Goal: Task Accomplishment & Management: Complete application form

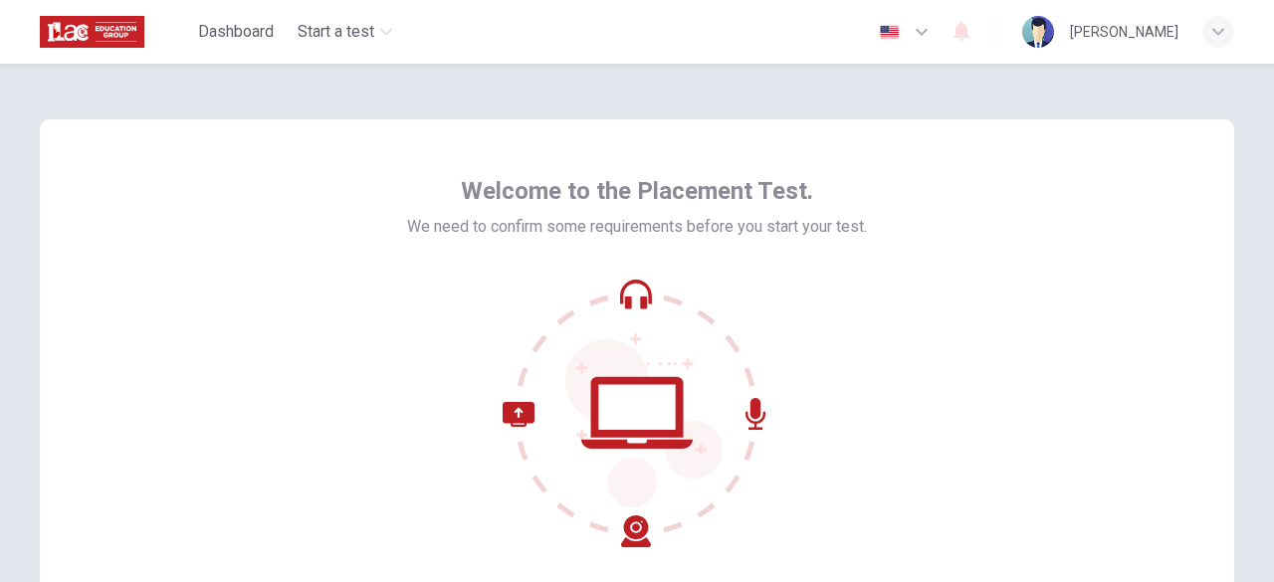
scroll to position [246, 0]
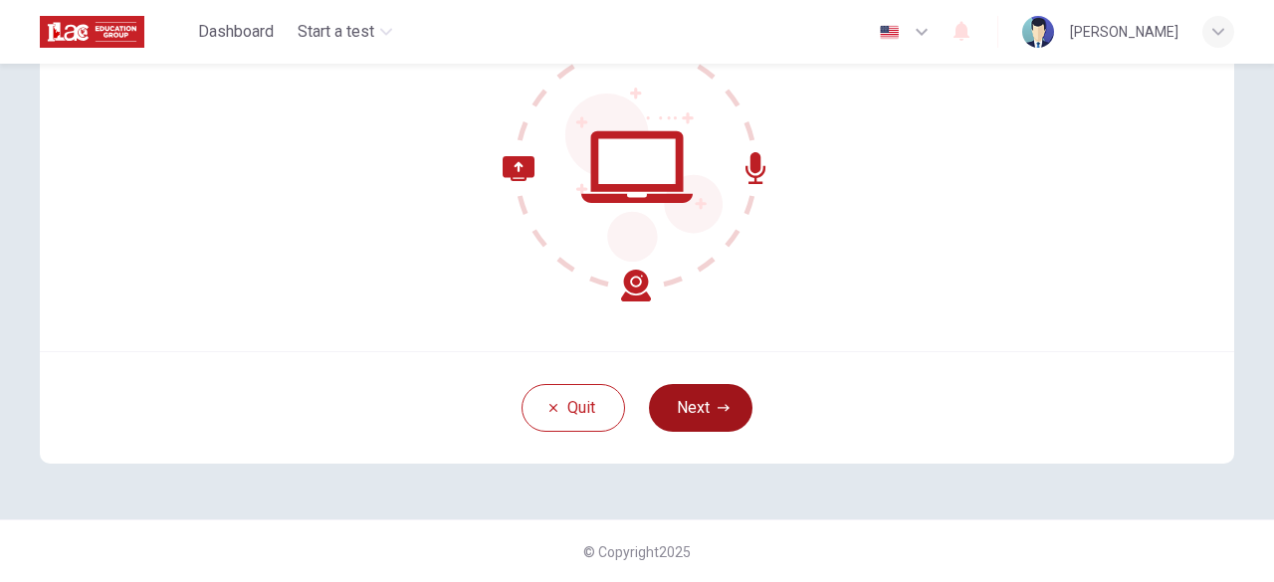
click at [706, 398] on button "Next" at bounding box center [700, 408] width 103 height 48
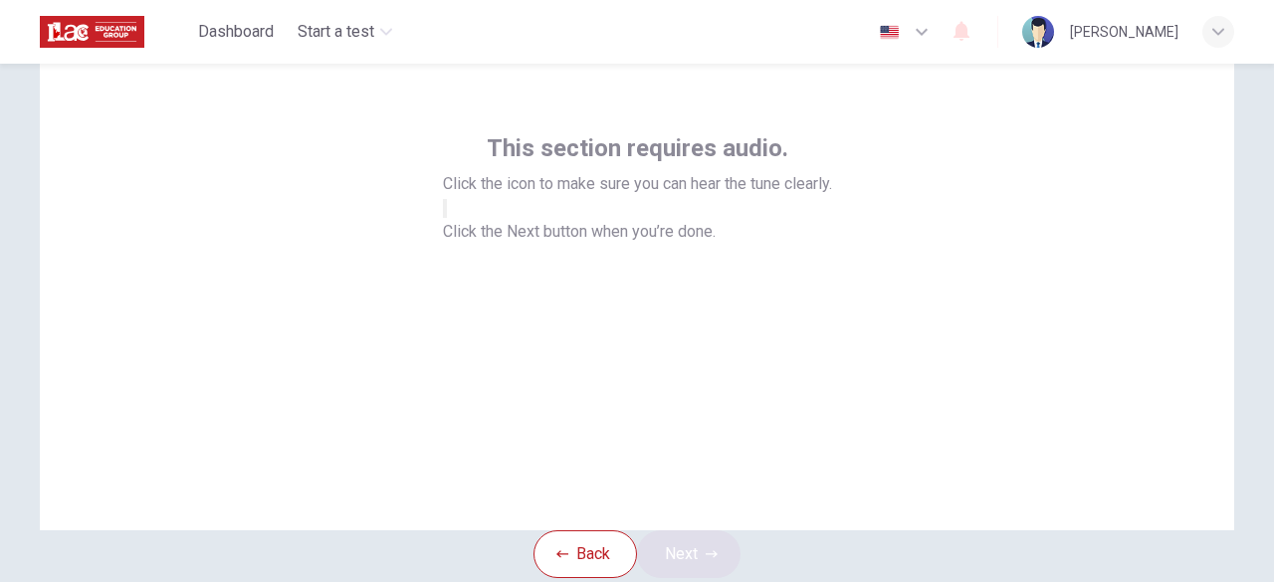
scroll to position [49, 0]
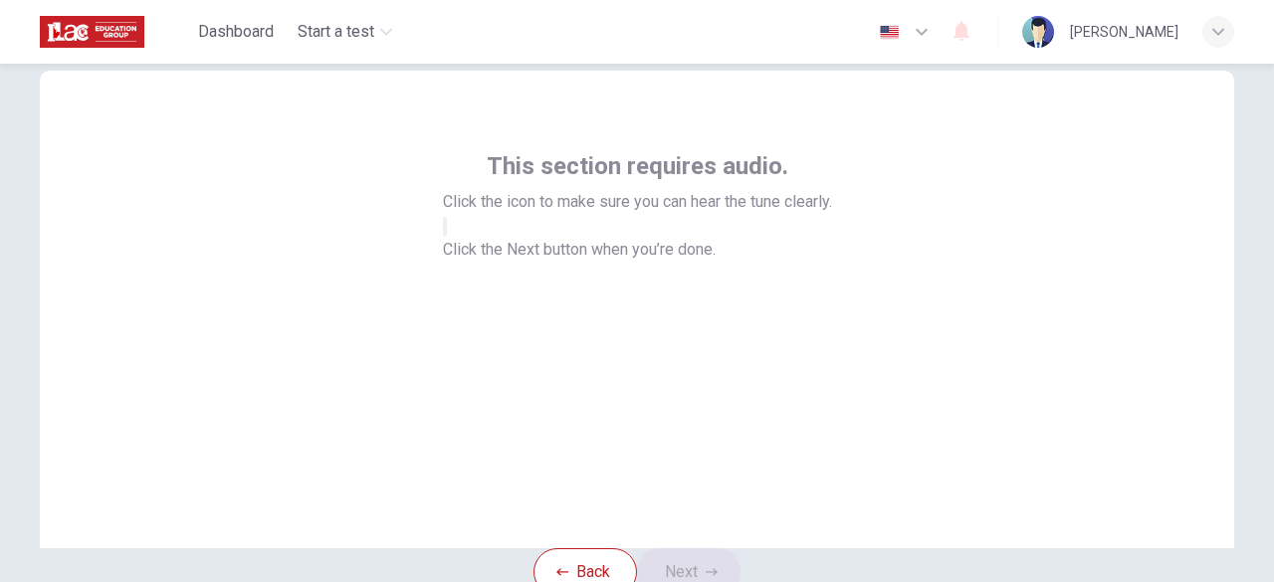
click at [447, 236] on button "button" at bounding box center [445, 226] width 4 height 19
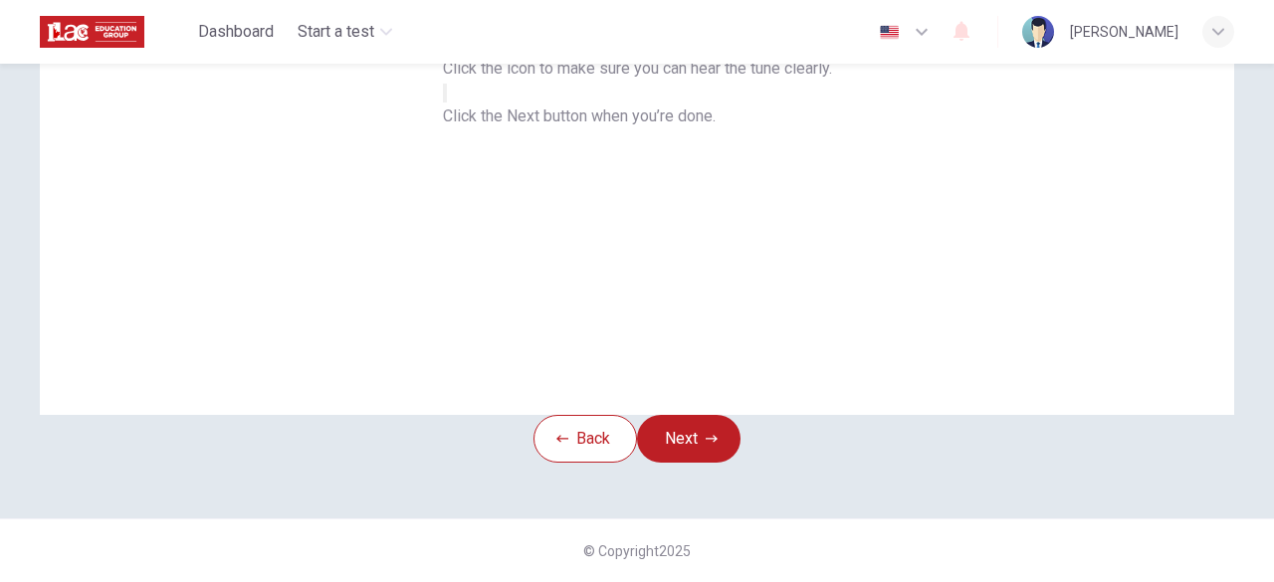
scroll to position [244, 0]
click at [694, 415] on button "Next" at bounding box center [688, 439] width 103 height 48
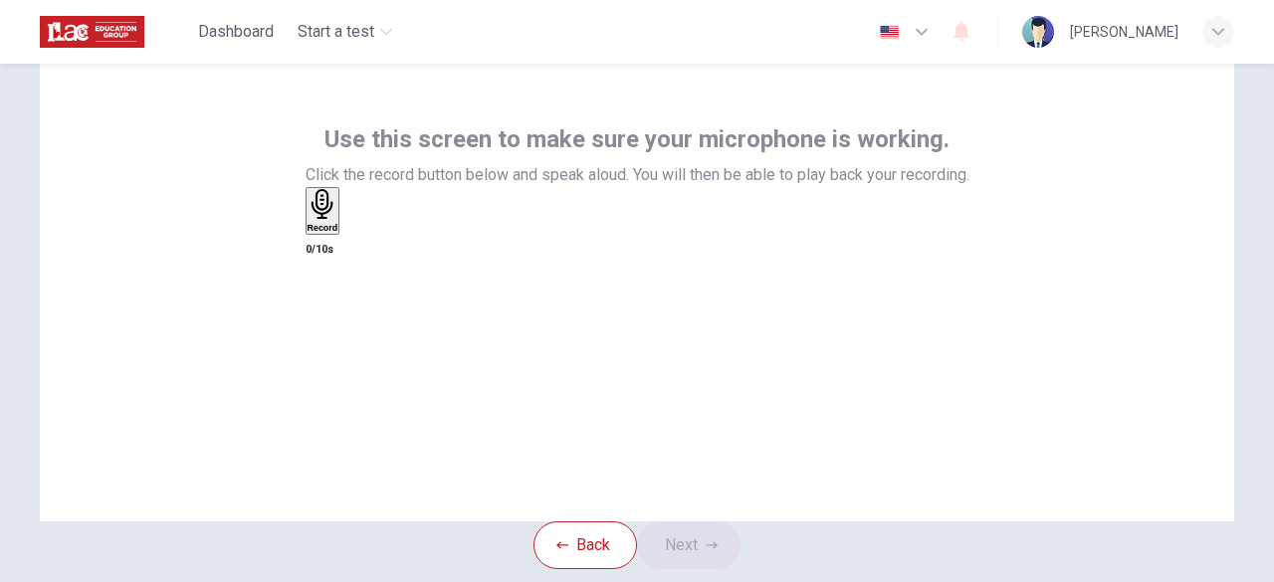
scroll to position [77, 0]
click at [338, 232] on div "Record" at bounding box center [322, 210] width 31 height 44
click at [327, 315] on icon "button" at bounding box center [317, 325] width 20 height 20
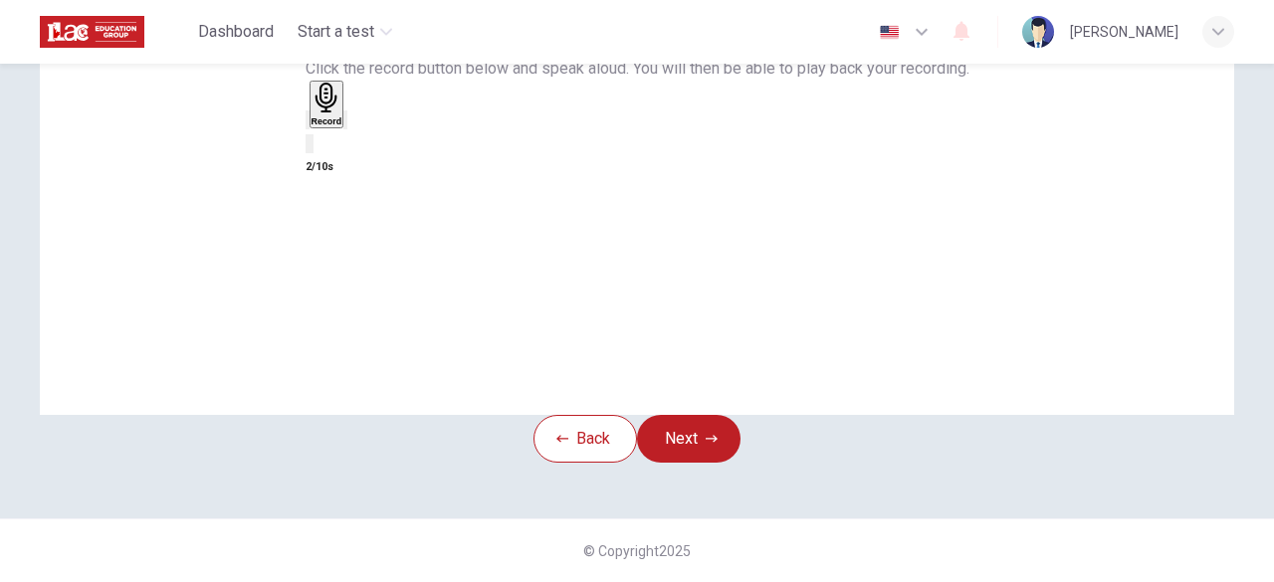
click at [345, 124] on icon "button" at bounding box center [345, 124] width 0 height 0
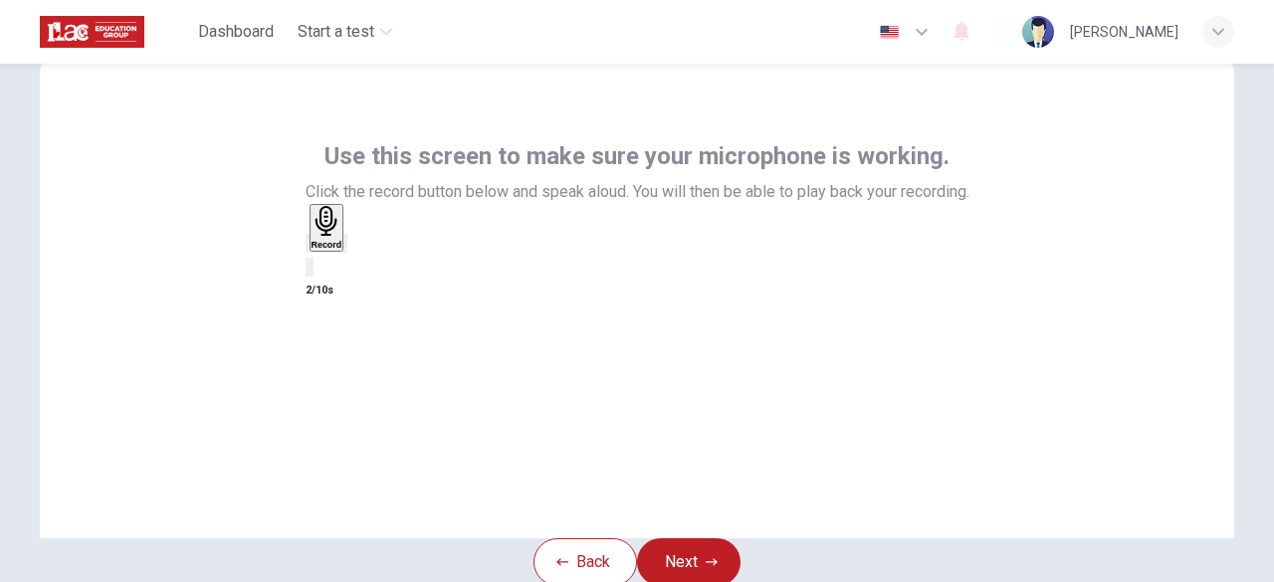
scroll to position [246, 0]
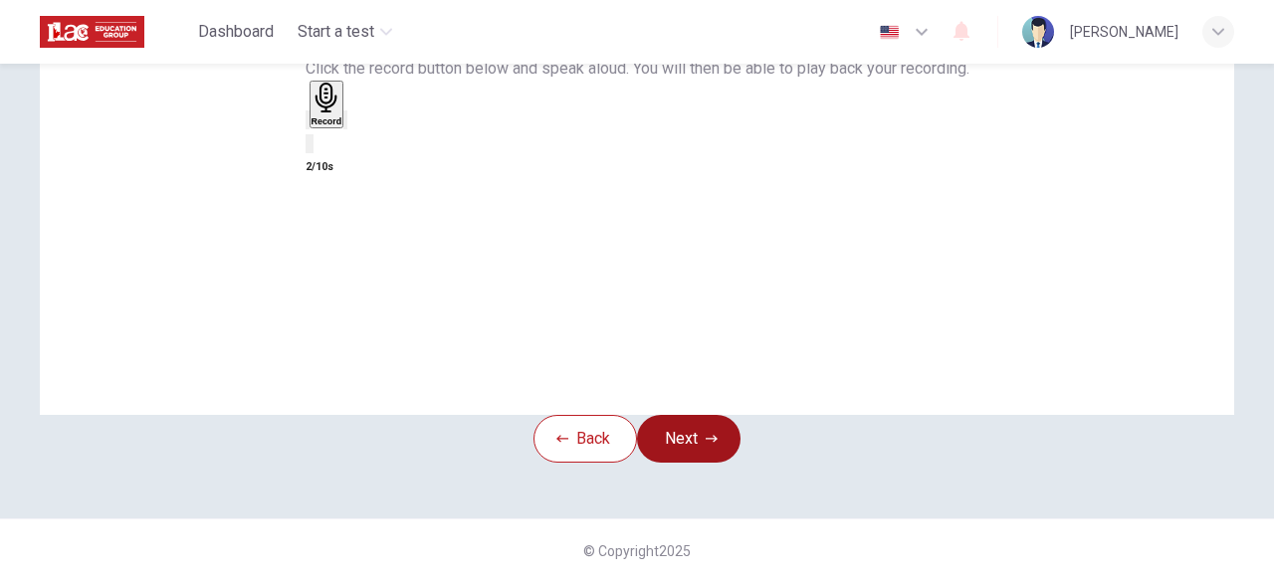
click at [716, 416] on button "Next" at bounding box center [688, 439] width 103 height 48
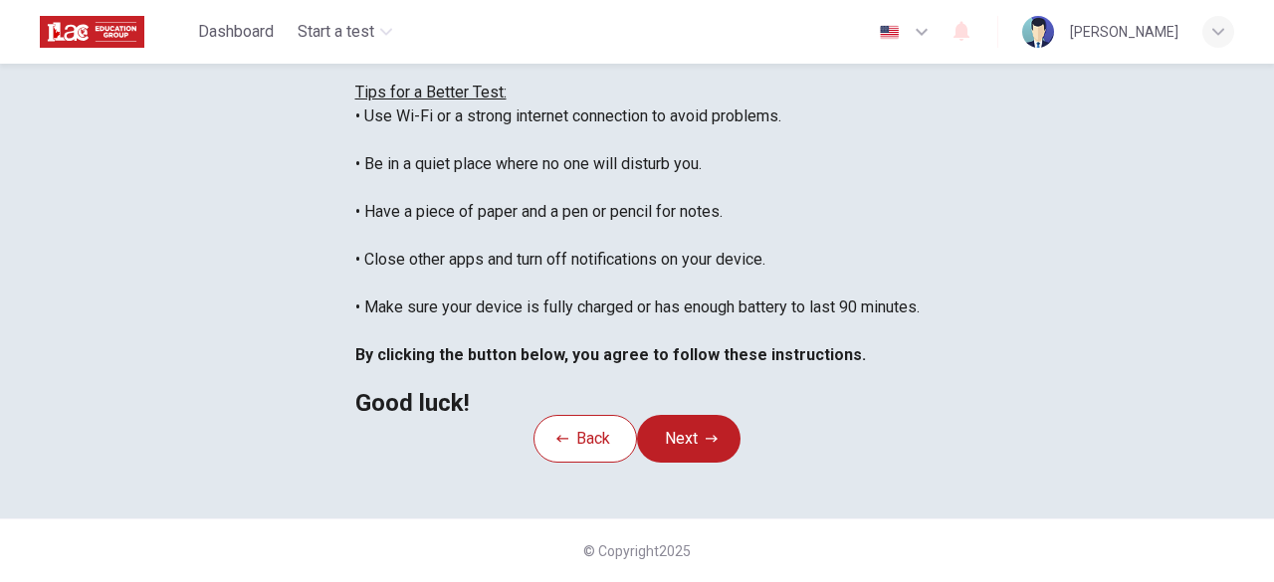
scroll to position [375, 0]
click at [696, 463] on button "Next" at bounding box center [688, 439] width 103 height 48
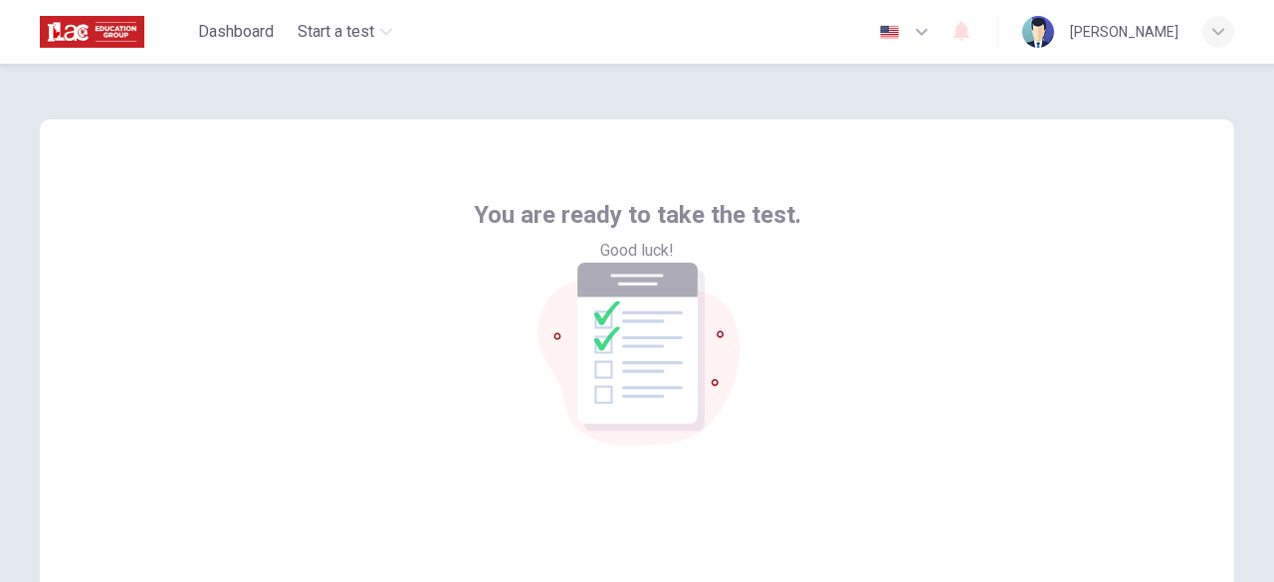
scroll to position [246, 0]
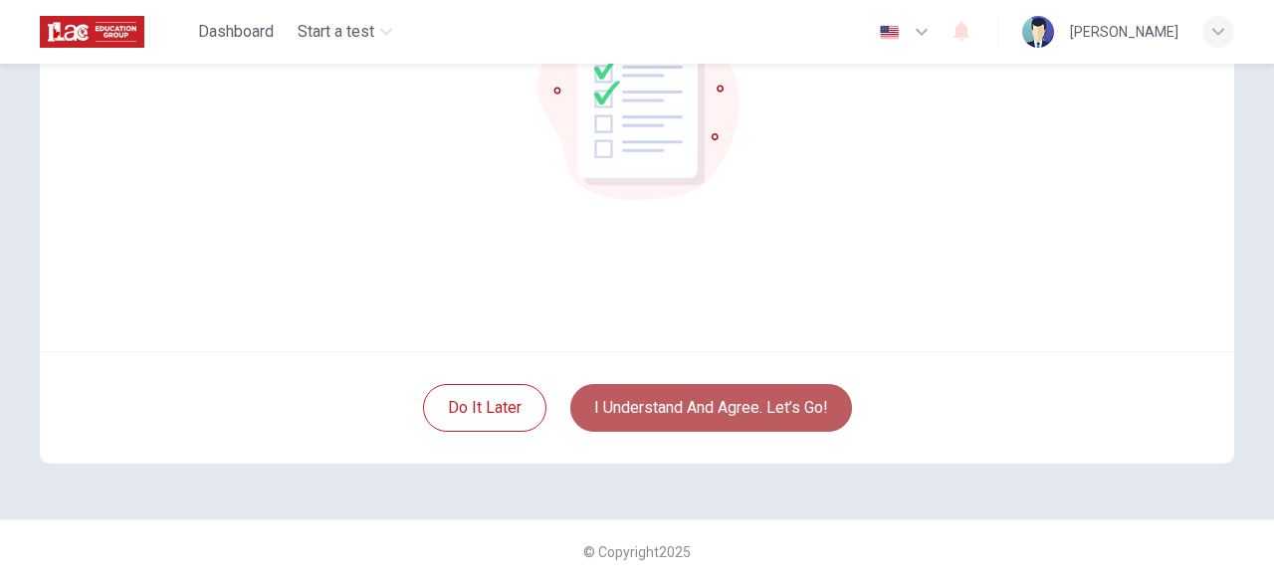
click at [748, 403] on button "I understand and agree. Let’s go!" at bounding box center [711, 408] width 282 height 48
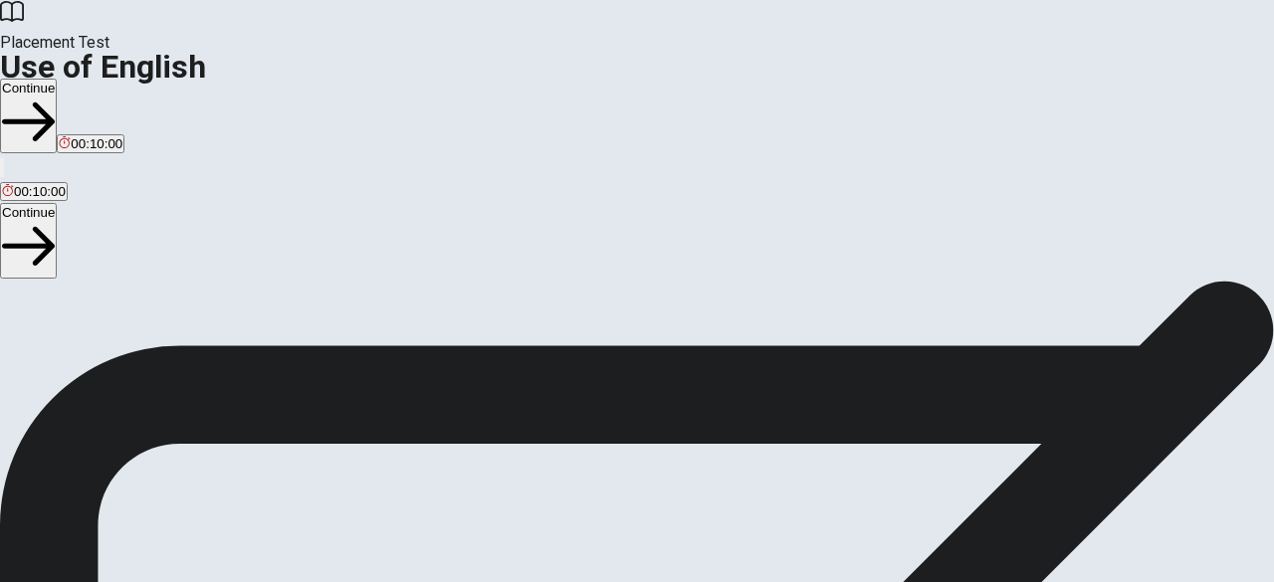
click at [57, 79] on button "Continue" at bounding box center [28, 116] width 57 height 75
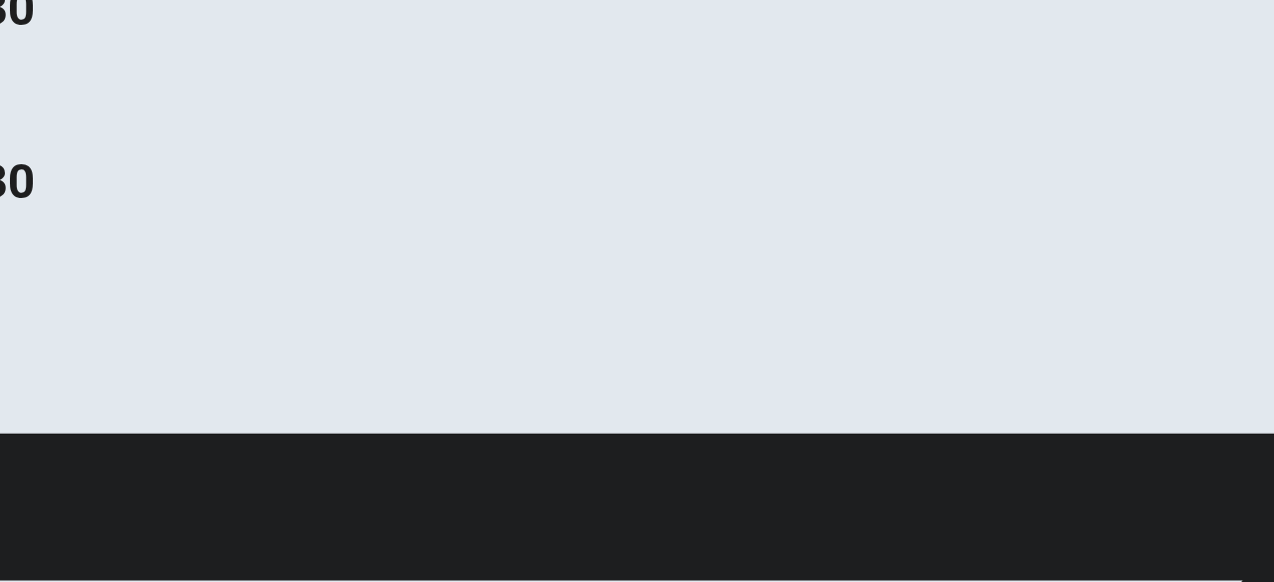
scroll to position [97, 0]
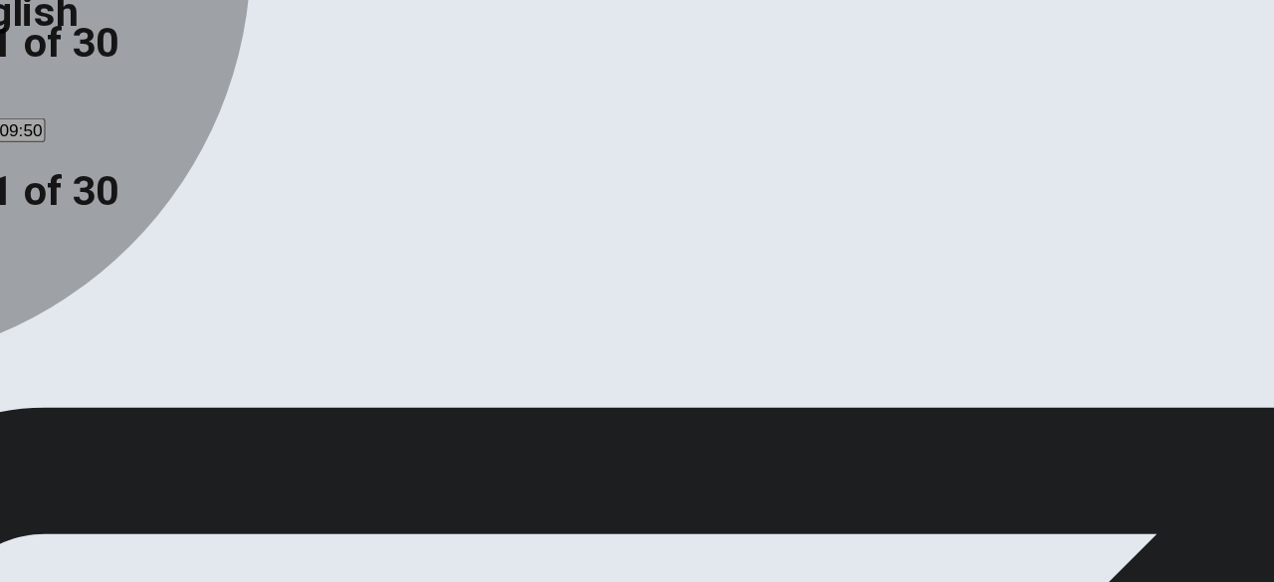
click at [97, 277] on div "D" at bounding box center [86, 269] width 21 height 15
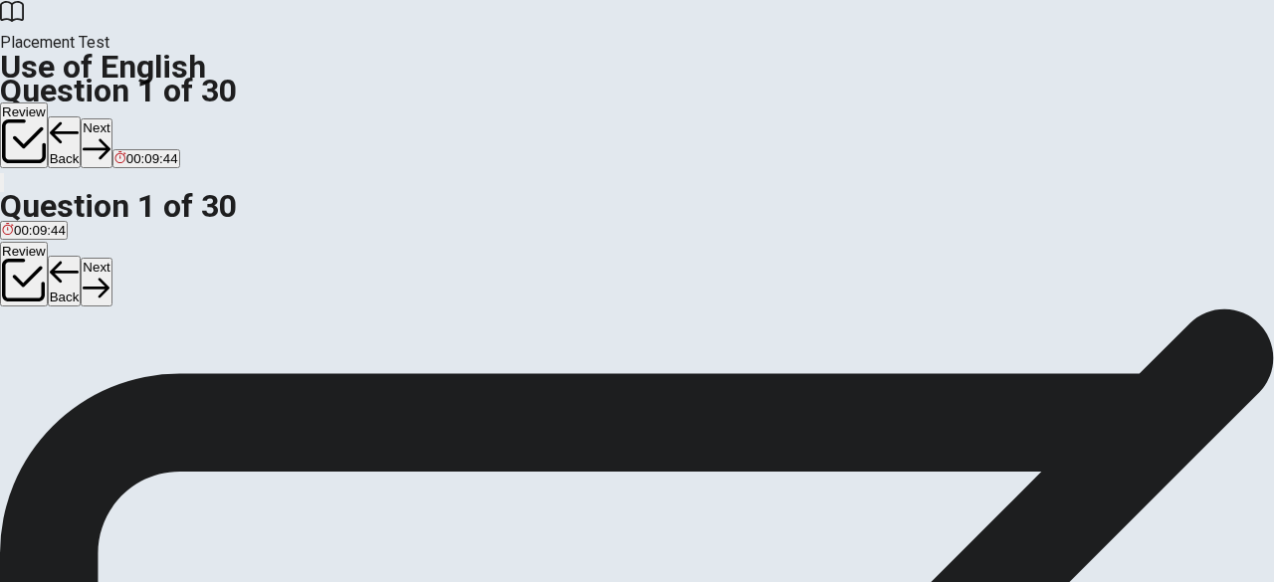
scroll to position [61, 0]
click at [111, 118] on button "Next" at bounding box center [96, 142] width 31 height 49
click at [82, 116] on button "Back" at bounding box center [65, 142] width 34 height 52
click at [48, 102] on button "Review" at bounding box center [24, 135] width 48 height 66
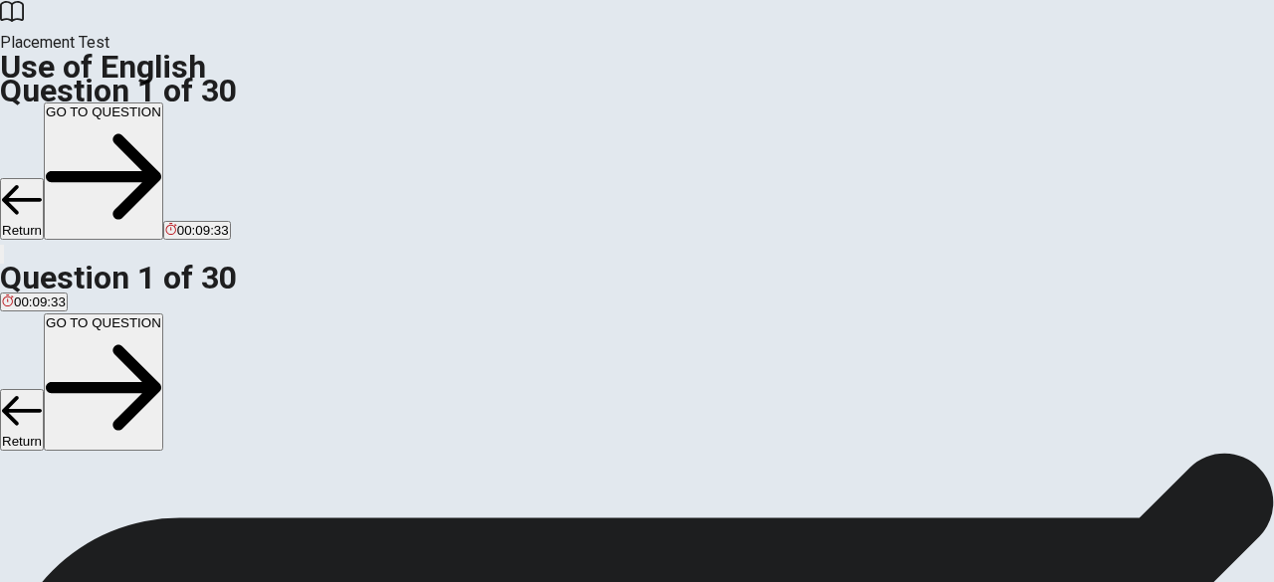
scroll to position [0, 0]
click at [44, 178] on button "Return" at bounding box center [22, 209] width 44 height 62
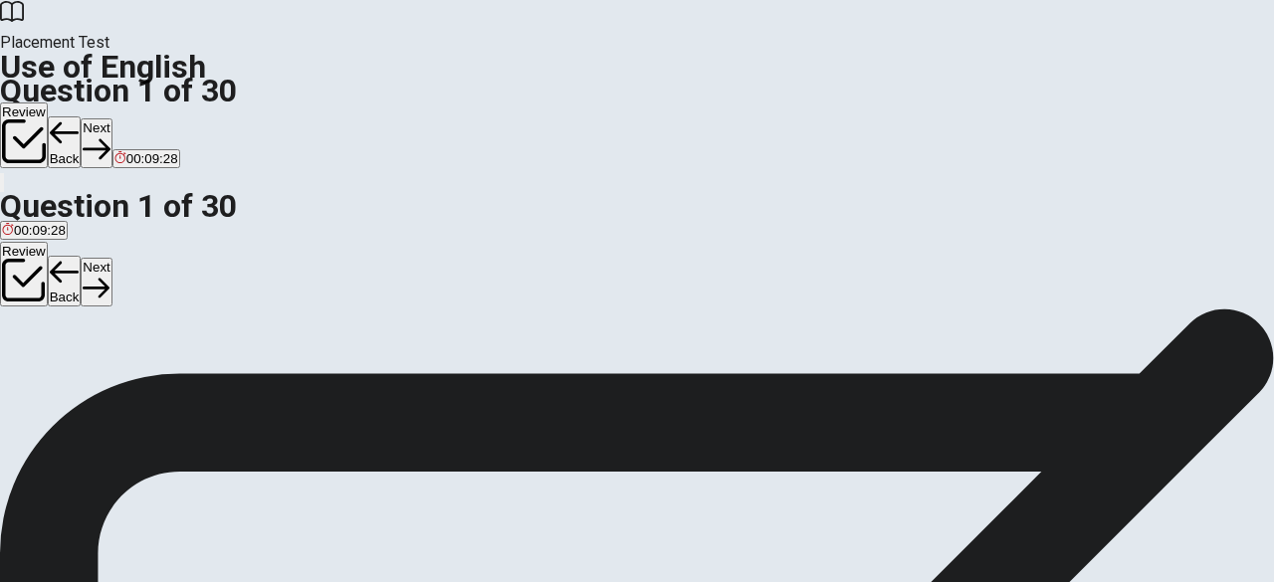
scroll to position [132, 0]
click at [111, 118] on button "Next" at bounding box center [96, 142] width 31 height 49
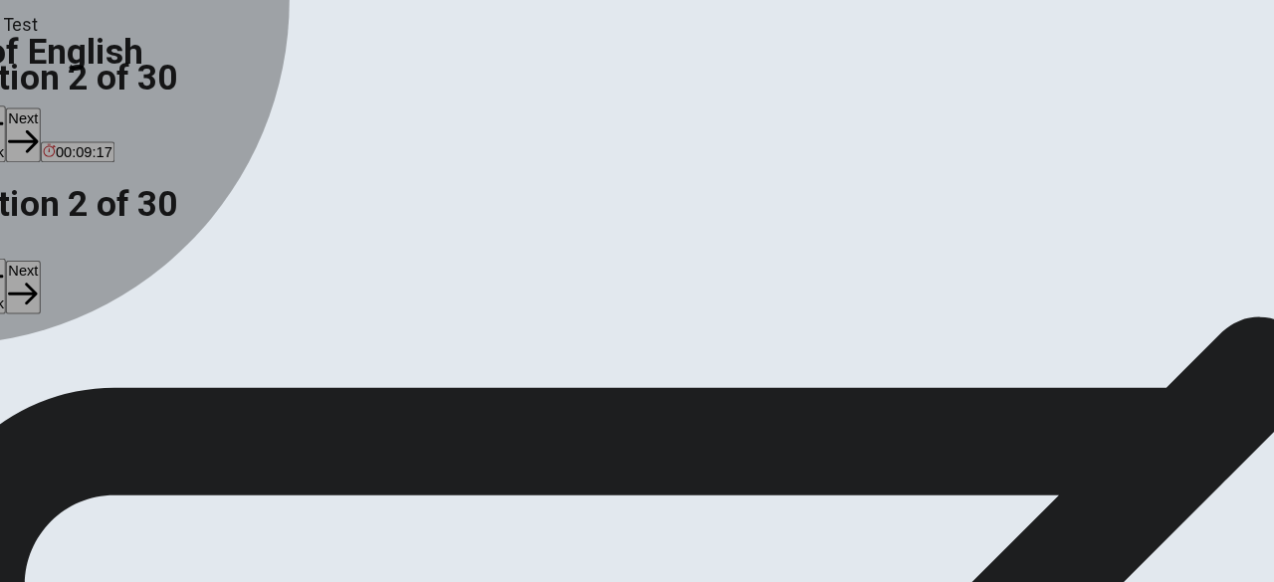
click at [81, 294] on div "C" at bounding box center [70, 286] width 22 height 15
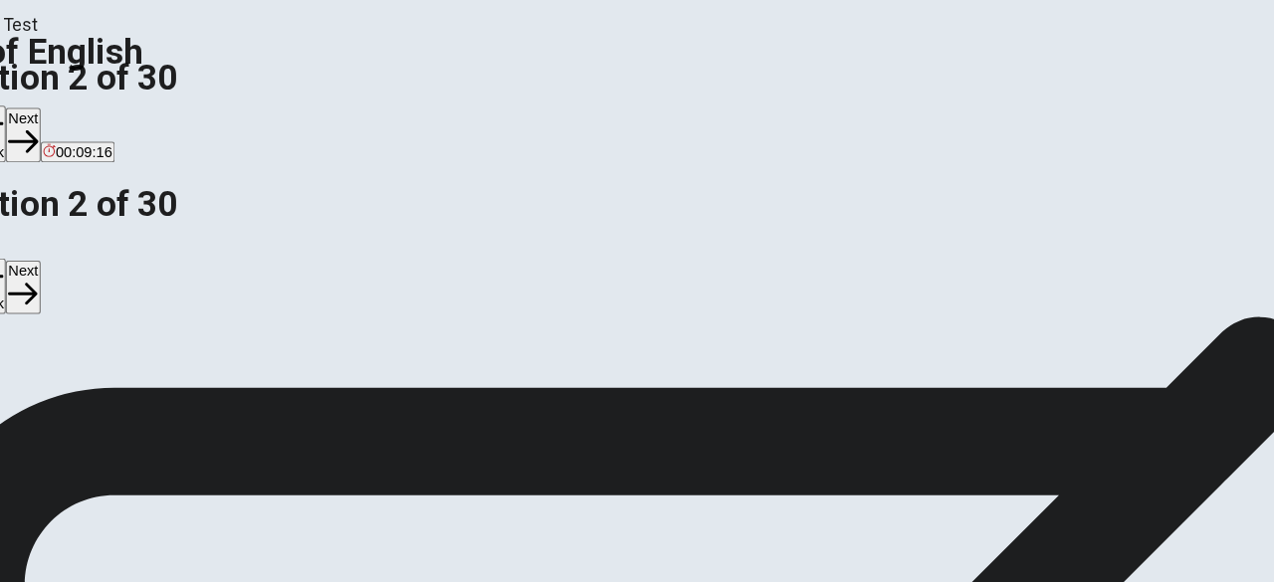
scroll to position [1, 0]
click at [111, 118] on button "Next" at bounding box center [96, 142] width 31 height 49
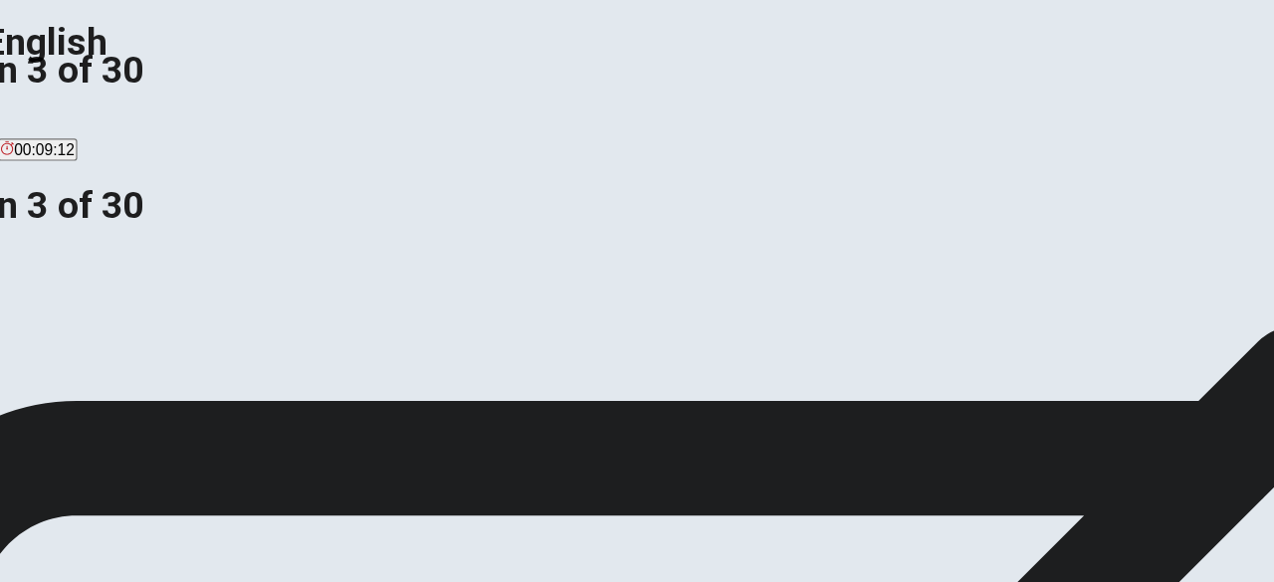
scroll to position [77, 0]
click at [41, 307] on button "B did" at bounding box center [30, 297] width 22 height 34
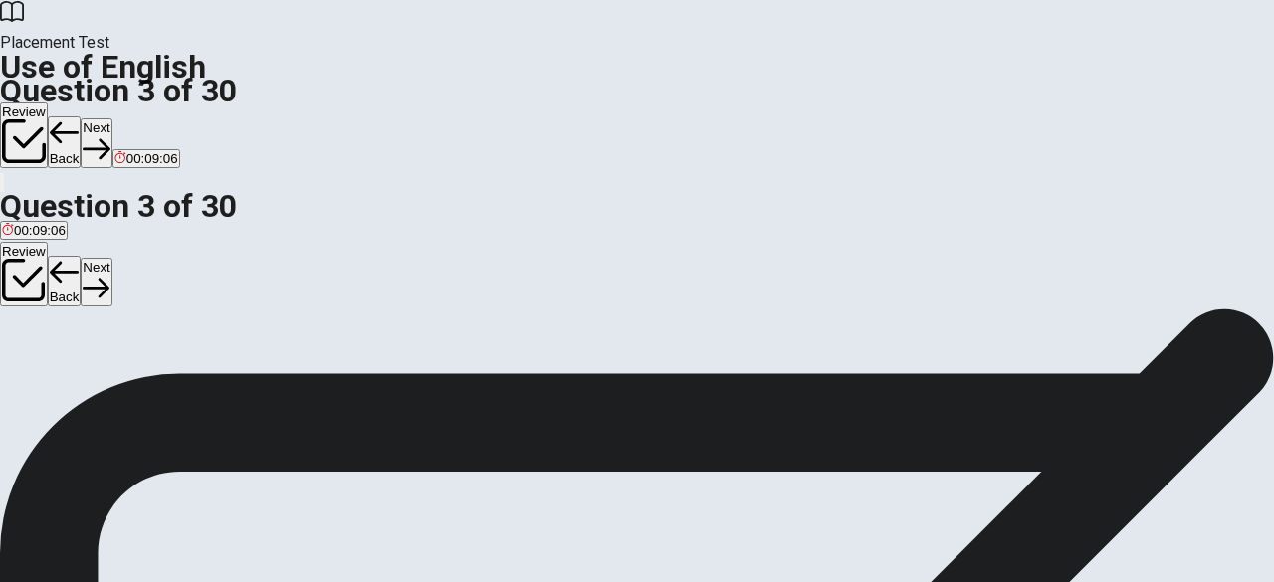
scroll to position [0, 0]
click at [111, 118] on button "Next" at bounding box center [96, 142] width 31 height 49
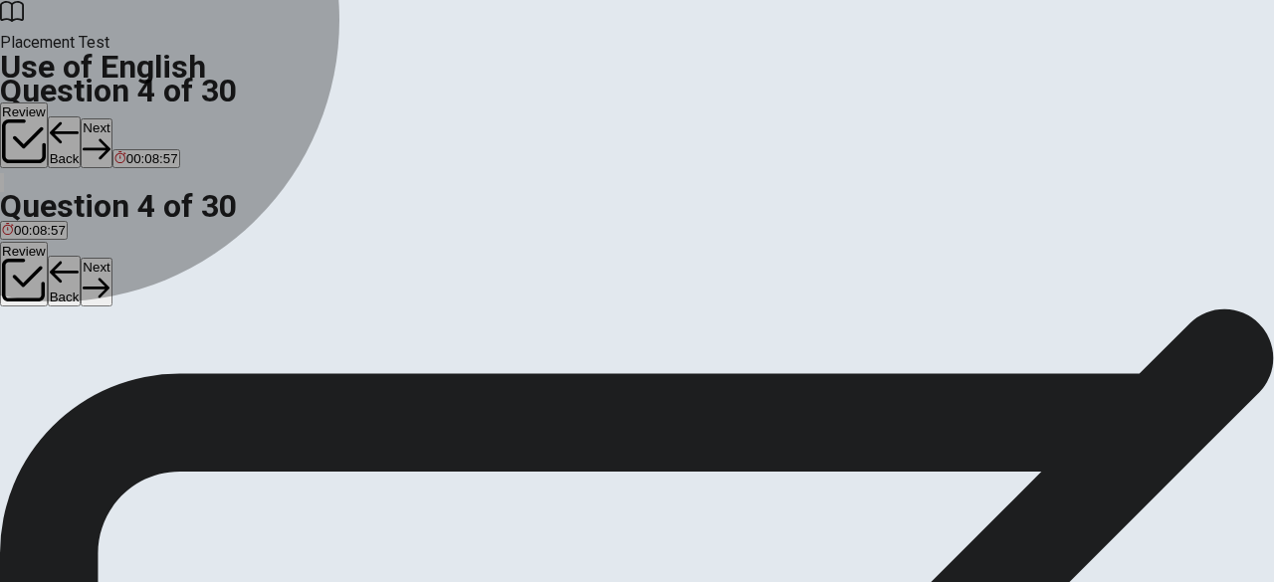
click at [85, 356] on span "went" at bounding box center [71, 348] width 28 height 15
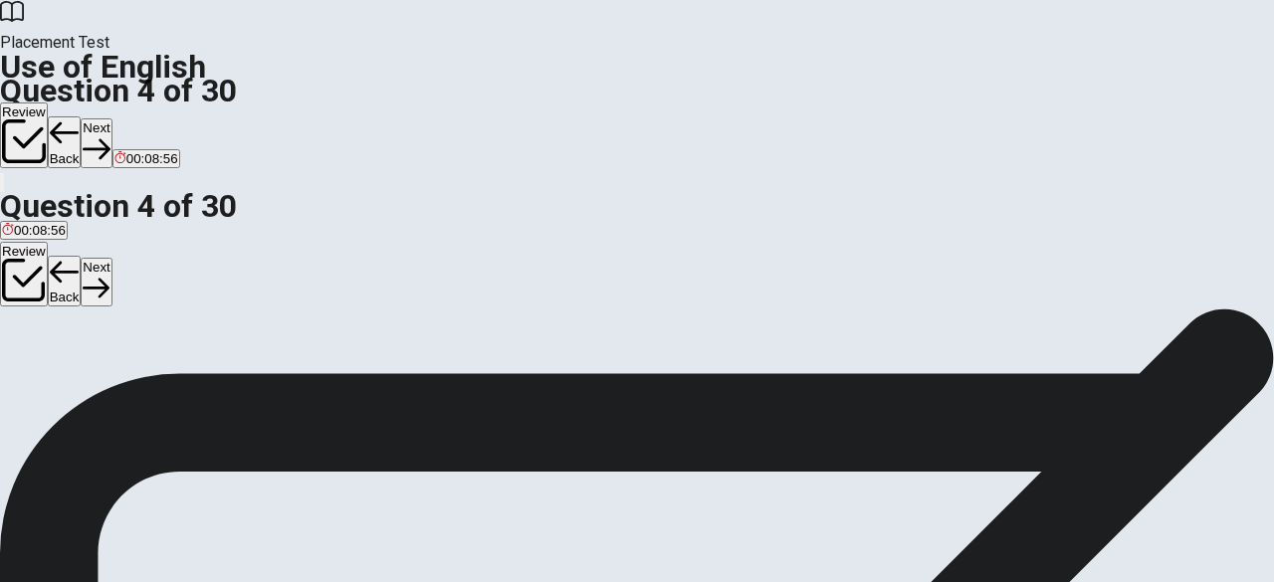
scroll to position [3, 0]
click at [111, 118] on button "Next" at bounding box center [96, 142] width 31 height 49
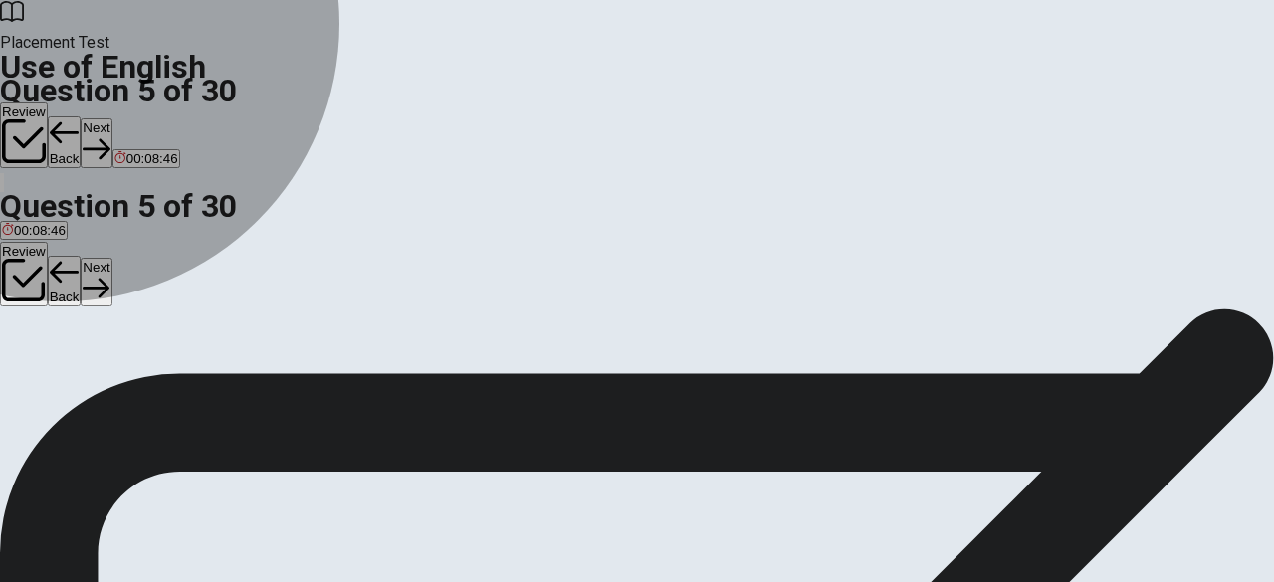
click at [91, 359] on span "flower" at bounding box center [73, 351] width 36 height 15
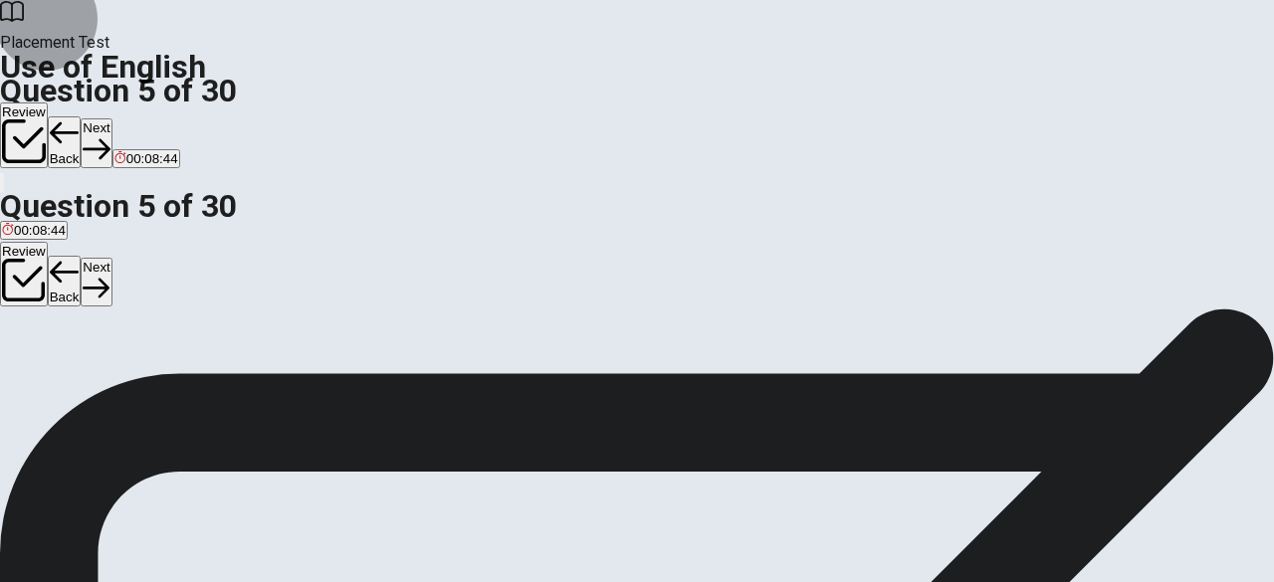
click at [111, 118] on button "Next" at bounding box center [96, 142] width 31 height 49
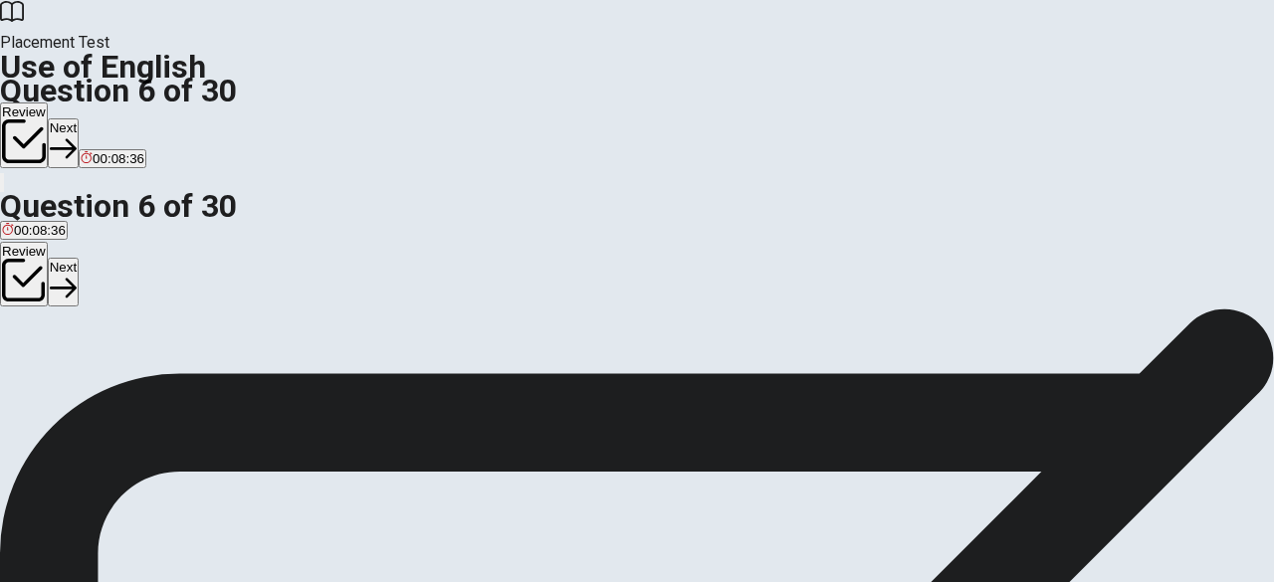
scroll to position [26, 0]
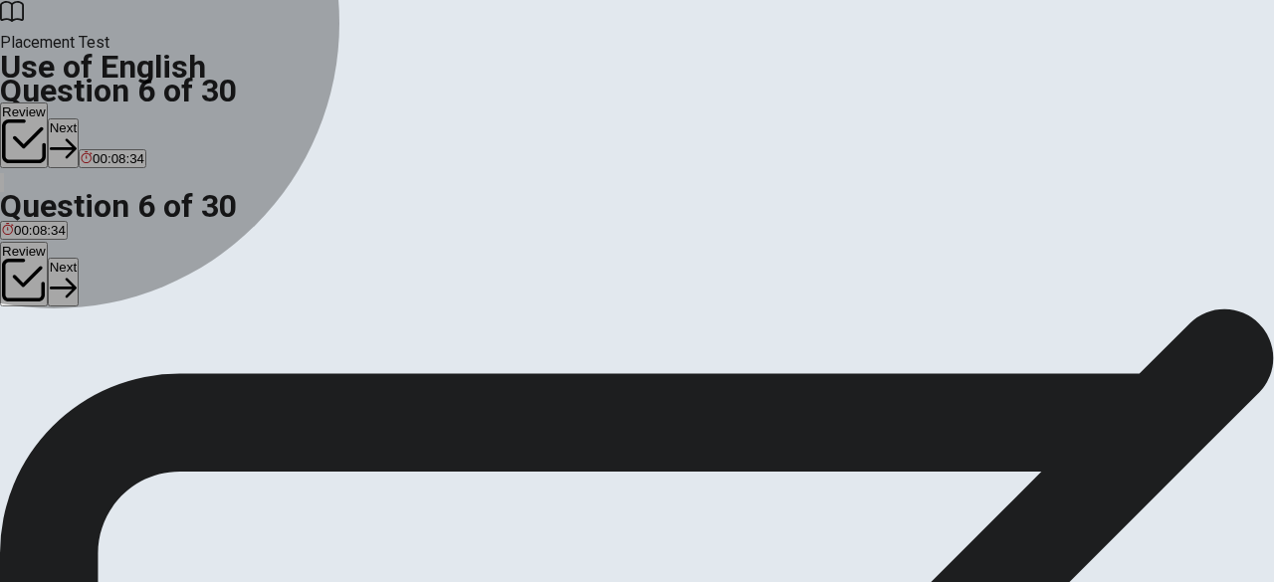
click at [121, 362] on span "walks" at bounding box center [105, 354] width 33 height 15
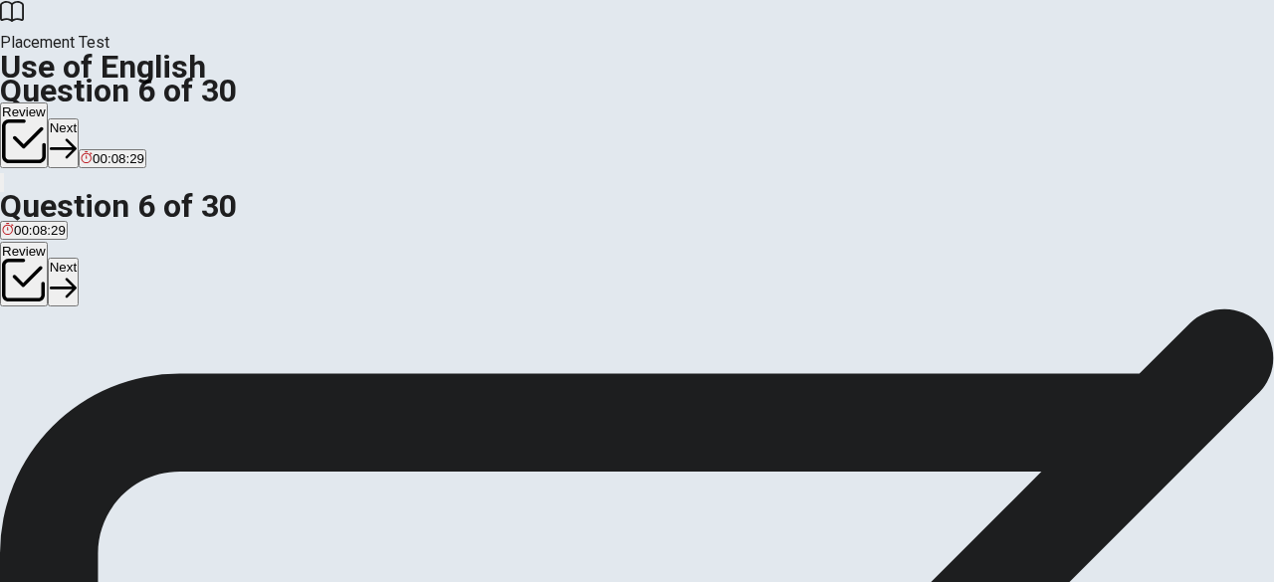
scroll to position [4, 0]
click at [79, 118] on button "Next" at bounding box center [63, 142] width 31 height 49
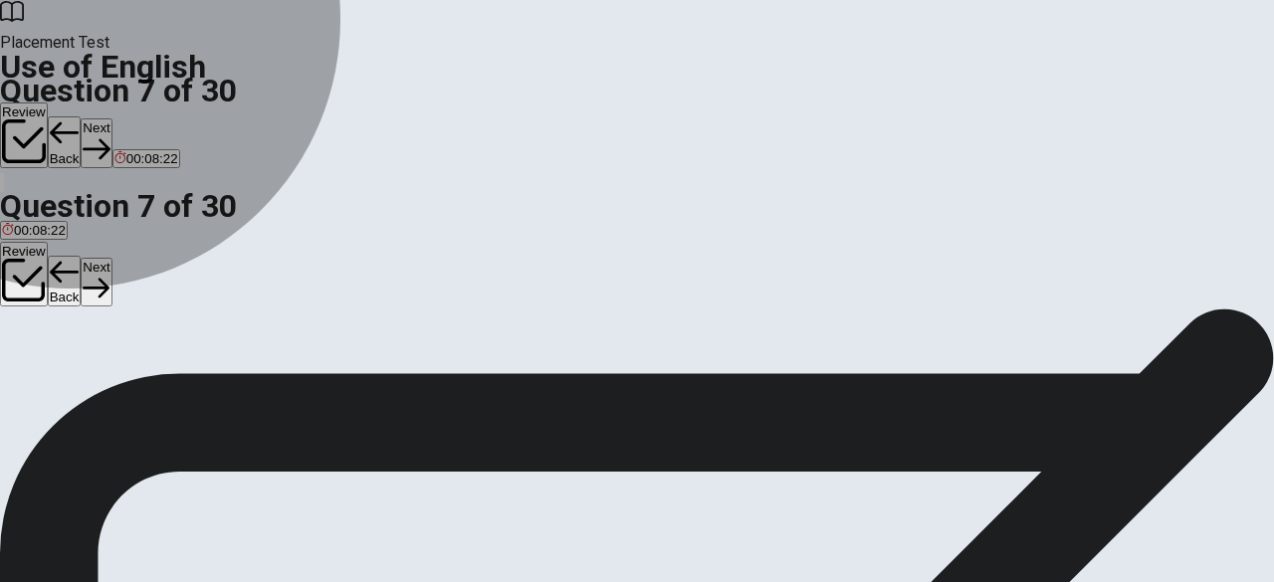
click at [24, 342] on span "met" at bounding box center [13, 349] width 22 height 15
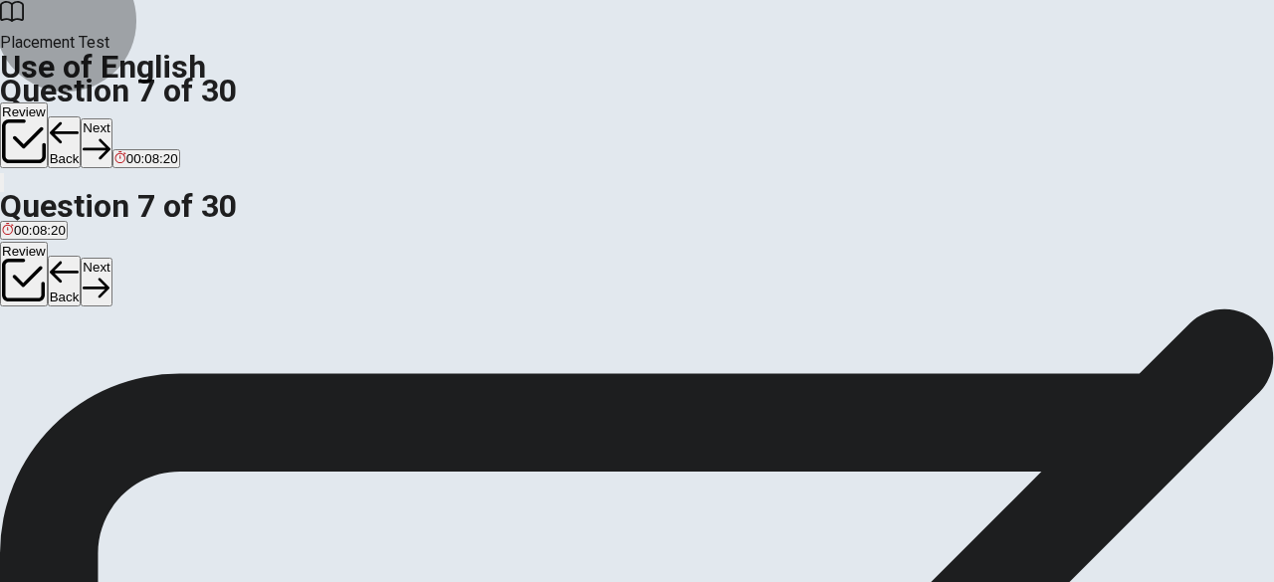
click at [109, 135] on icon "button" at bounding box center [96, 148] width 27 height 27
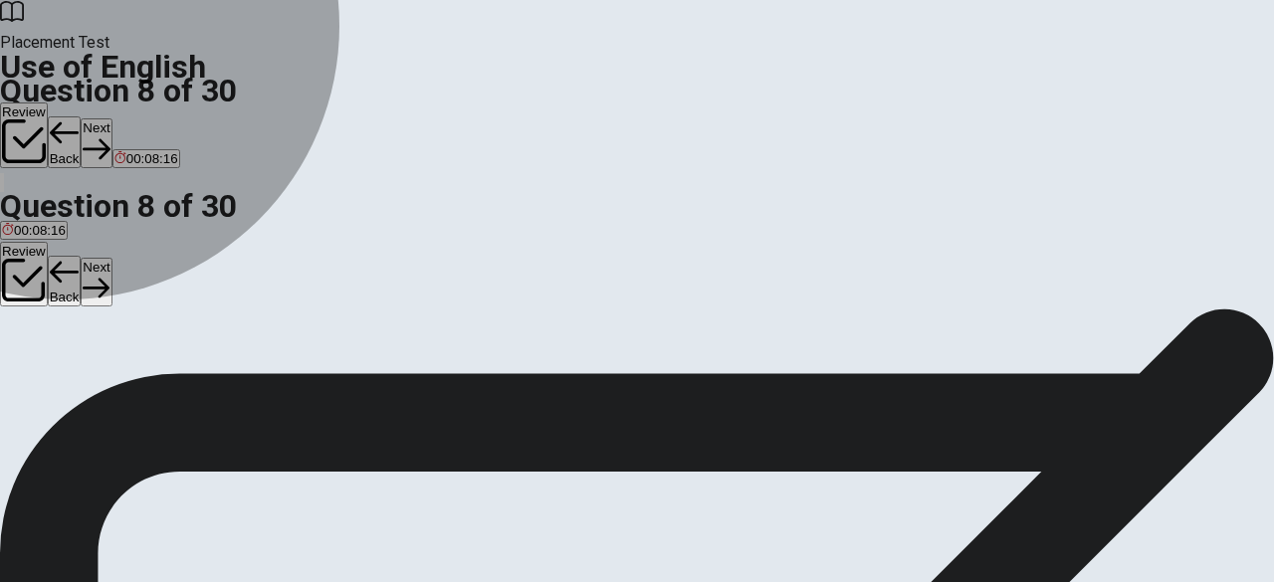
click at [38, 342] on span "drinks" at bounding box center [20, 349] width 36 height 15
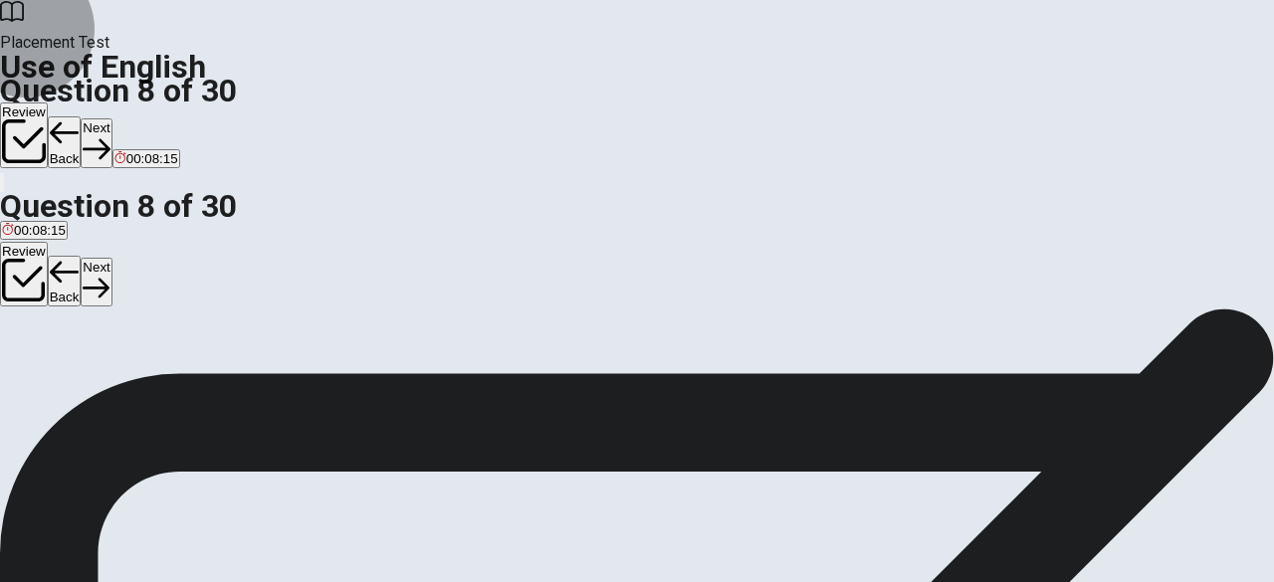
click at [111, 118] on button "Next" at bounding box center [96, 142] width 31 height 49
click at [30, 342] on span "buys" at bounding box center [16, 349] width 28 height 15
click at [111, 118] on button "Next" at bounding box center [96, 142] width 31 height 49
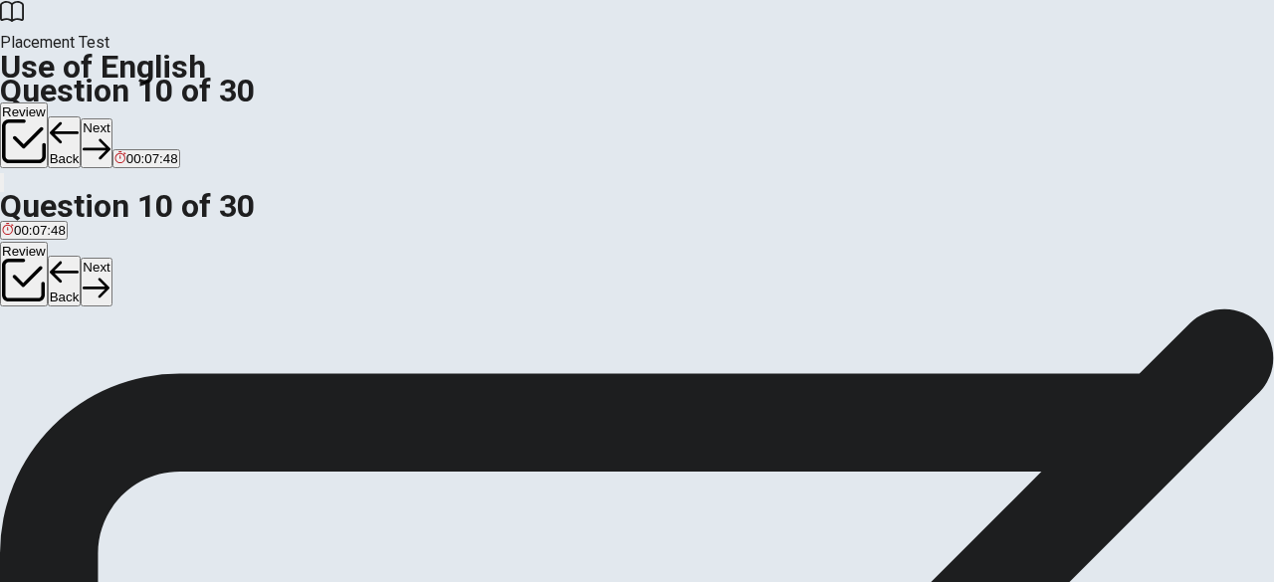
click at [64, 357] on span "did" at bounding box center [55, 349] width 18 height 15
click at [111, 118] on button "Next" at bounding box center [96, 142] width 31 height 49
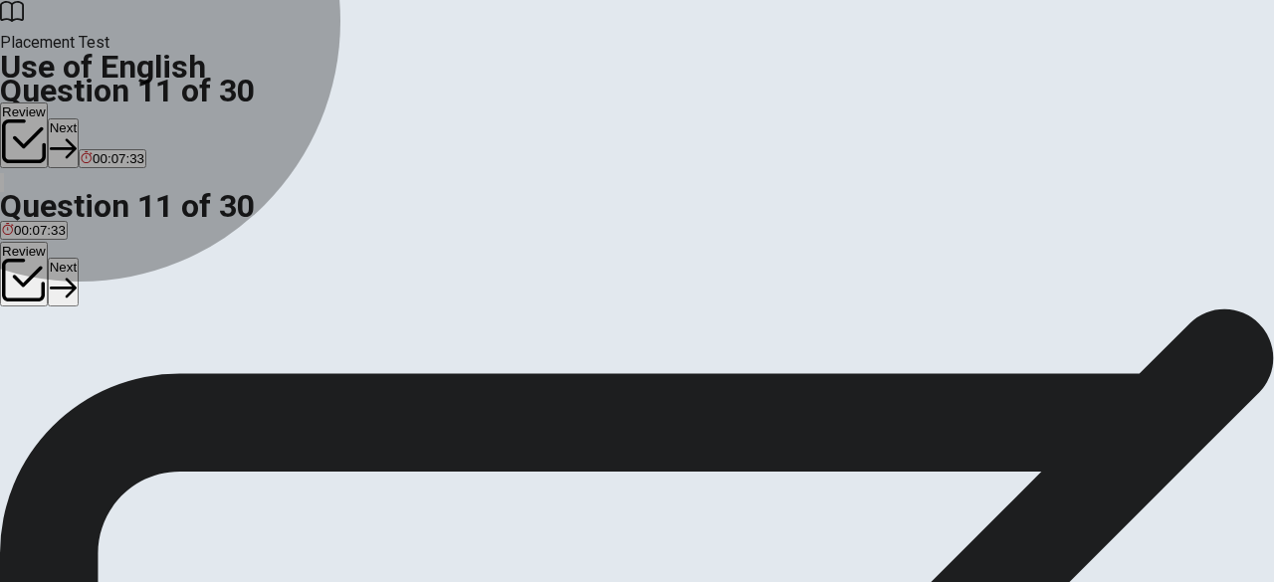
click at [129, 356] on span "cleaning" at bounding box center [105, 348] width 50 height 15
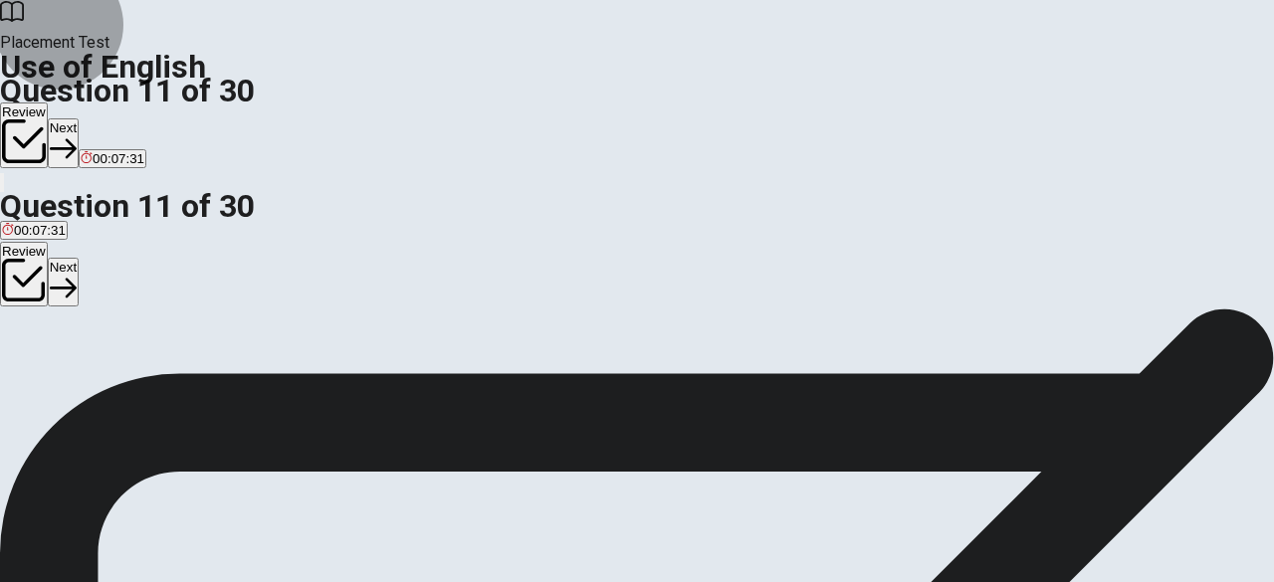
click at [77, 135] on icon "button" at bounding box center [63, 148] width 27 height 27
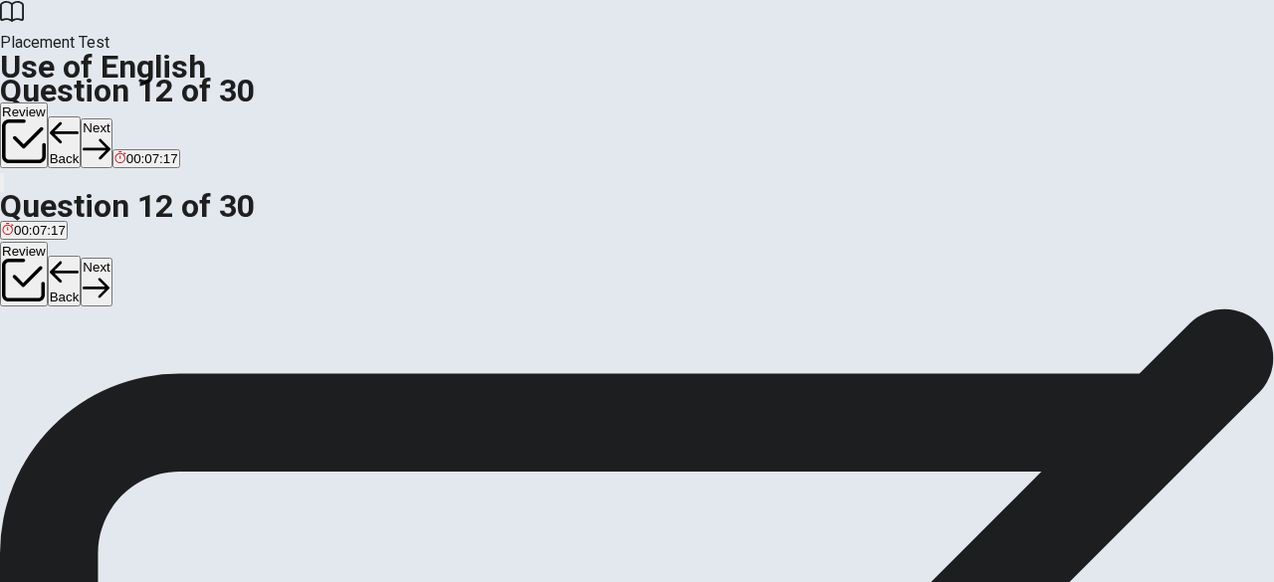
scroll to position [27, 0]
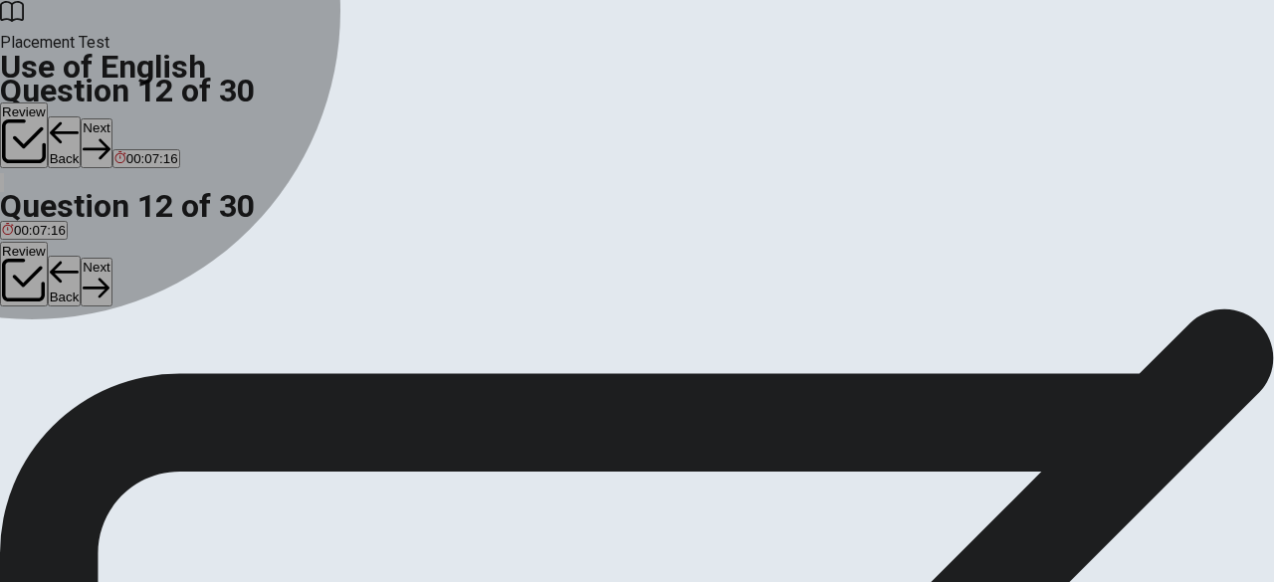
click at [118, 346] on div "D" at bounding box center [110, 338] width 15 height 15
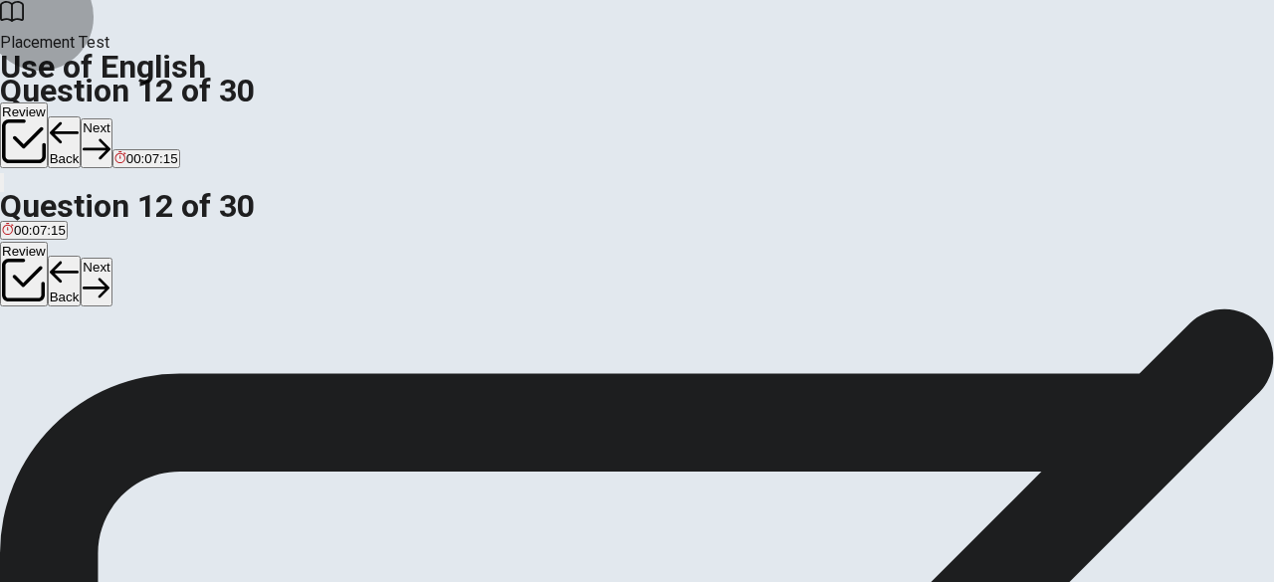
click at [111, 118] on button "Next" at bounding box center [96, 142] width 31 height 49
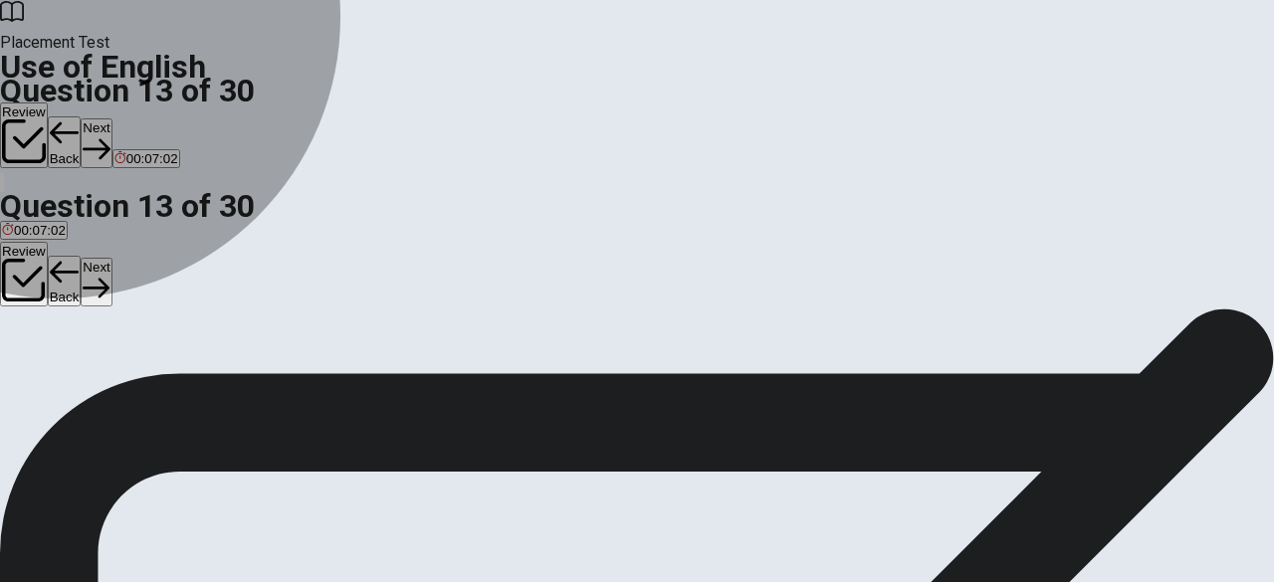
click at [85, 361] on span "went" at bounding box center [71, 353] width 28 height 15
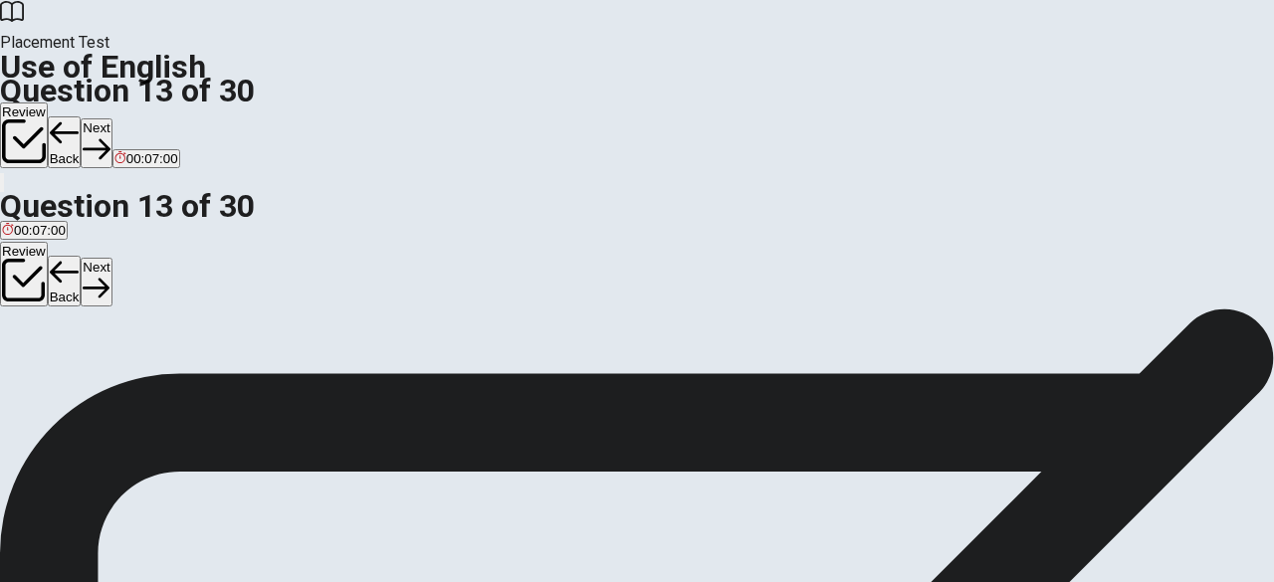
click at [111, 118] on button "Next" at bounding box center [96, 142] width 31 height 49
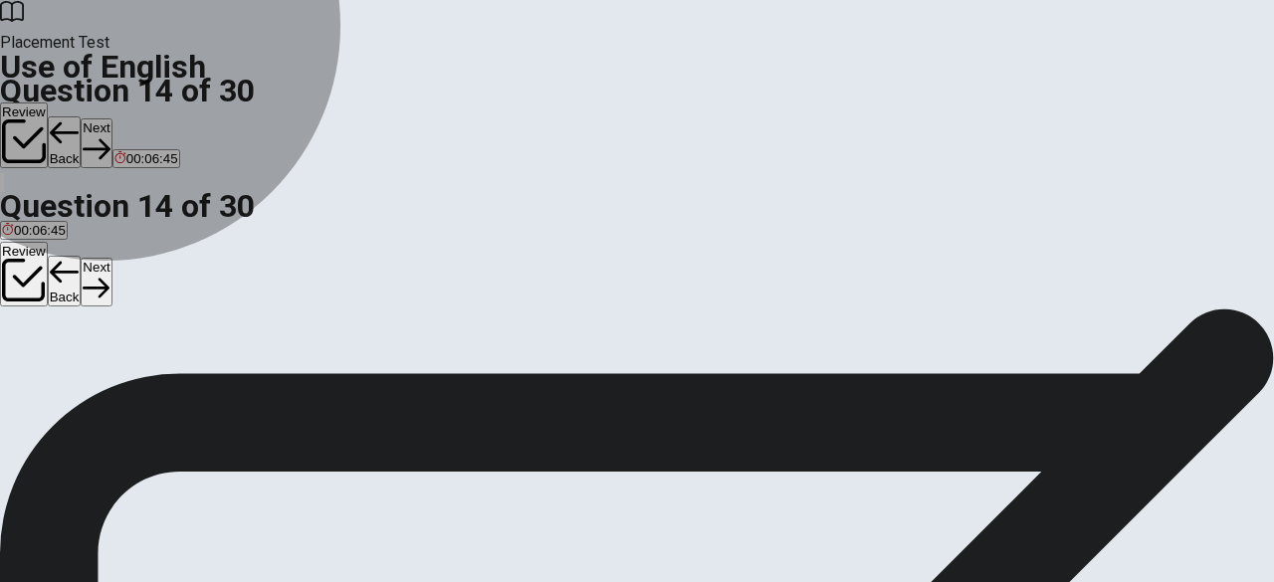
click at [68, 346] on span "are moving" at bounding box center [35, 353] width 66 height 15
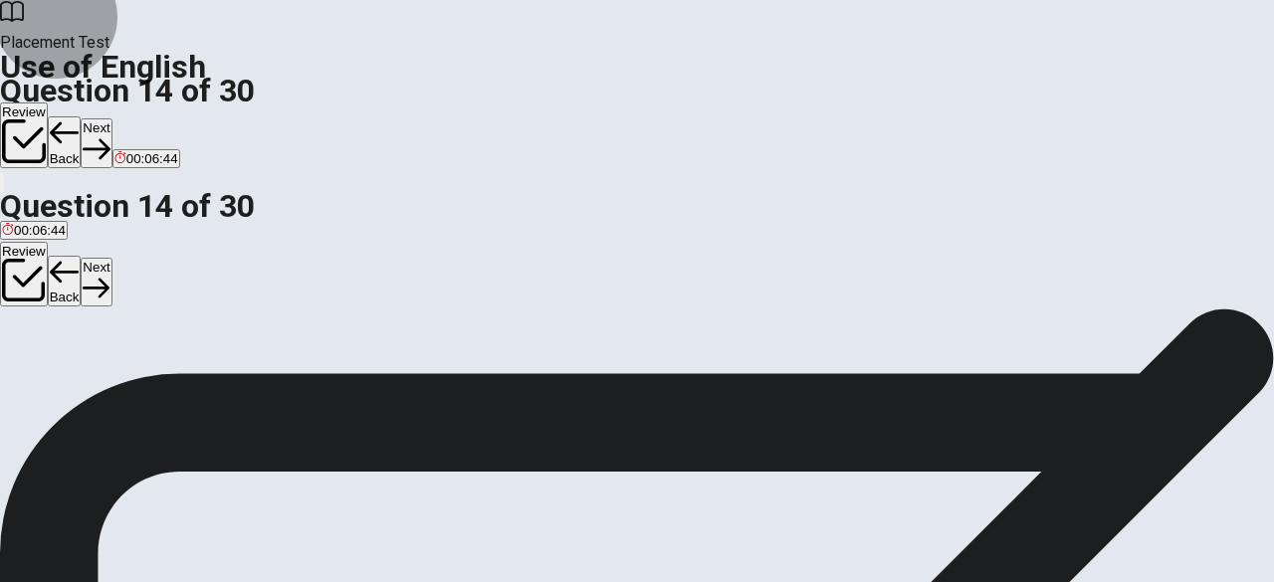
click at [111, 118] on button "Next" at bounding box center [96, 142] width 31 height 49
click at [31, 346] on span "scarf" at bounding box center [16, 353] width 29 height 15
click at [111, 118] on button "Next" at bounding box center [96, 142] width 31 height 49
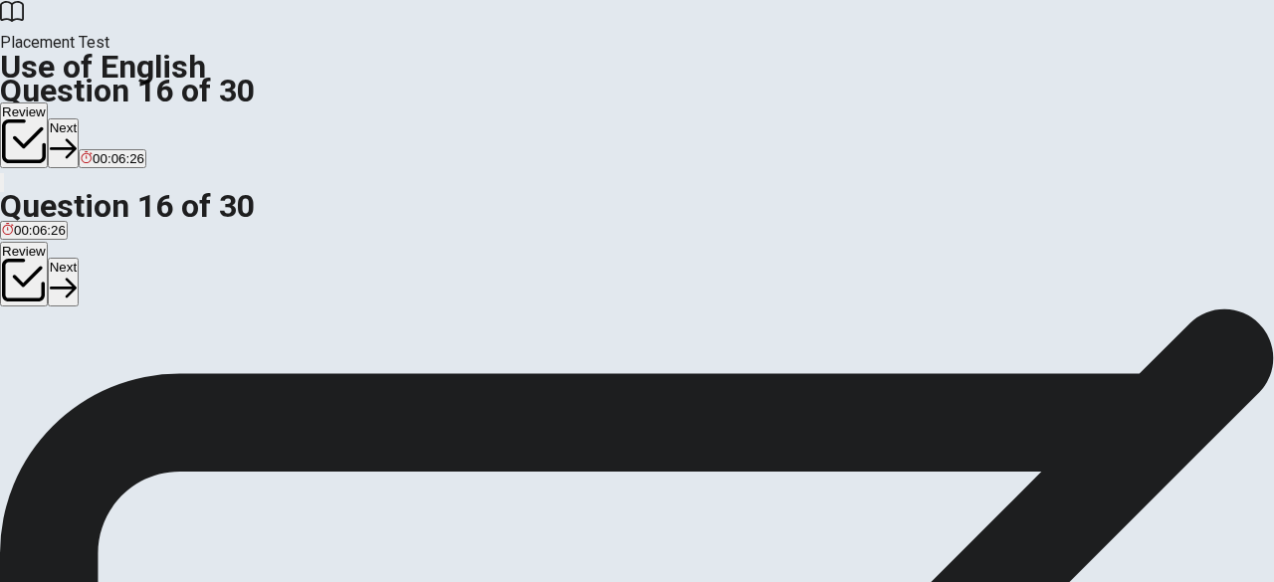
scroll to position [61, 0]
click at [82, 327] on span "sand" at bounding box center [67, 319] width 29 height 15
click at [104, 327] on span "dry" at bounding box center [95, 319] width 19 height 15
click at [79, 118] on button "Next" at bounding box center [63, 142] width 31 height 49
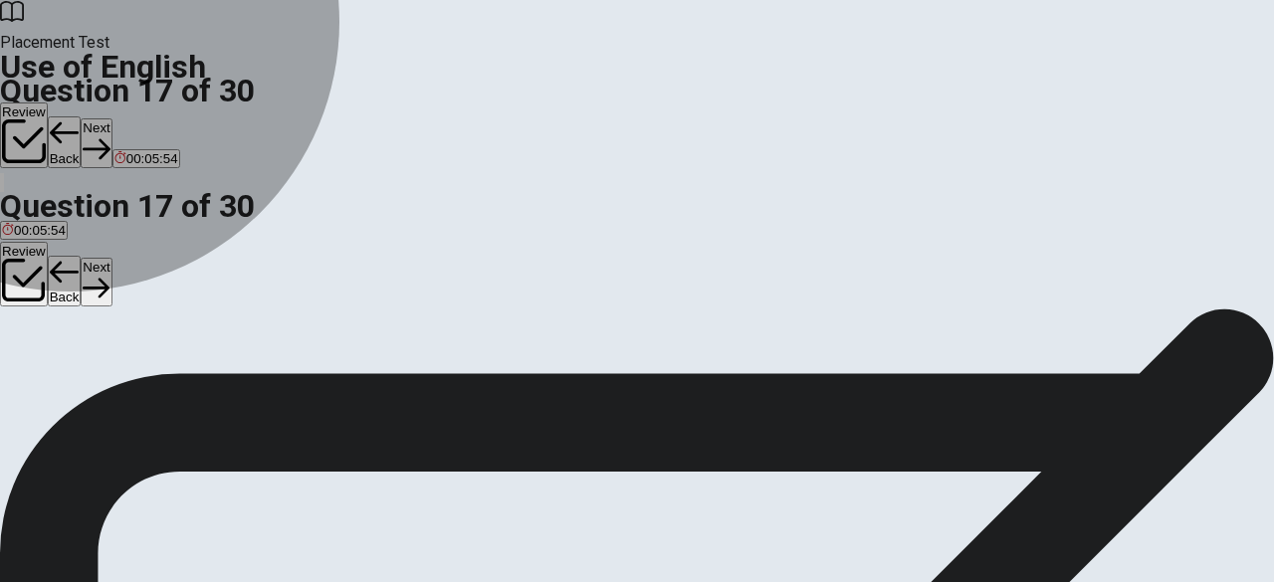
click at [38, 312] on span "flower" at bounding box center [20, 319] width 36 height 15
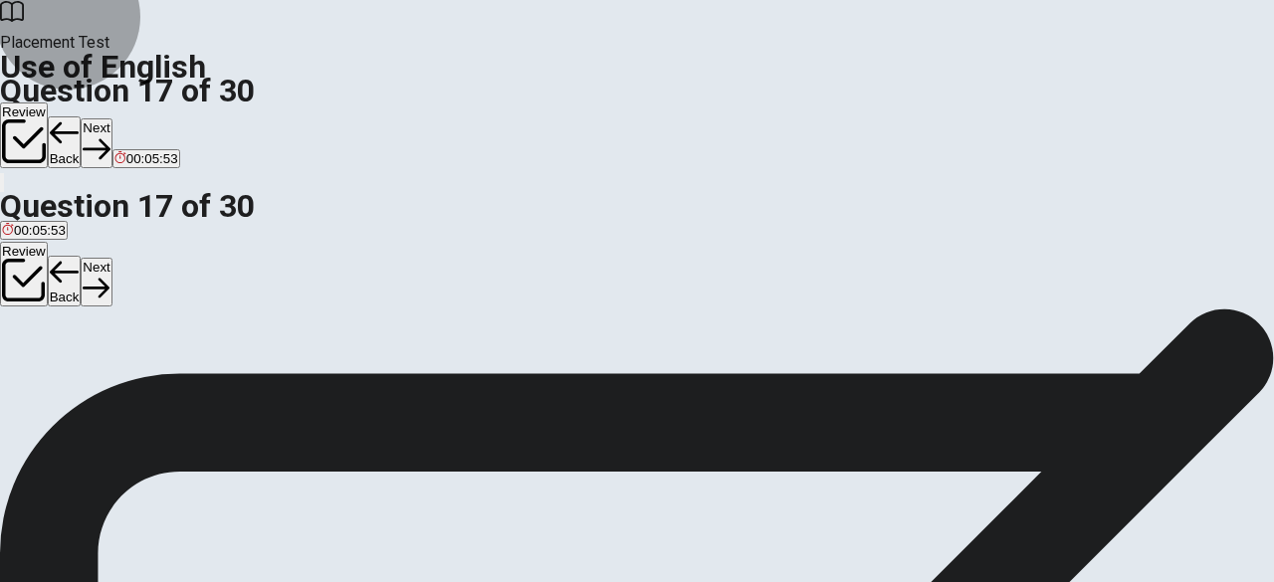
click at [109, 139] on icon "button" at bounding box center [96, 149] width 27 height 20
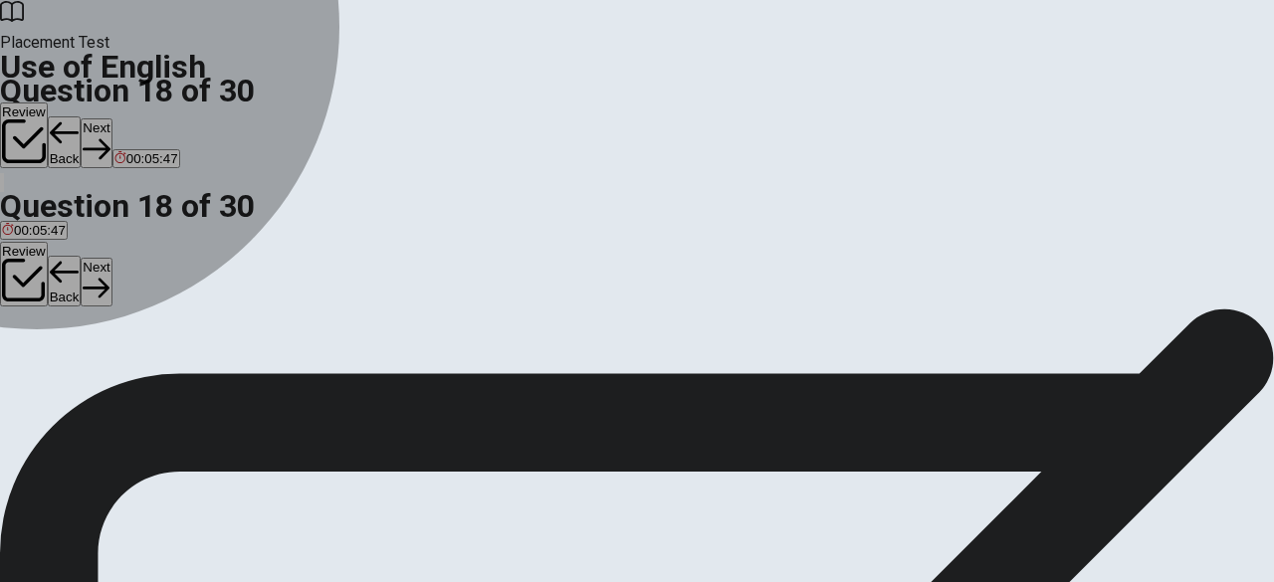
click at [100, 312] on div "C" at bounding box center [82, 305] width 35 height 15
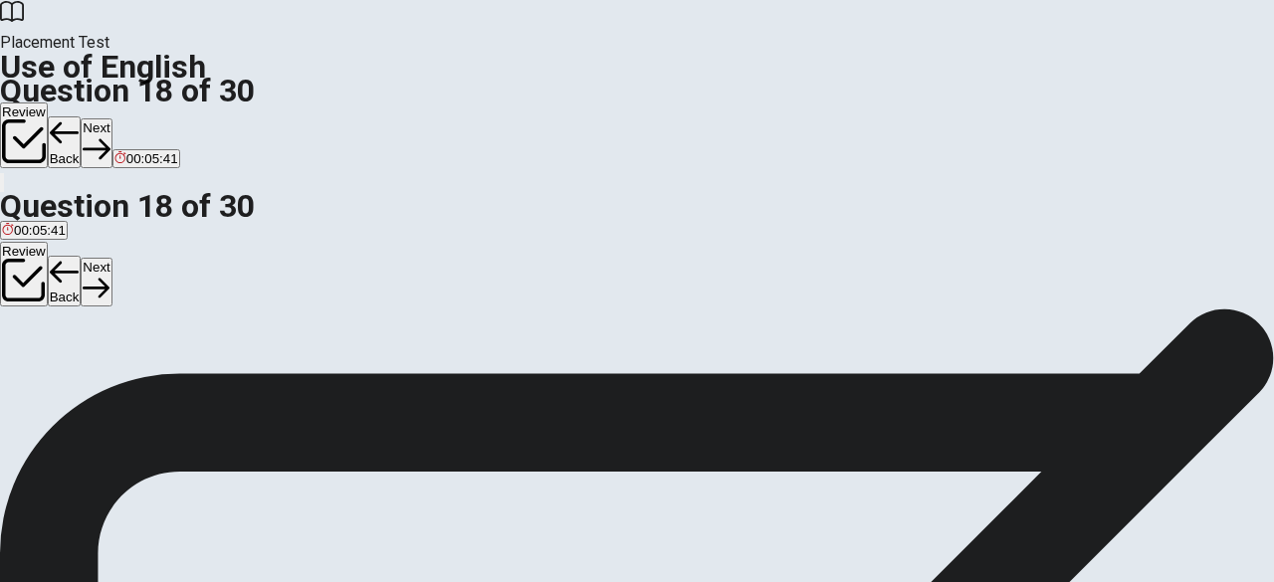
click at [111, 118] on button "Next" at bounding box center [96, 142] width 31 height 49
click at [95, 327] on span "play" at bounding box center [83, 319] width 24 height 15
click at [111, 118] on button "Next" at bounding box center [96, 142] width 31 height 49
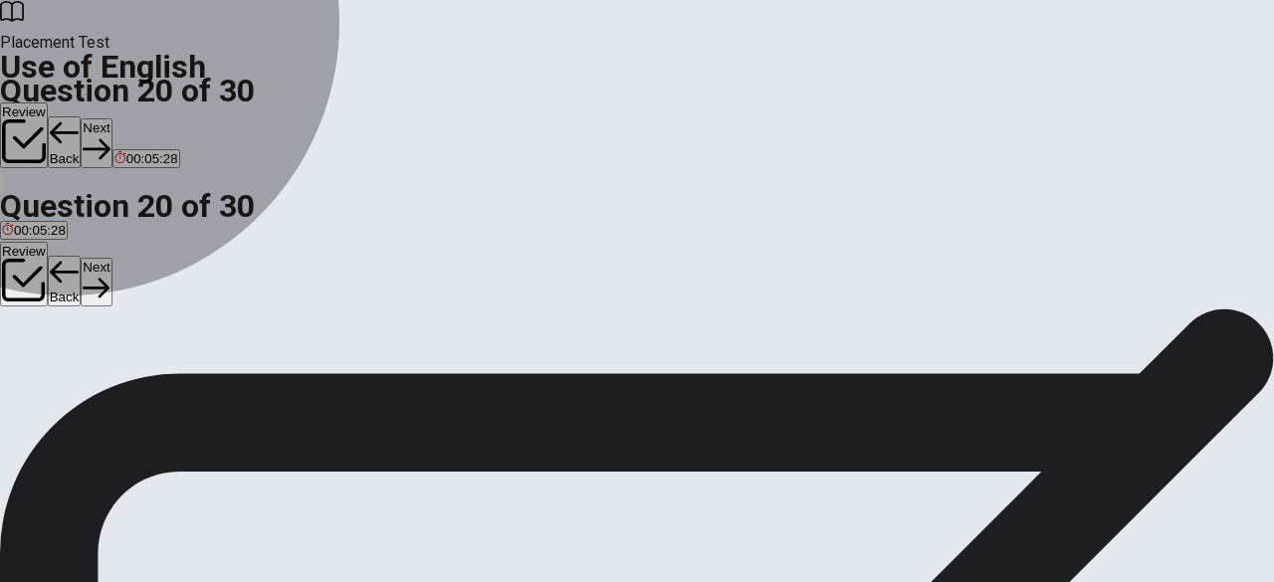
click at [142, 324] on span "walk" at bounding box center [128, 319] width 27 height 15
click at [180, 329] on button "C walks" at bounding box center [161, 313] width 37 height 34
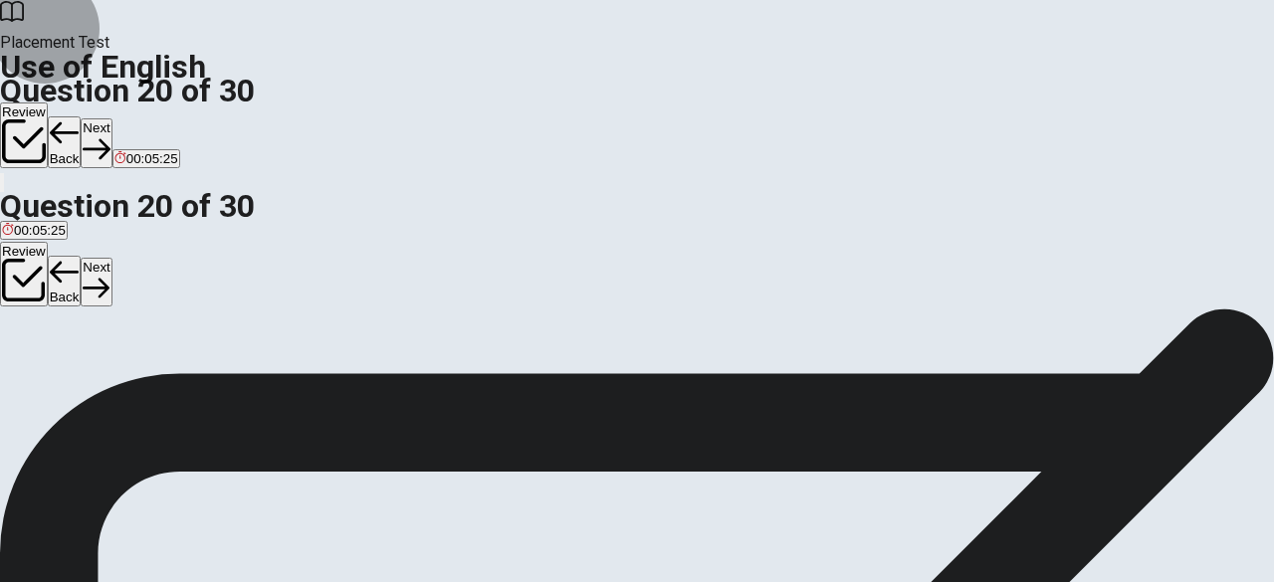
click at [111, 118] on button "Next" at bounding box center [96, 142] width 31 height 49
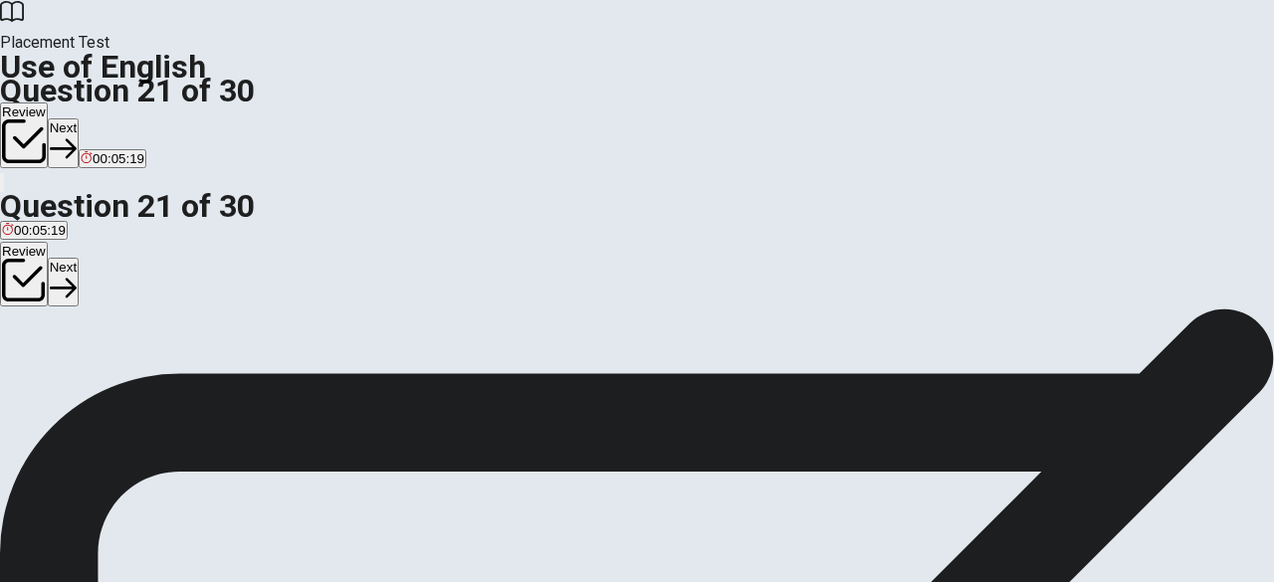
scroll to position [43, 0]
click at [187, 345] on span "was planned" at bounding box center [149, 337] width 75 height 15
click at [79, 118] on button "Next" at bounding box center [63, 142] width 31 height 49
click at [183, 345] on span "don’t go" at bounding box center [159, 337] width 47 height 15
click at [111, 118] on button "Next" at bounding box center [96, 142] width 31 height 49
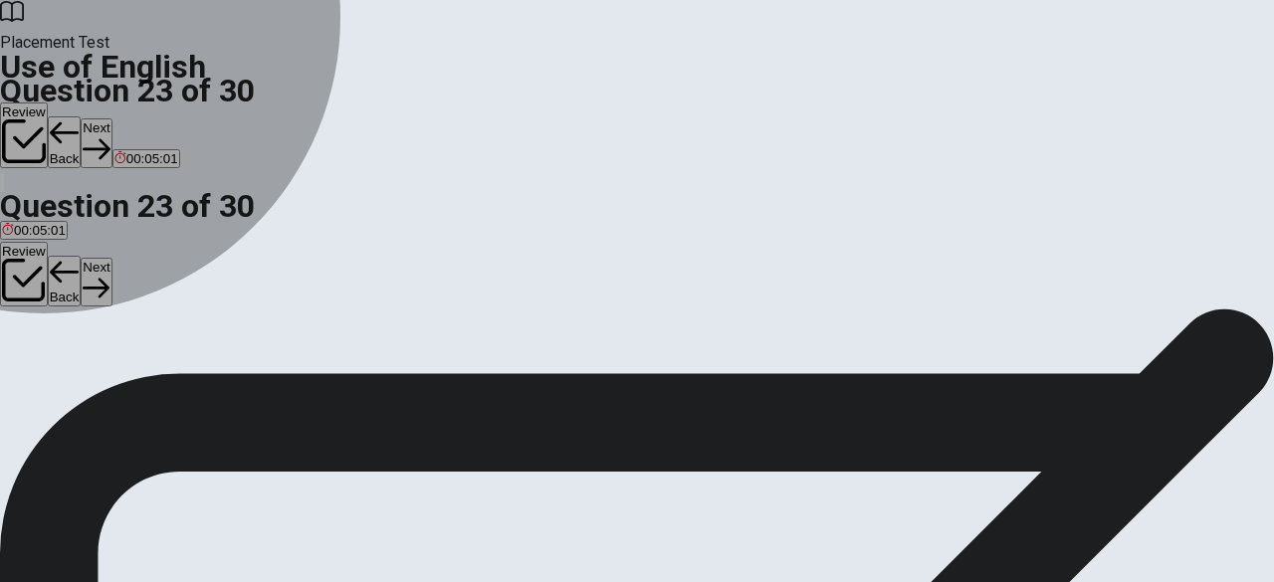
click at [19, 313] on button "A an" at bounding box center [9, 330] width 19 height 34
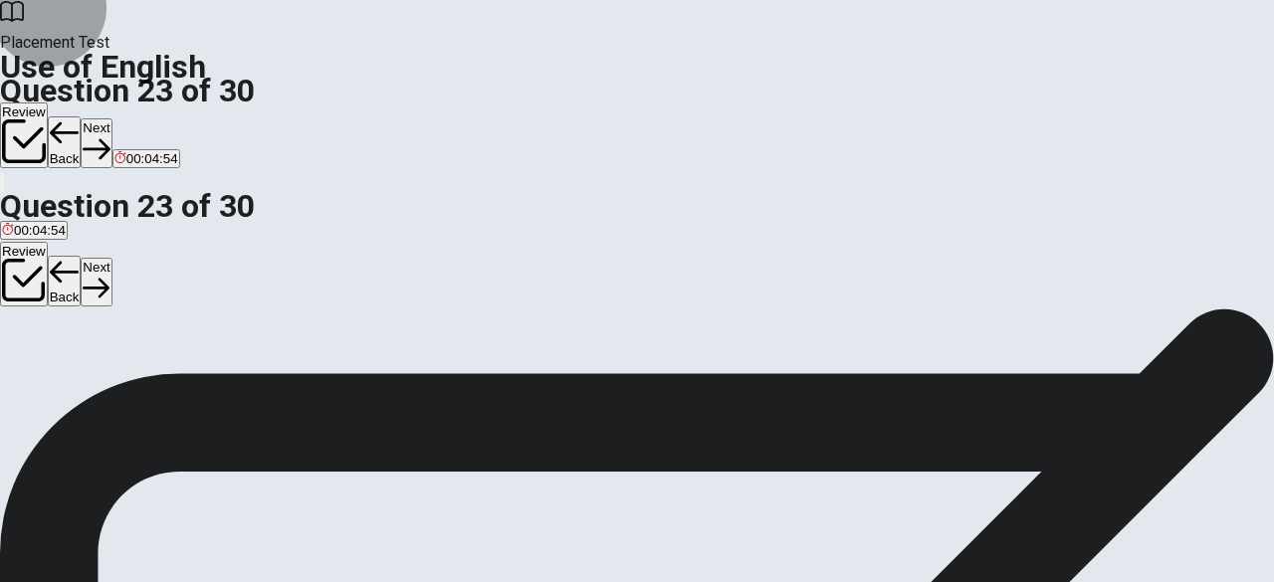
click at [111, 118] on button "Next" at bounding box center [96, 142] width 31 height 49
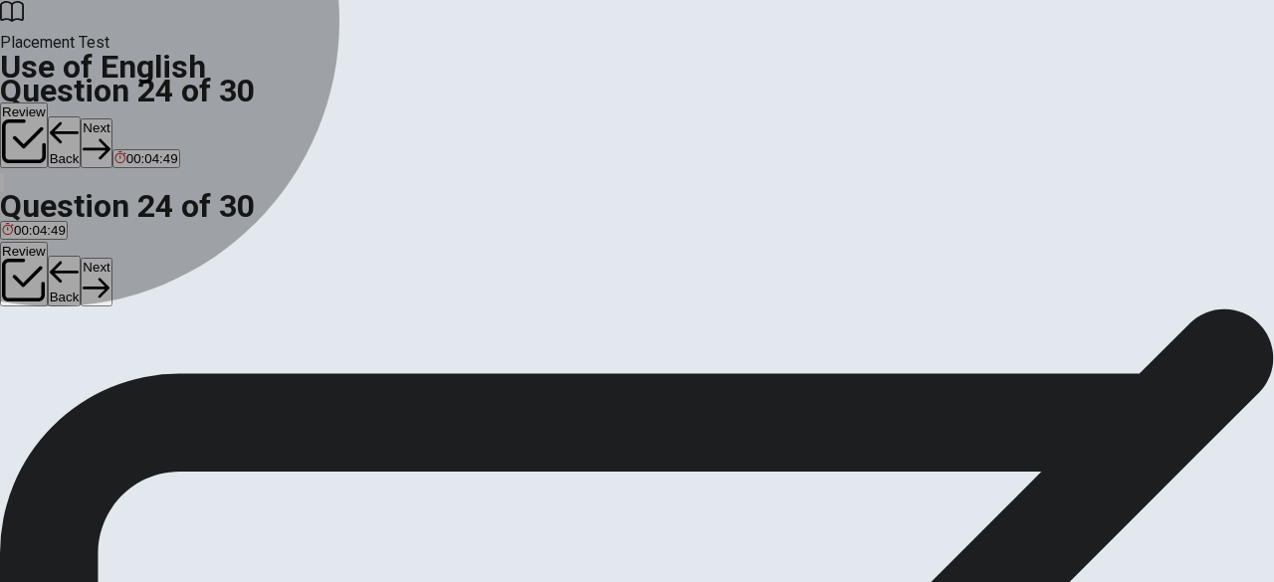
click at [73, 340] on span "start" at bounding box center [60, 337] width 26 height 15
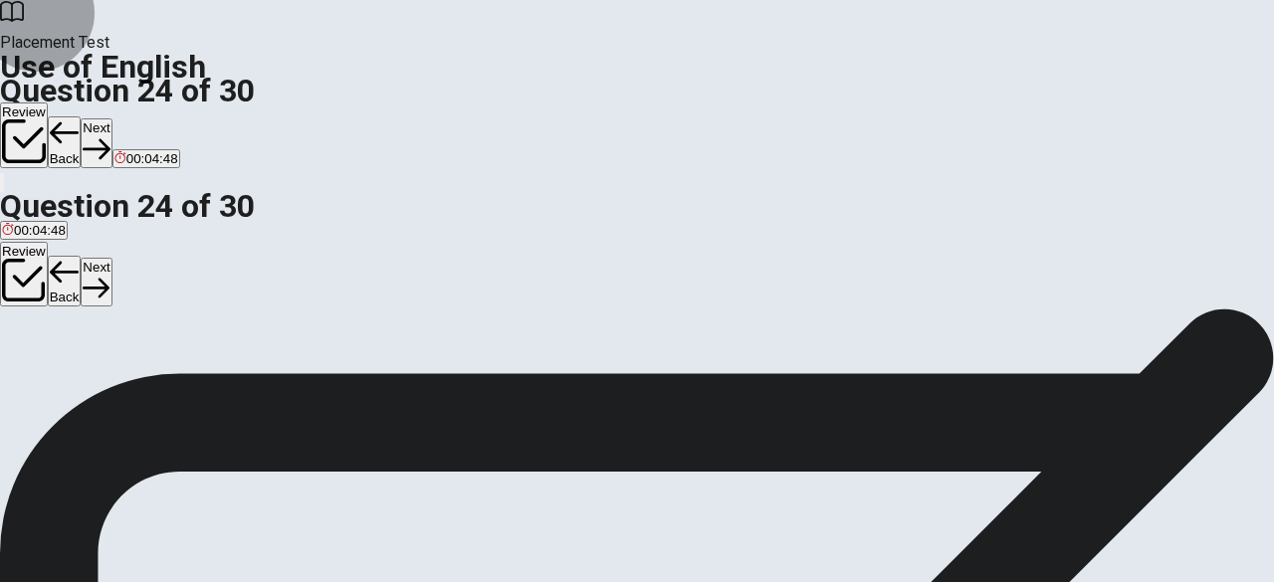
click at [111, 118] on button "Next" at bounding box center [96, 142] width 31 height 49
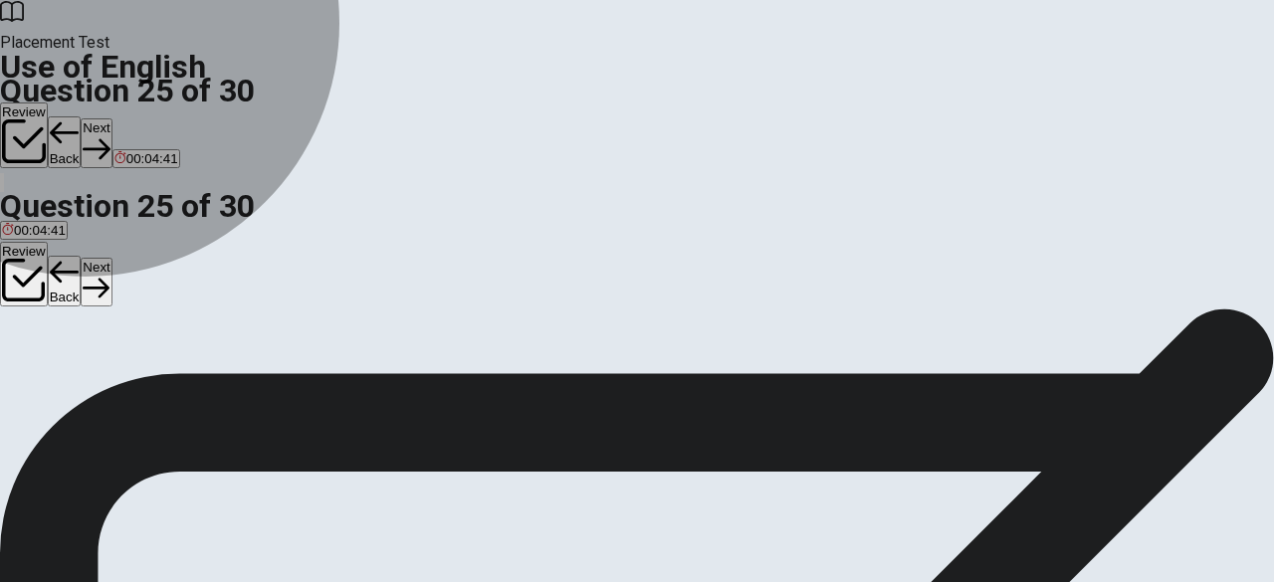
click at [54, 330] on span "separate" at bounding box center [28, 337] width 52 height 15
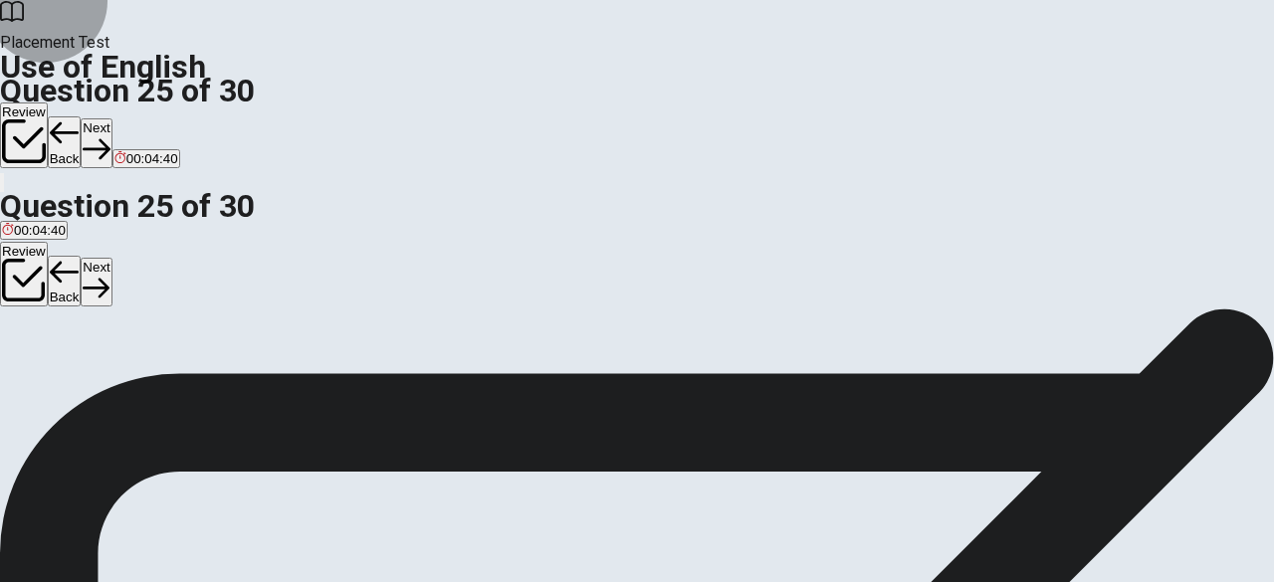
click at [111, 118] on button "Next" at bounding box center [96, 142] width 31 height 49
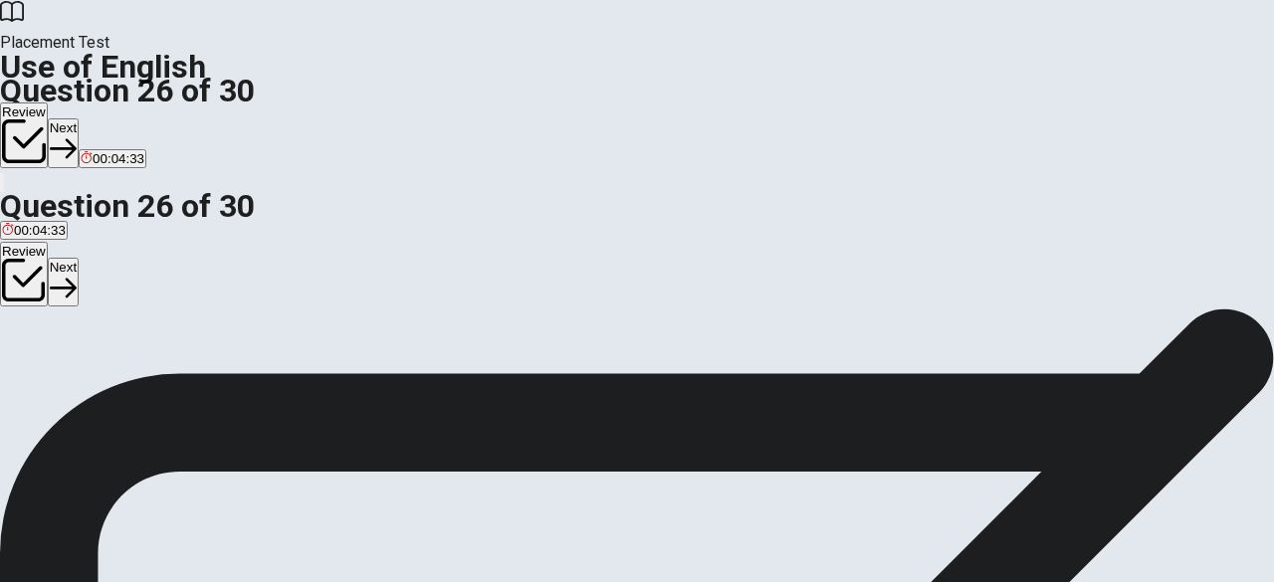
scroll to position [0, 0]
click at [51, 387] on span "cup" at bounding box center [40, 380] width 22 height 15
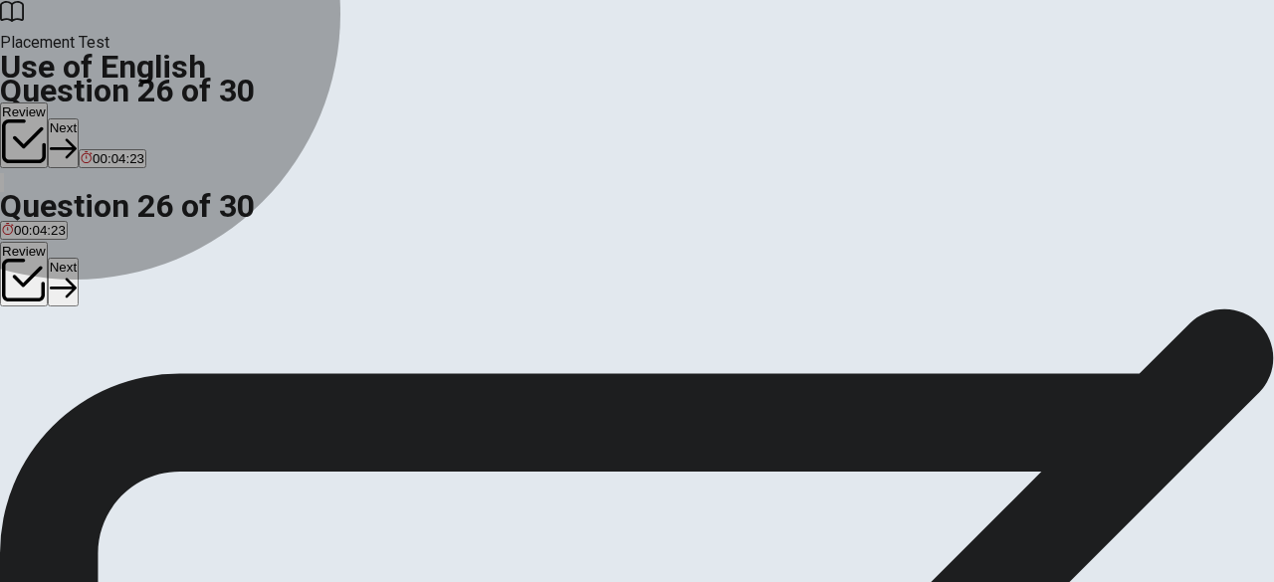
click at [27, 356] on button "A tree" at bounding box center [13, 373] width 27 height 34
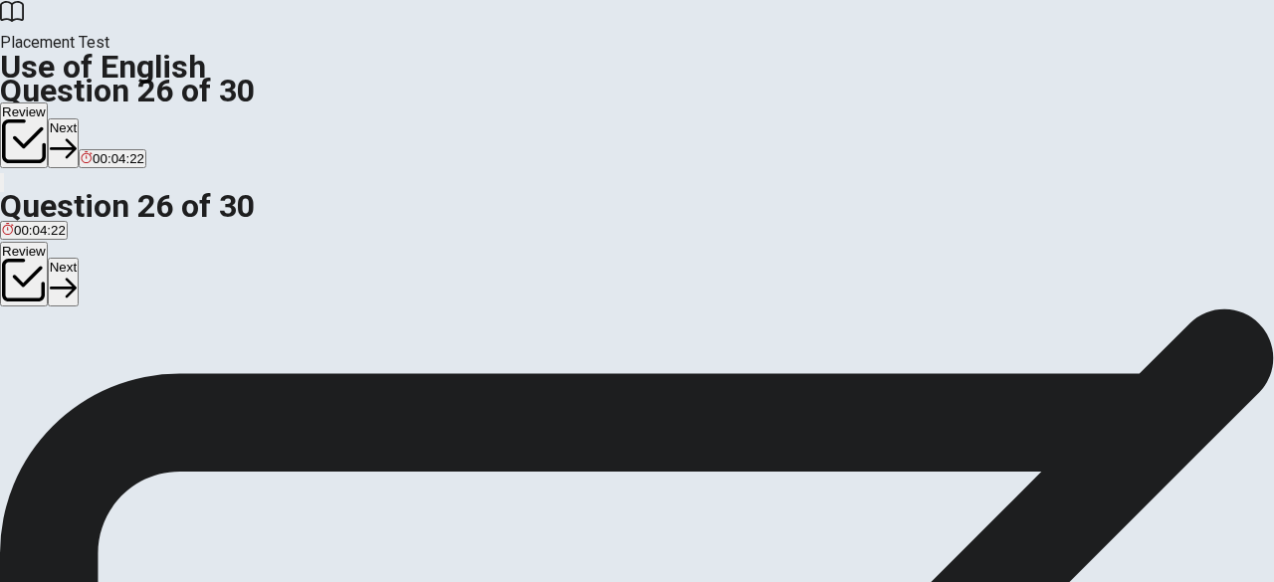
click at [79, 118] on button "Next" at bounding box center [63, 142] width 31 height 49
click at [21, 373] on span "eat" at bounding box center [11, 380] width 19 height 15
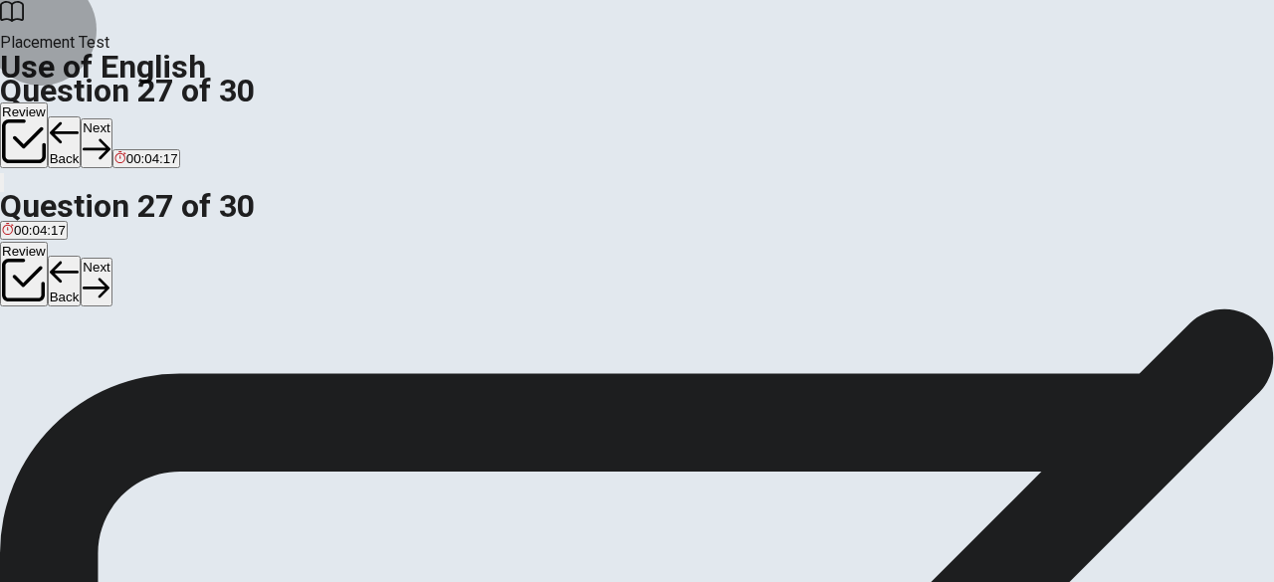
click at [111, 118] on button "Next" at bounding box center [96, 142] width 31 height 49
click at [99, 379] on span "smile" at bounding box center [83, 371] width 31 height 15
click at [111, 118] on button "Next" at bounding box center [96, 142] width 31 height 49
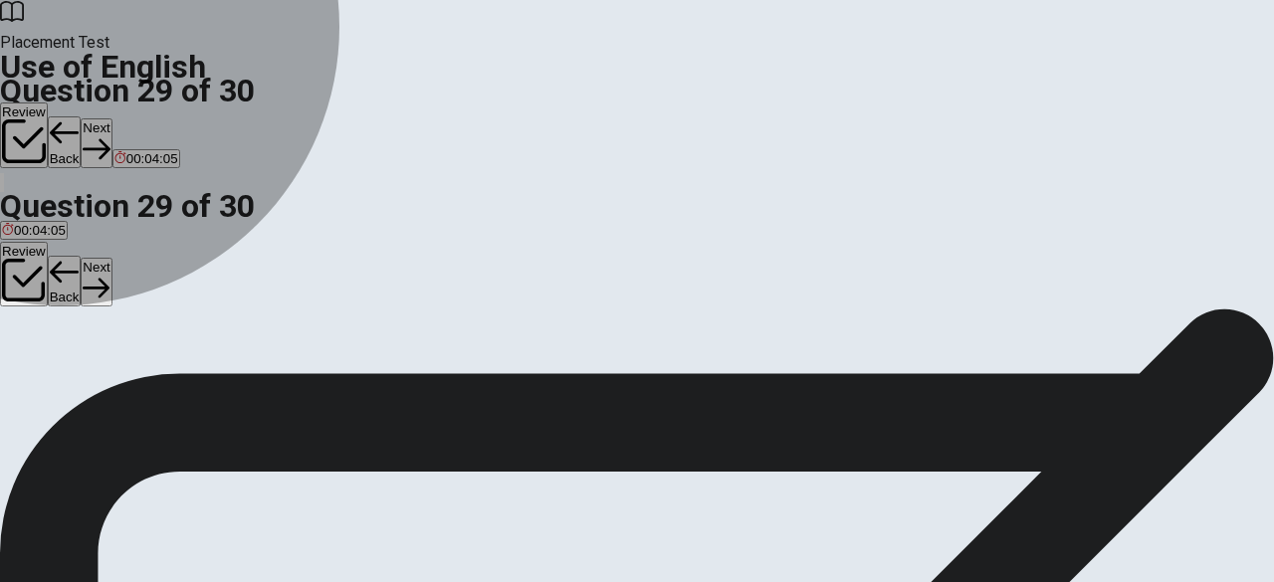
click at [128, 370] on span "heavy" at bounding box center [111, 362] width 36 height 15
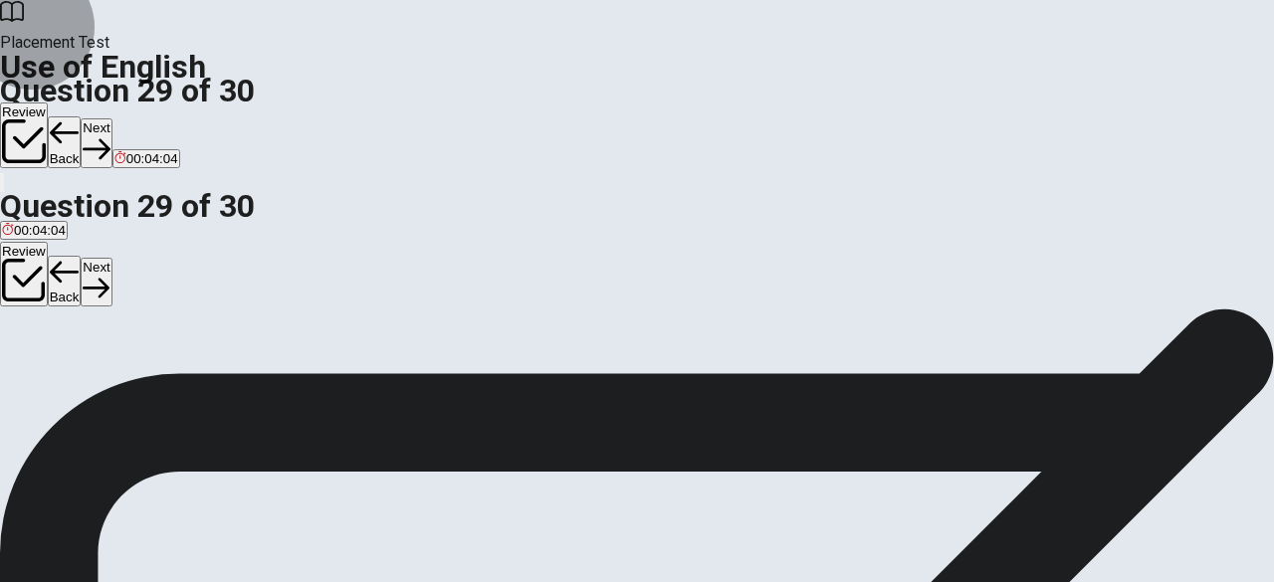
click at [111, 118] on button "Next" at bounding box center [96, 142] width 31 height 49
click at [100, 358] on span "have" at bounding box center [85, 350] width 29 height 15
click at [24, 343] on span "has" at bounding box center [13, 350] width 22 height 15
click at [67, 356] on span "having" at bounding box center [47, 350] width 39 height 15
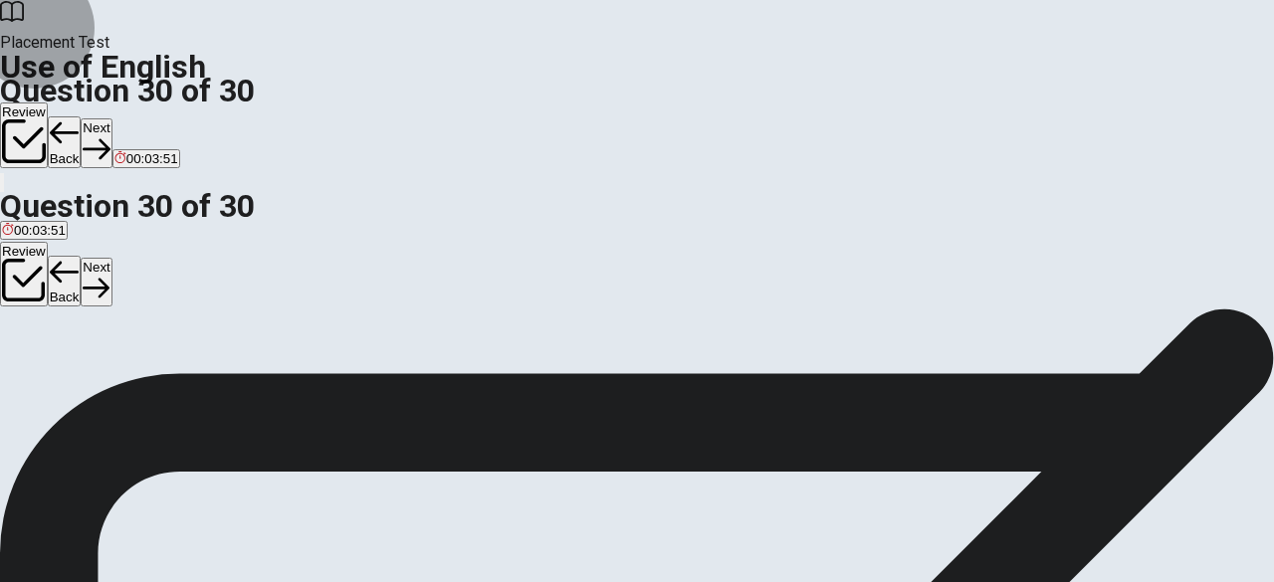
click at [111, 118] on button "Next" at bounding box center [96, 142] width 31 height 49
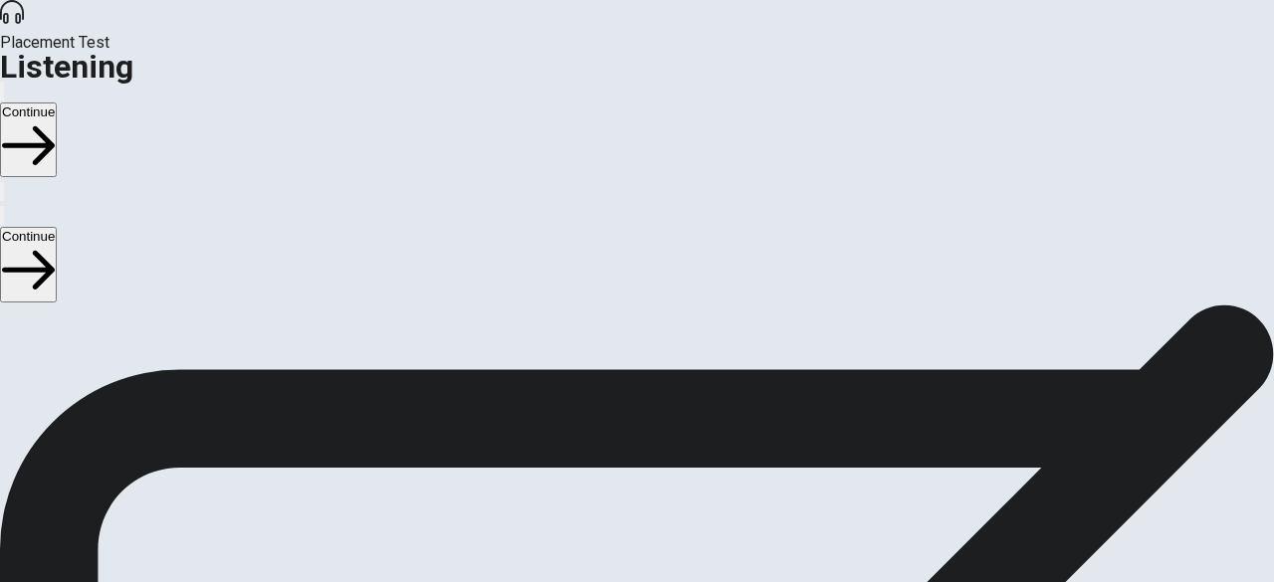
scroll to position [125, 0]
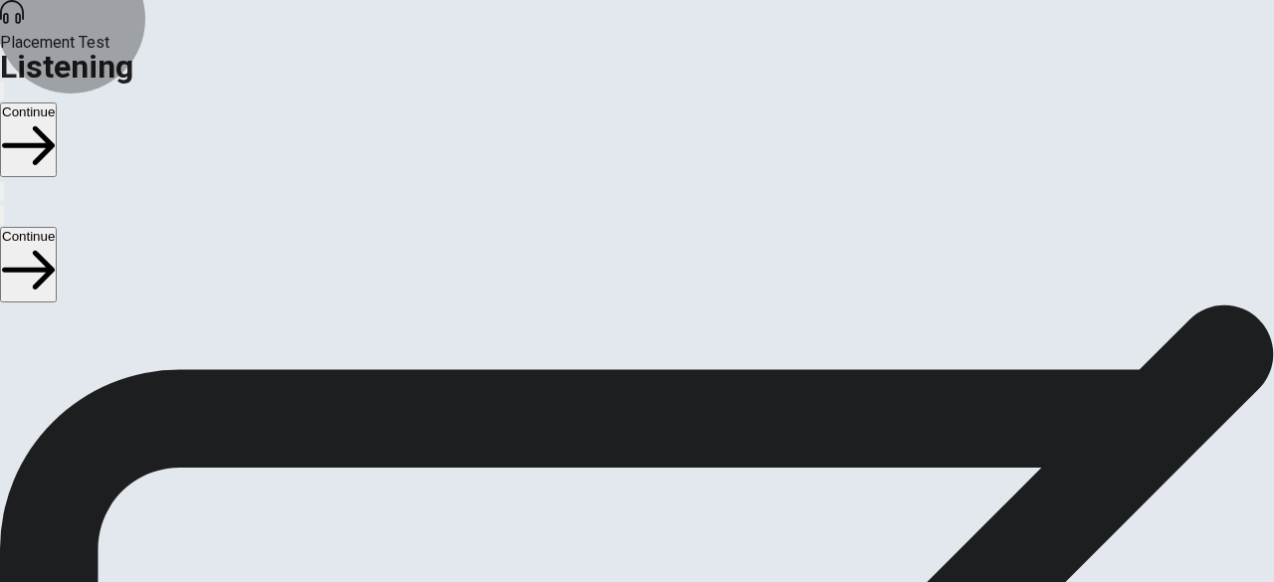
click at [57, 102] on button "Continue" at bounding box center [28, 139] width 57 height 75
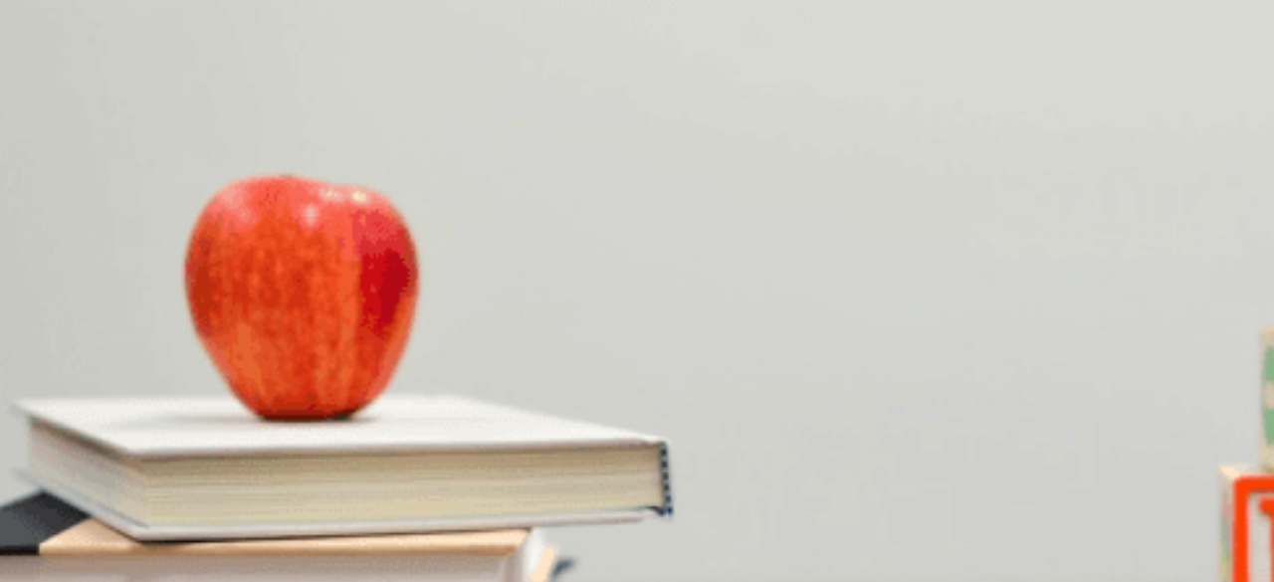
scroll to position [101, 0]
click at [158, 378] on div "B" at bounding box center [128, 385] width 62 height 15
click at [213, 545] on div "D" at bounding box center [195, 552] width 36 height 15
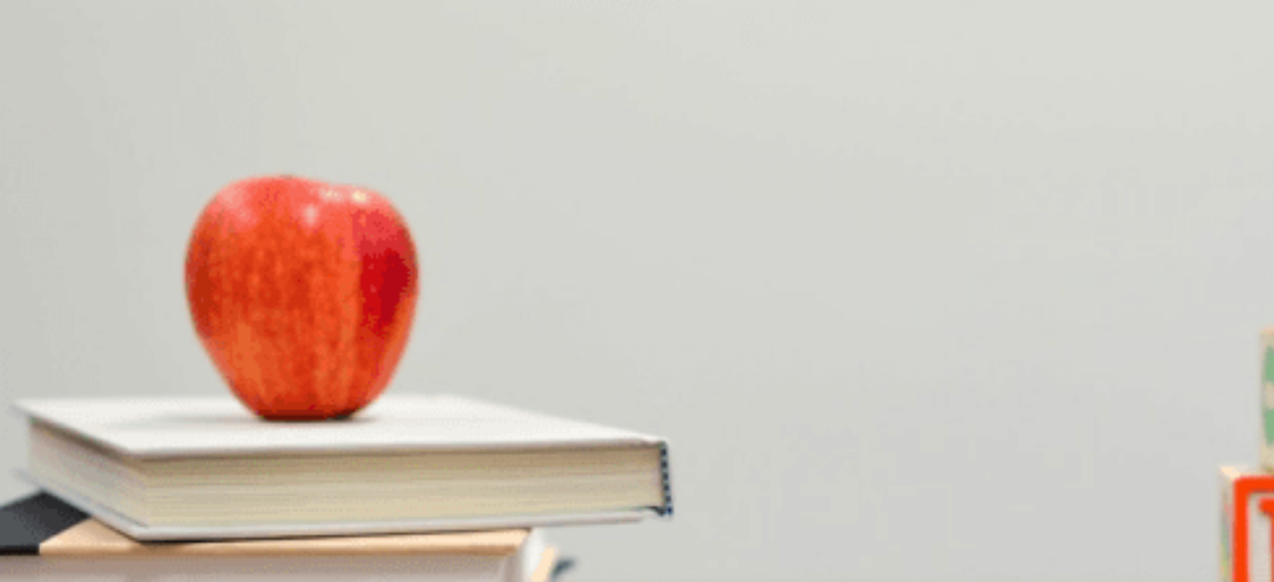
click at [444, 498] on span "Choosing a restaurant" at bounding box center [378, 505] width 130 height 15
click at [61, 477] on span "Indifferent" at bounding box center [31, 484] width 59 height 15
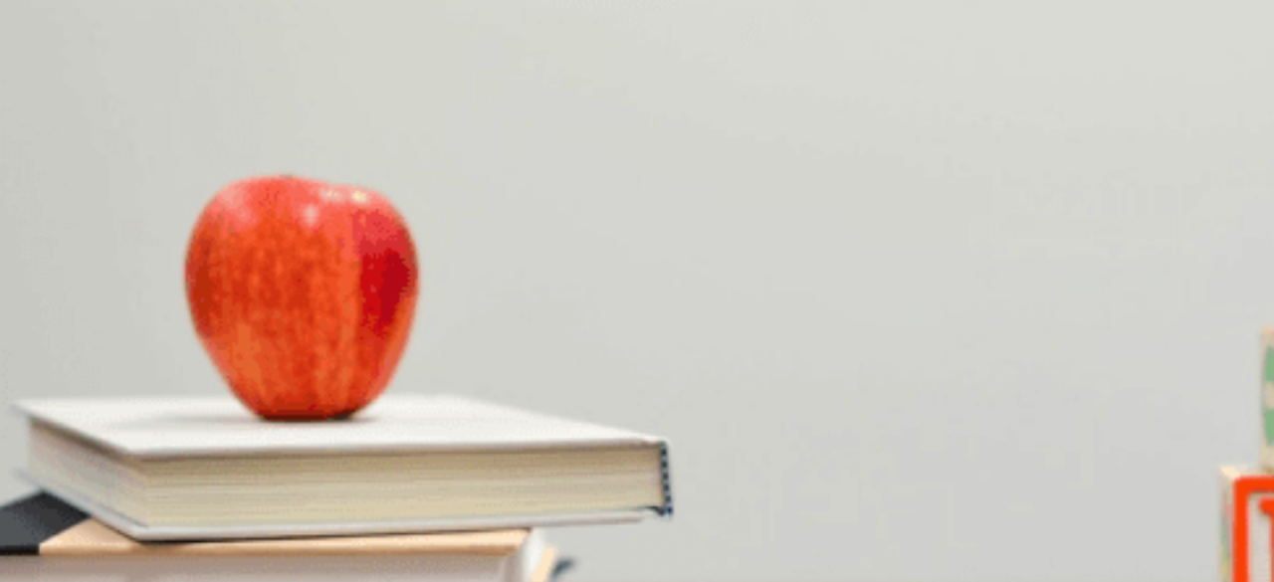
scroll to position [468, 0]
click at [63, 460] on button "A Indifferent" at bounding box center [31, 477] width 63 height 34
click at [215, 543] on button "D Italian" at bounding box center [195, 560] width 40 height 34
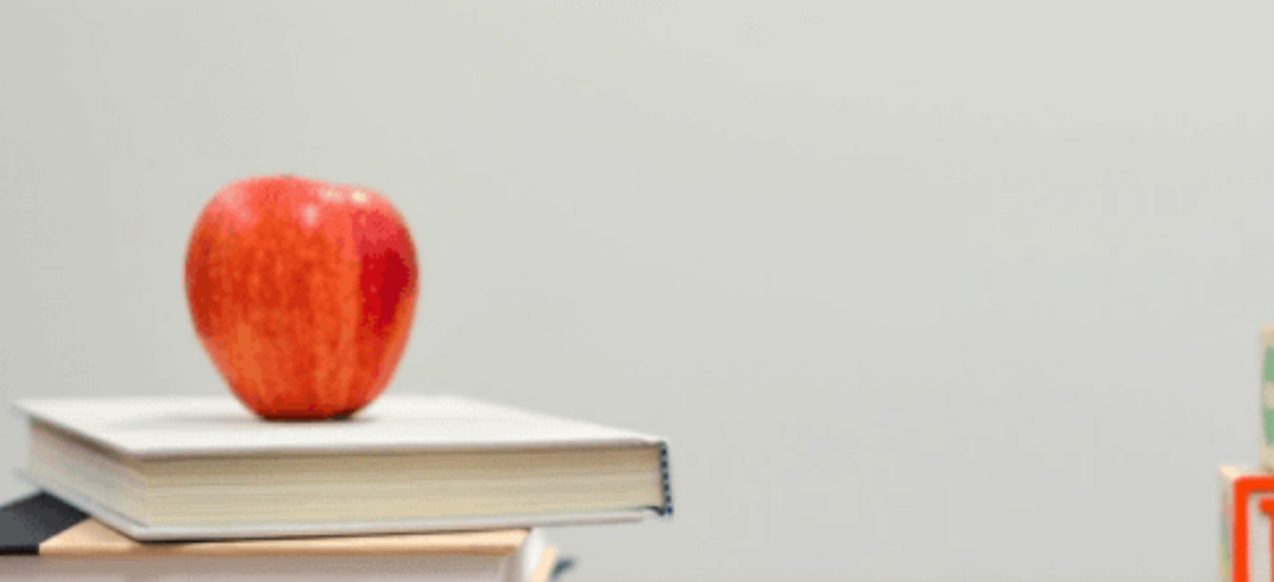
click at [446, 395] on button "D Choosing a restaurant" at bounding box center [378, 412] width 134 height 34
click at [57, 102] on button "Continue" at bounding box center [28, 139] width 57 height 75
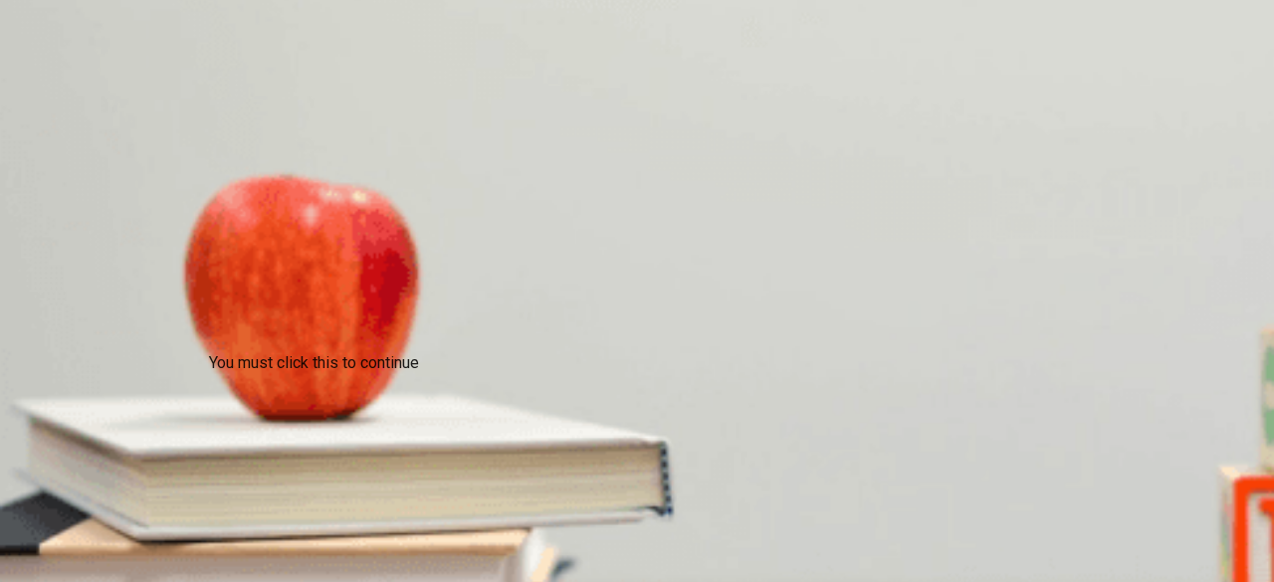
click at [946, 581] on div at bounding box center [637, 582] width 1274 height 0
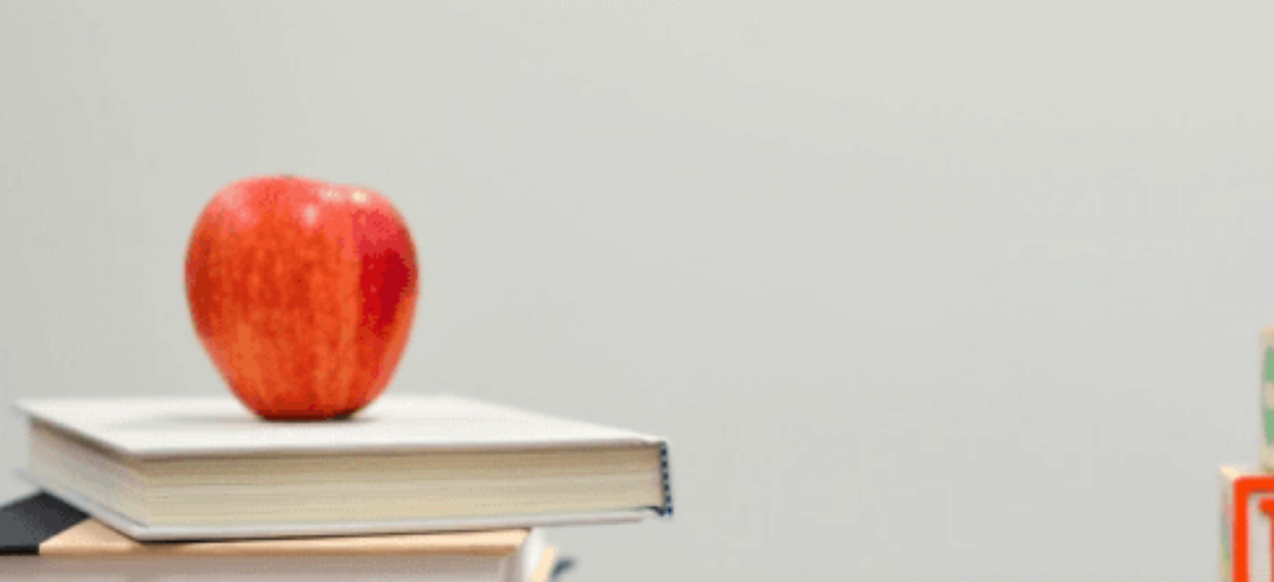
click at [57, 102] on button "Continue" at bounding box center [28, 139] width 57 height 75
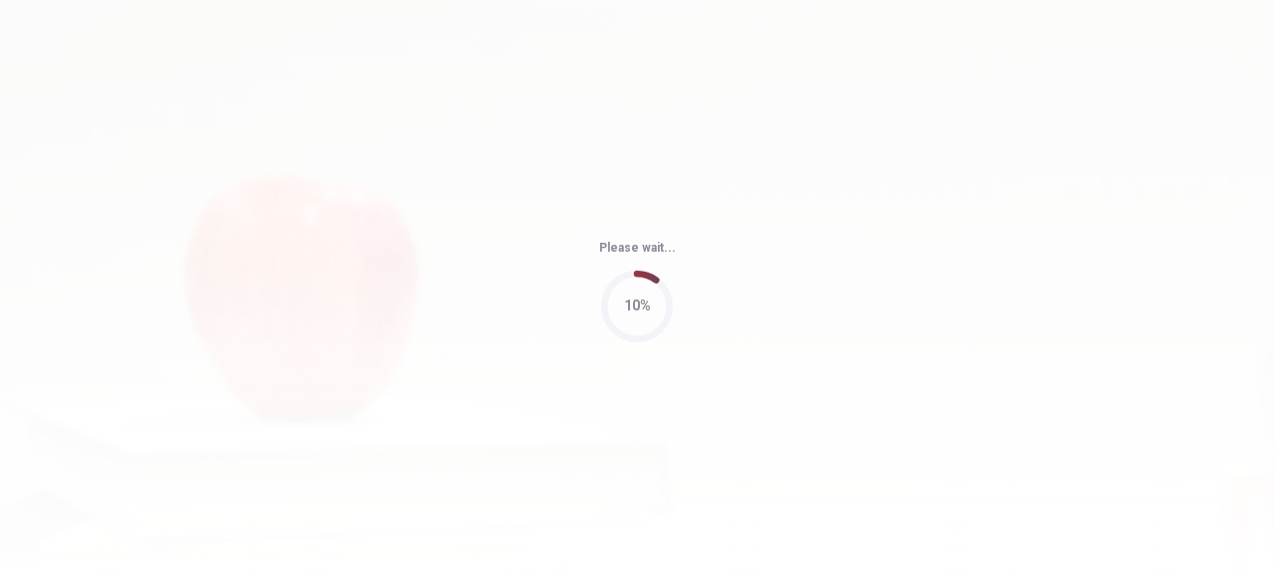
type input "63"
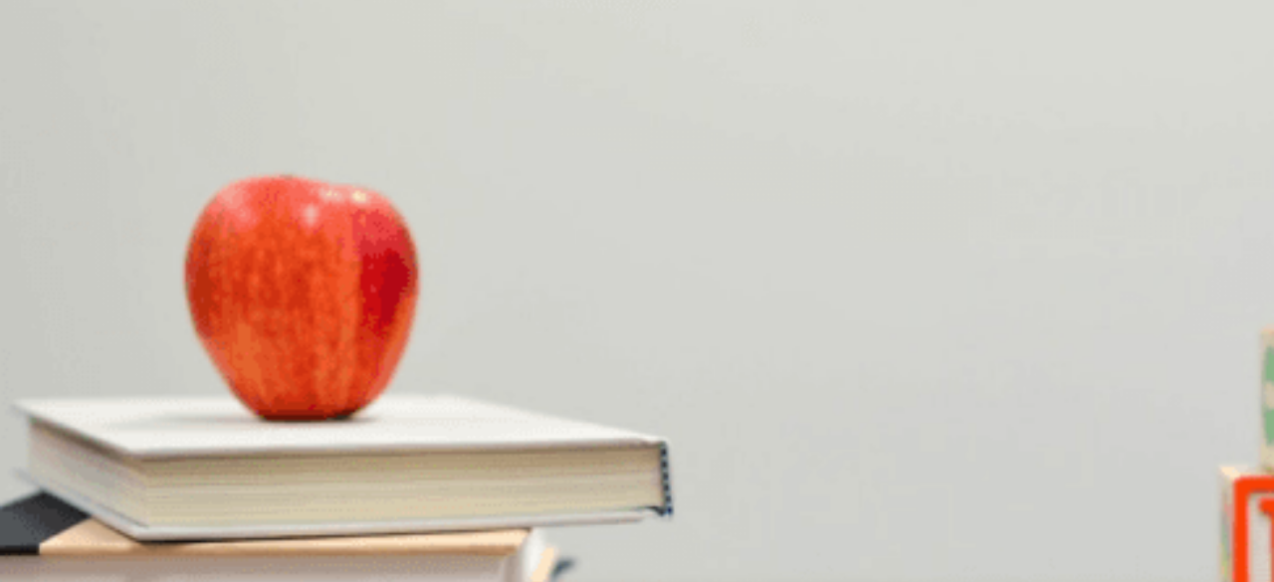
scroll to position [313, 0]
click at [392, 186] on span "The trails are remote" at bounding box center [331, 178] width 122 height 15
click at [494, 270] on span "Green Valley" at bounding box center [424, 262] width 138 height 15
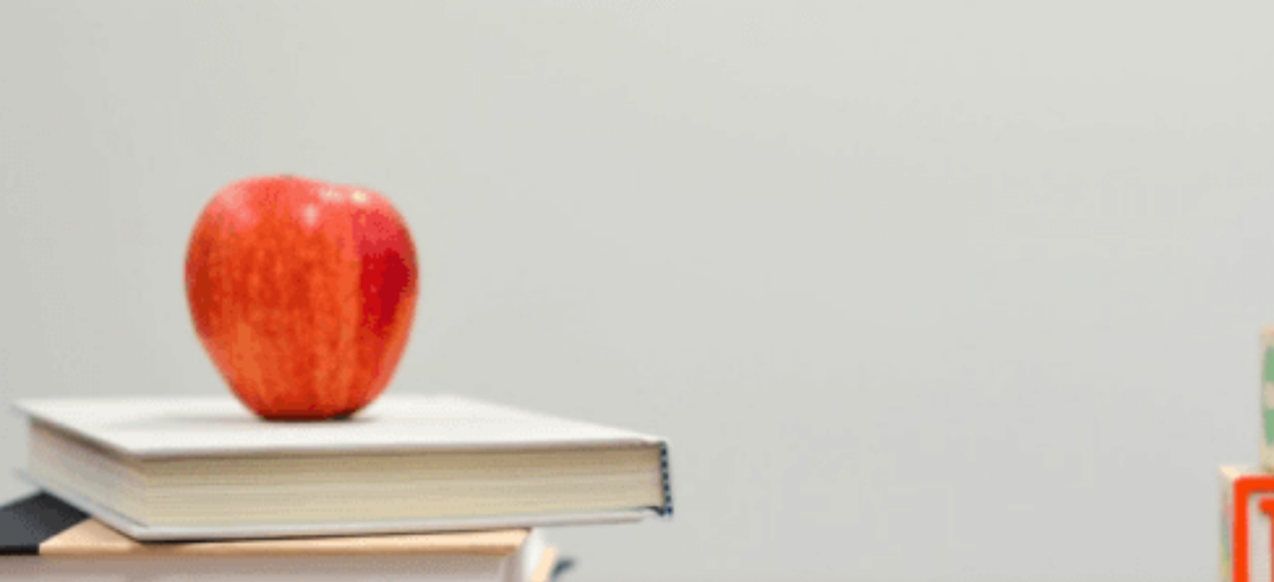
click at [83, 411] on span "Visiting family" at bounding box center [42, 418] width 81 height 15
click at [326, 394] on button "D Hiking" at bounding box center [306, 411] width 41 height 34
click at [376, 342] on span "Early Saturday" at bounding box center [339, 334] width 76 height 15
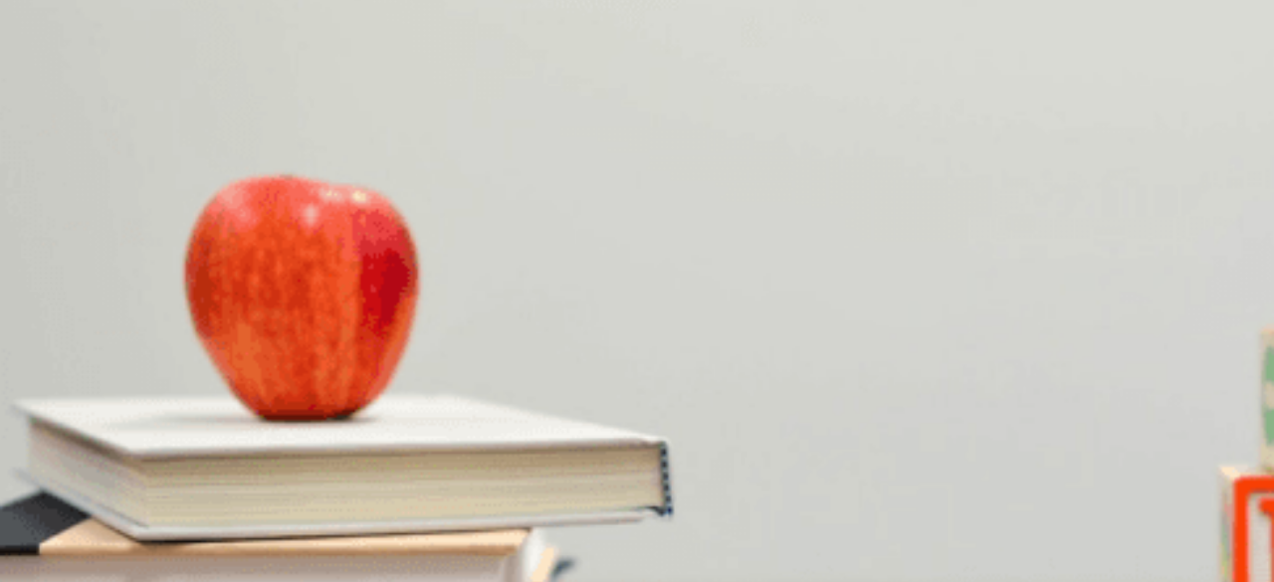
scroll to position [15, 0]
click at [46, 378] on span "Excited" at bounding box center [24, 385] width 44 height 15
click at [57, 102] on button "Continue" at bounding box center [28, 139] width 57 height 75
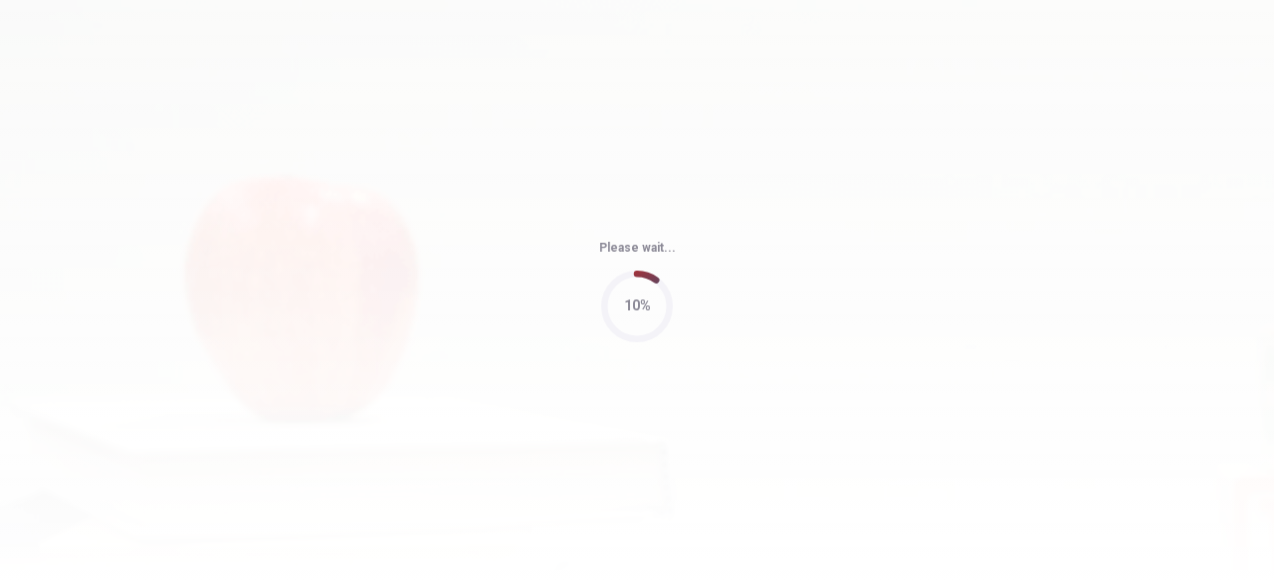
type input "60"
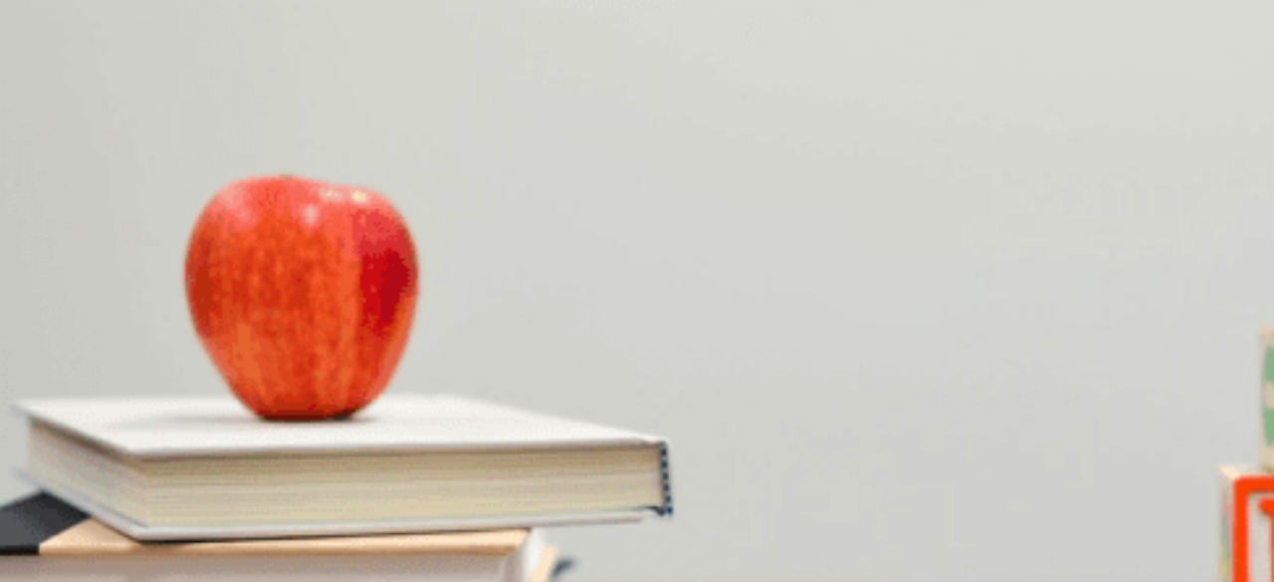
scroll to position [1799, 0]
click at [157, 411] on div "D" at bounding box center [138, 403] width 37 height 15
click at [100, 175] on span "At 6 AM" at bounding box center [76, 167] width 47 height 15
click at [149, 175] on span "At 8 AM" at bounding box center [125, 167] width 47 height 15
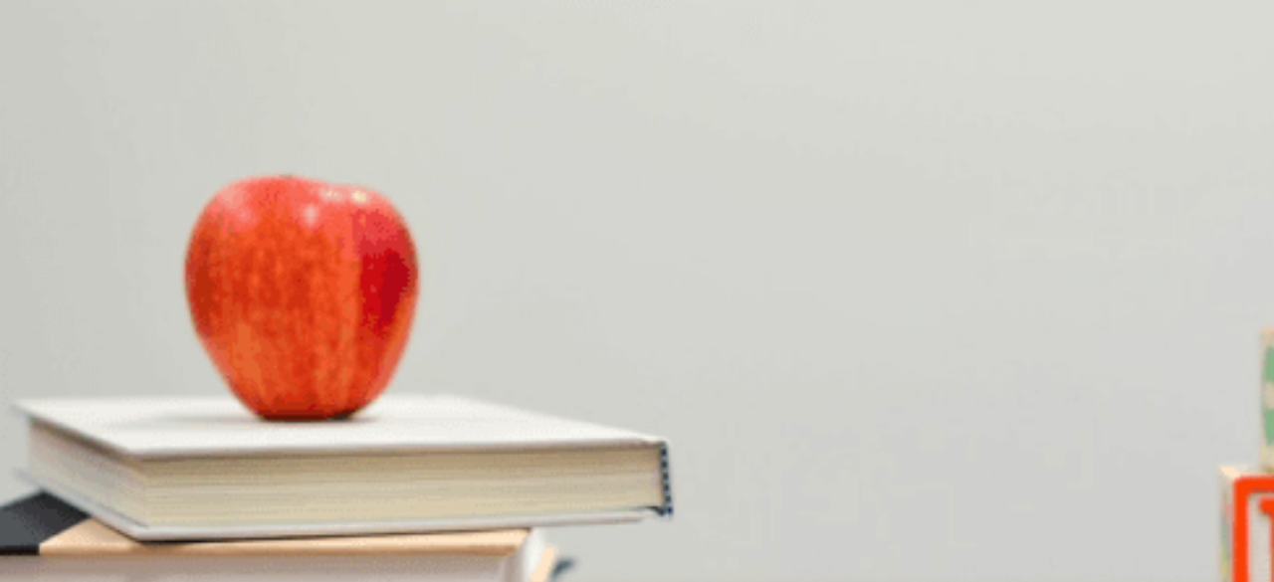
scroll to position [1841, 0]
click at [80, 411] on span "6 a.m." at bounding box center [61, 418] width 37 height 15
click at [158, 227] on button "B Quite packed" at bounding box center [117, 244] width 83 height 34
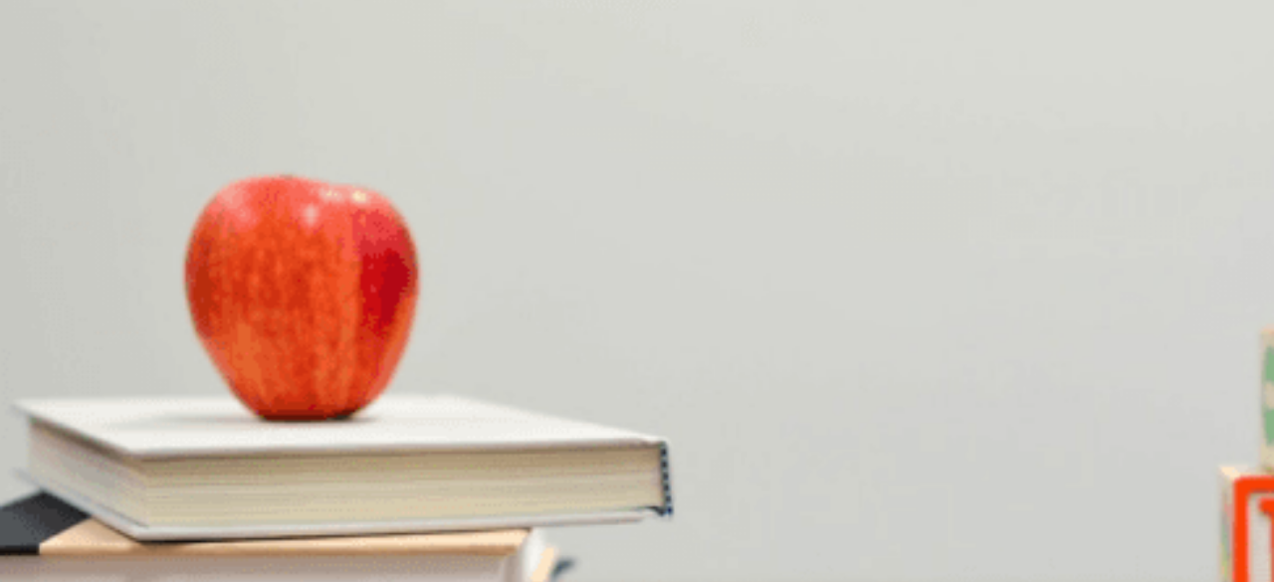
click at [183, 380] on span "In the afternoon" at bounding box center [137, 387] width 93 height 15
click at [772, 371] on div "Question 15 When does their flight leave? A 7 a.m. B 6 a.m. C 9a.m. D 8 a.m." at bounding box center [637, 388] width 1274 height 84
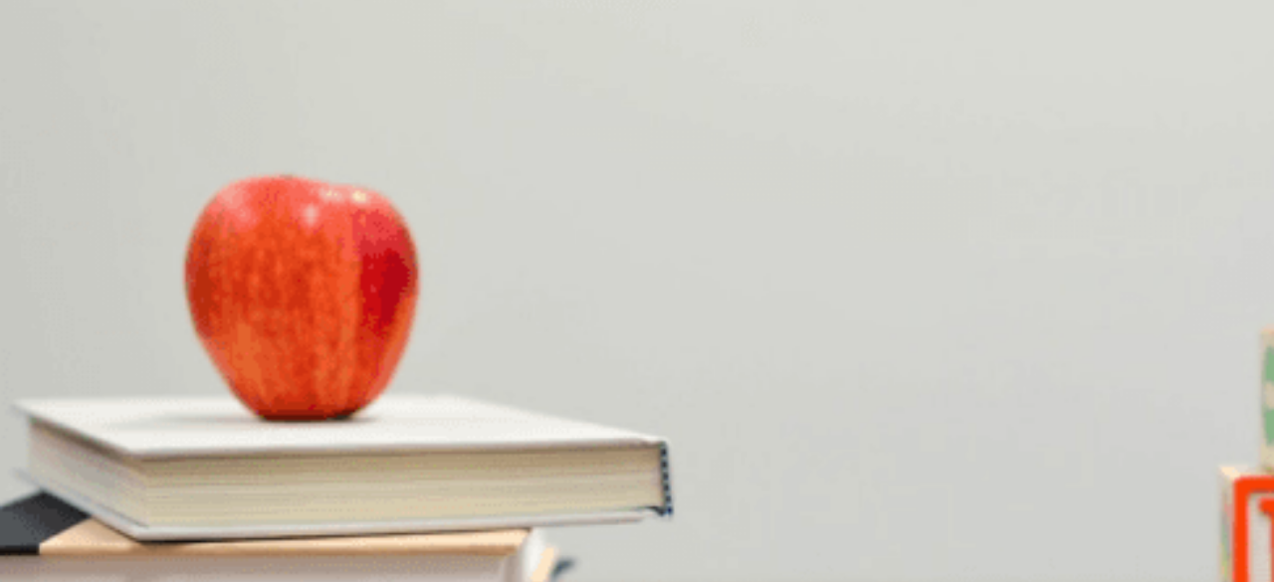
scroll to position [1841, 0]
click at [159, 394] on button "D 8 a.m." at bounding box center [138, 411] width 41 height 34
click at [100, 175] on span "At 6 AM" at bounding box center [76, 167] width 47 height 15
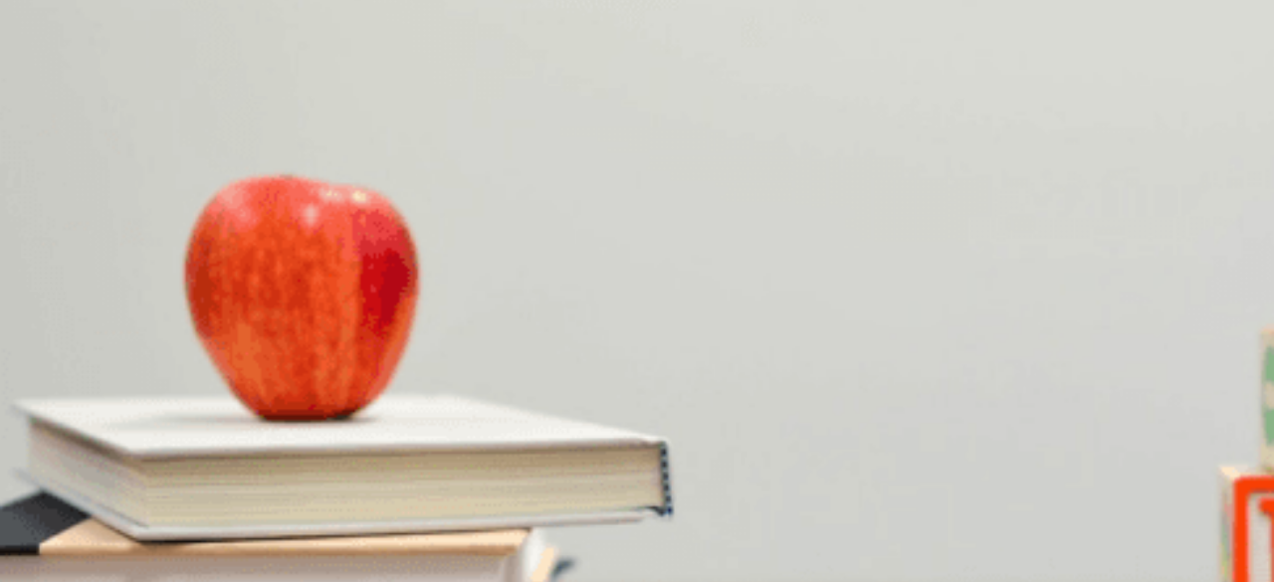
click at [57, 102] on button "Continue" at bounding box center [28, 139] width 57 height 75
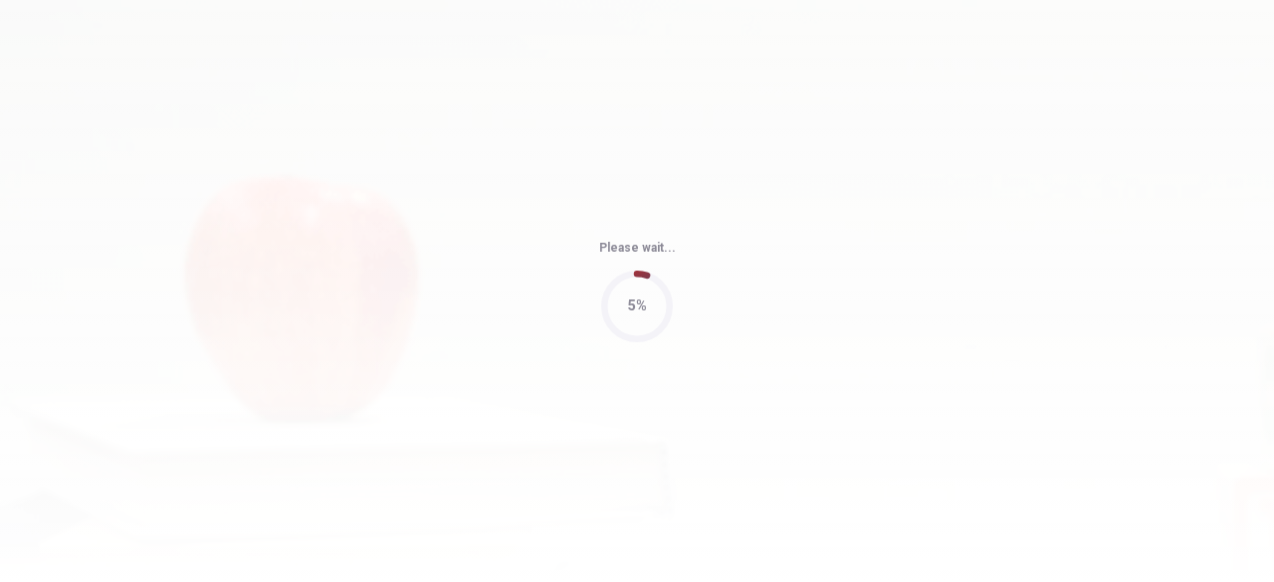
type input "62"
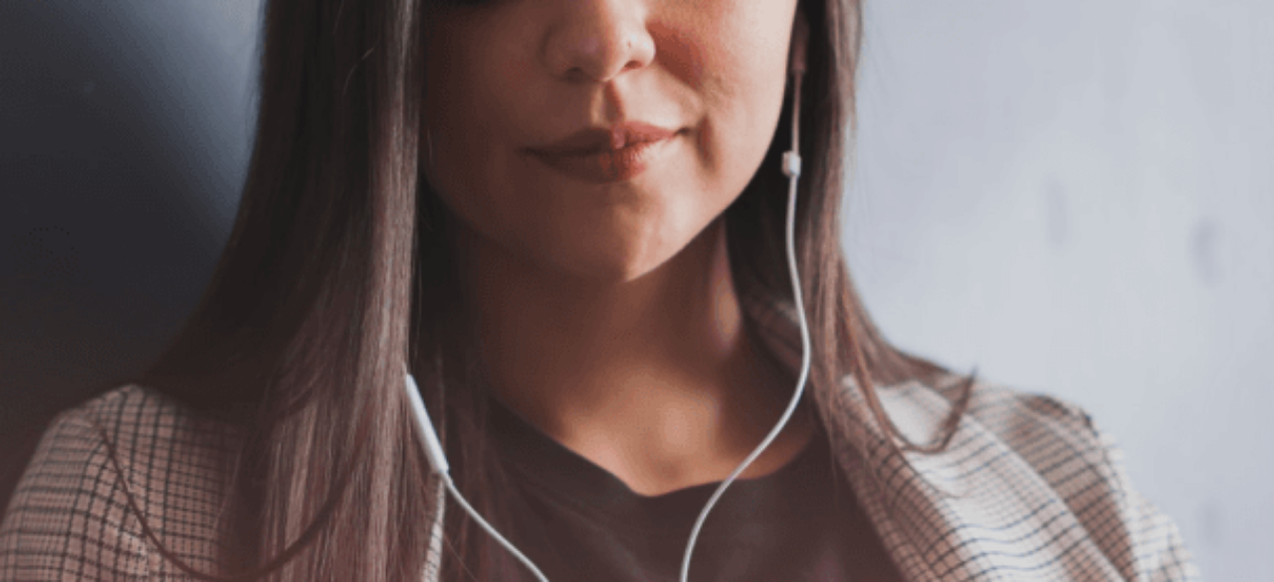
scroll to position [0, 0]
click at [57, 102] on button "Continue" at bounding box center [28, 139] width 57 height 75
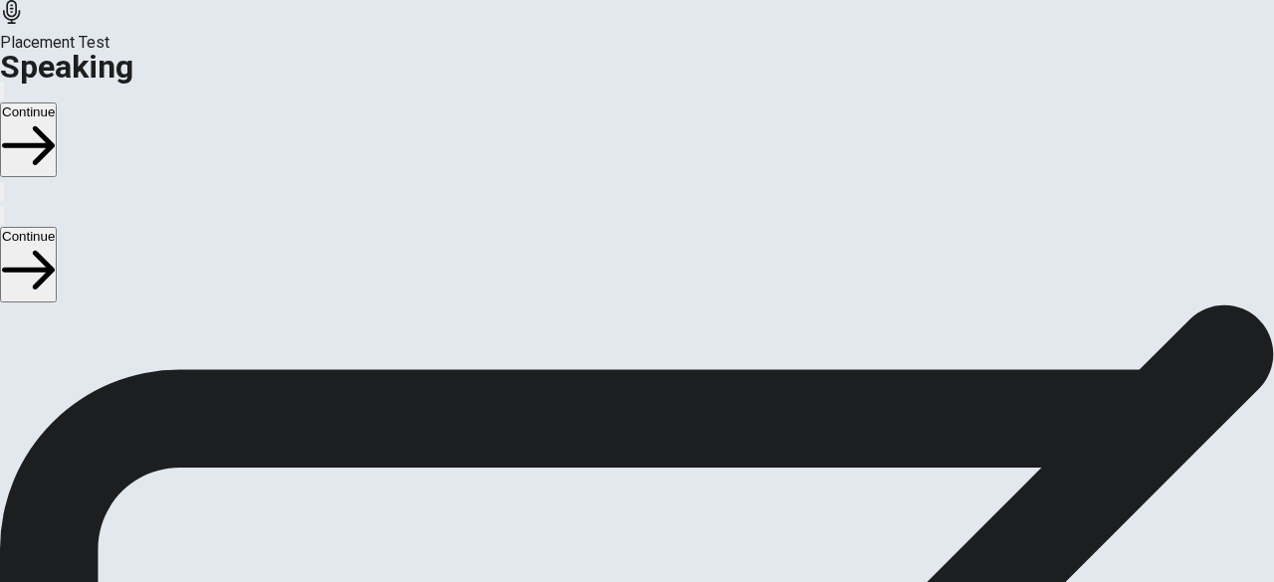
scroll to position [227, 0]
click at [634, 491] on icon "Play Audio" at bounding box center [624, 503] width 19 height 24
click at [633, 491] on icon "Record Again" at bounding box center [621, 503] width 24 height 24
click at [661, 545] on icon at bounding box center [635, 580] width 51 height 71
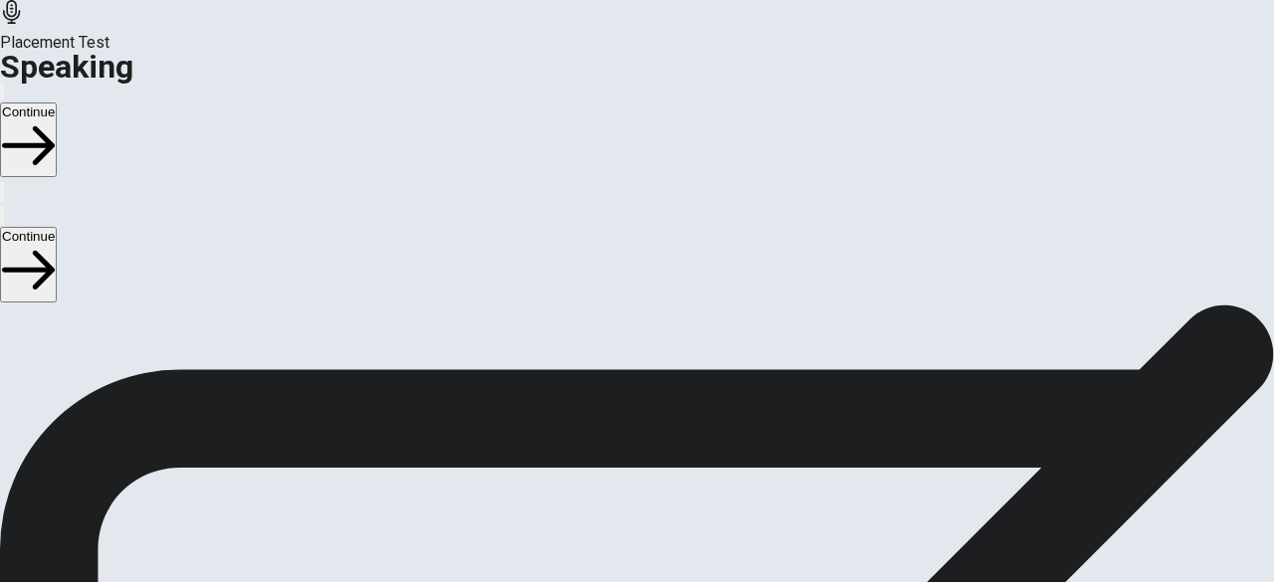
click at [650, 407] on icon at bounding box center [628, 437] width 43 height 60
click at [634, 491] on icon "Play Audio" at bounding box center [624, 503] width 19 height 24
click at [679, 474] on button "Record Again" at bounding box center [637, 523] width 84 height 98
click at [673, 418] on div "Stop Recording" at bounding box center [637, 544] width 71 height 253
click at [613, 491] on icon "Play Audio" at bounding box center [613, 491] width 0 height 0
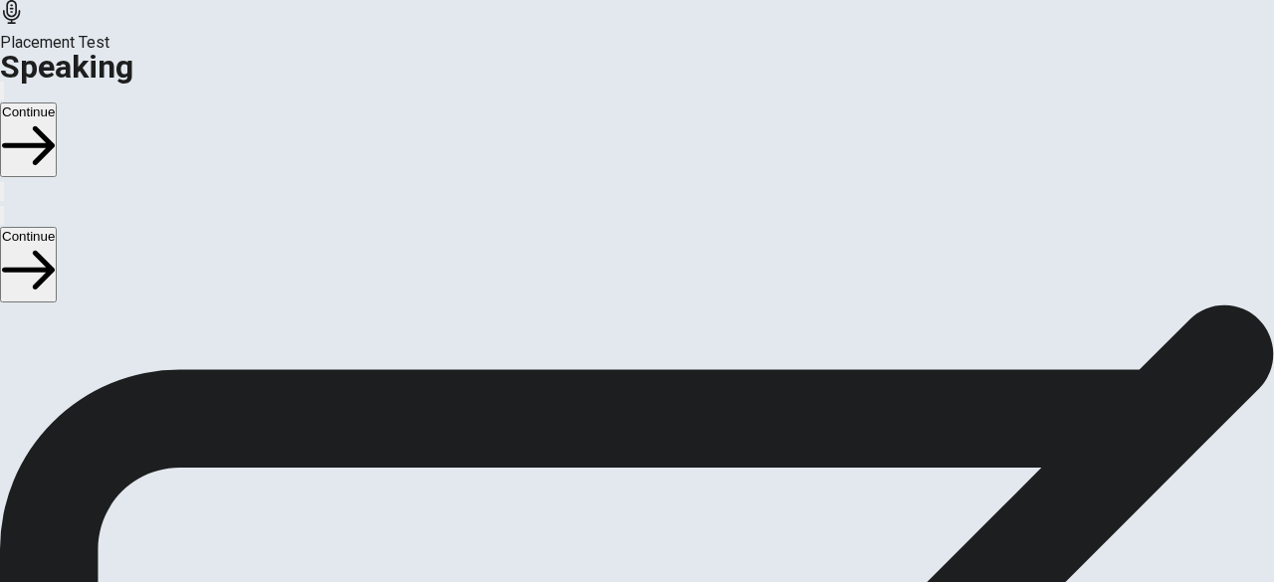
scroll to position [249, 0]
click at [57, 102] on button "Continue" at bounding box center [28, 139] width 57 height 75
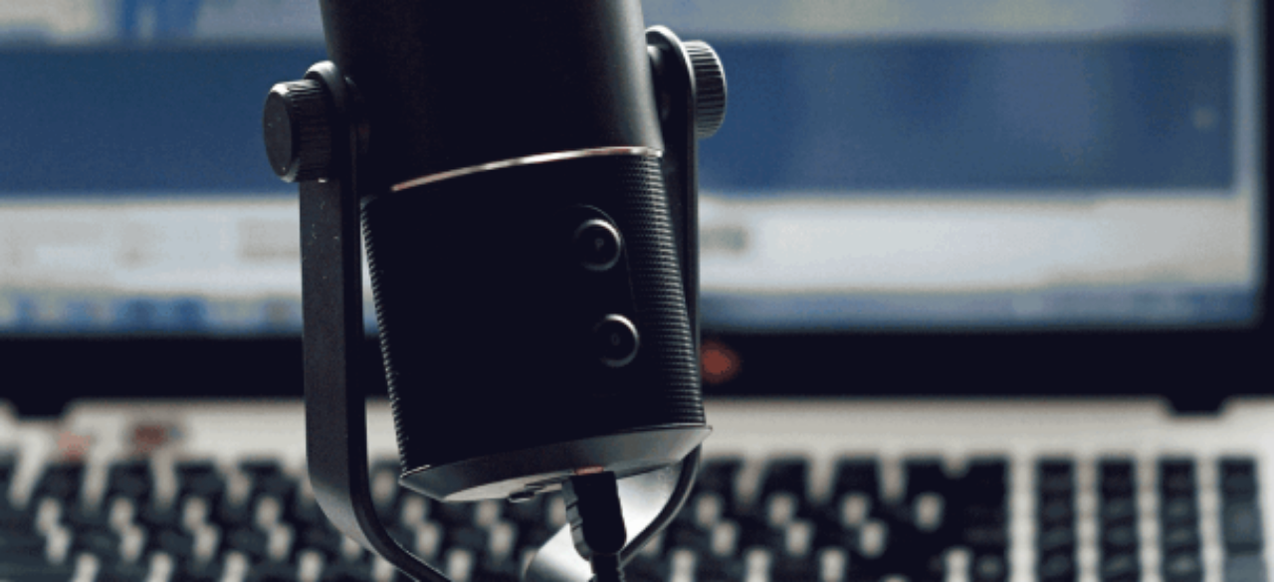
scroll to position [492, 0]
click at [57, 102] on button "Continue" at bounding box center [28, 139] width 57 height 75
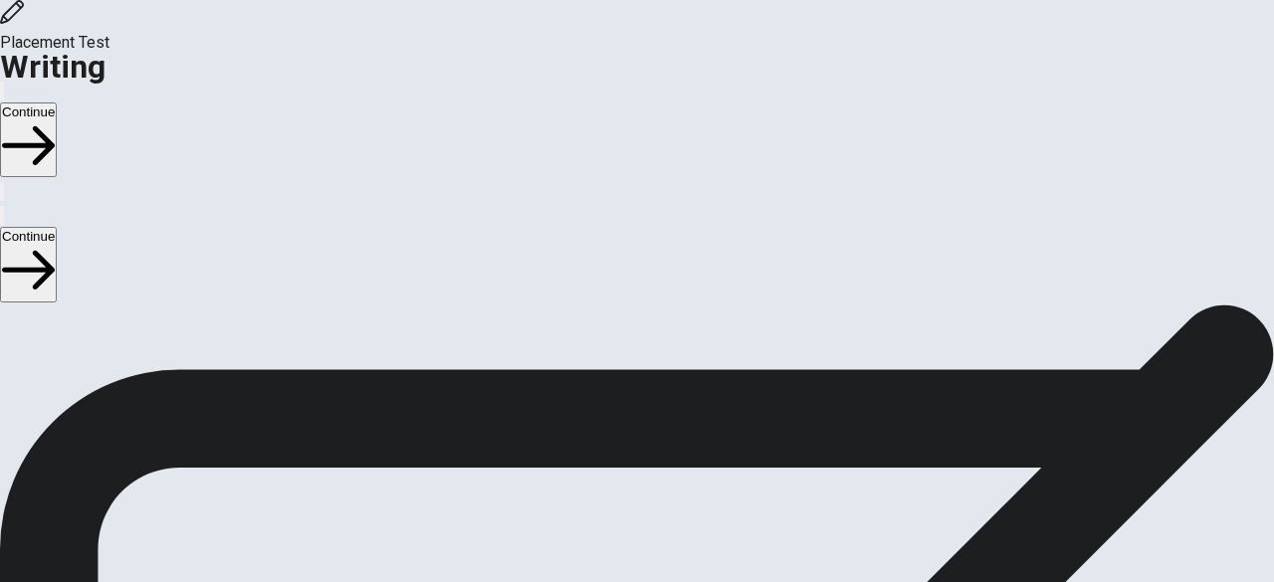
scroll to position [221, 0]
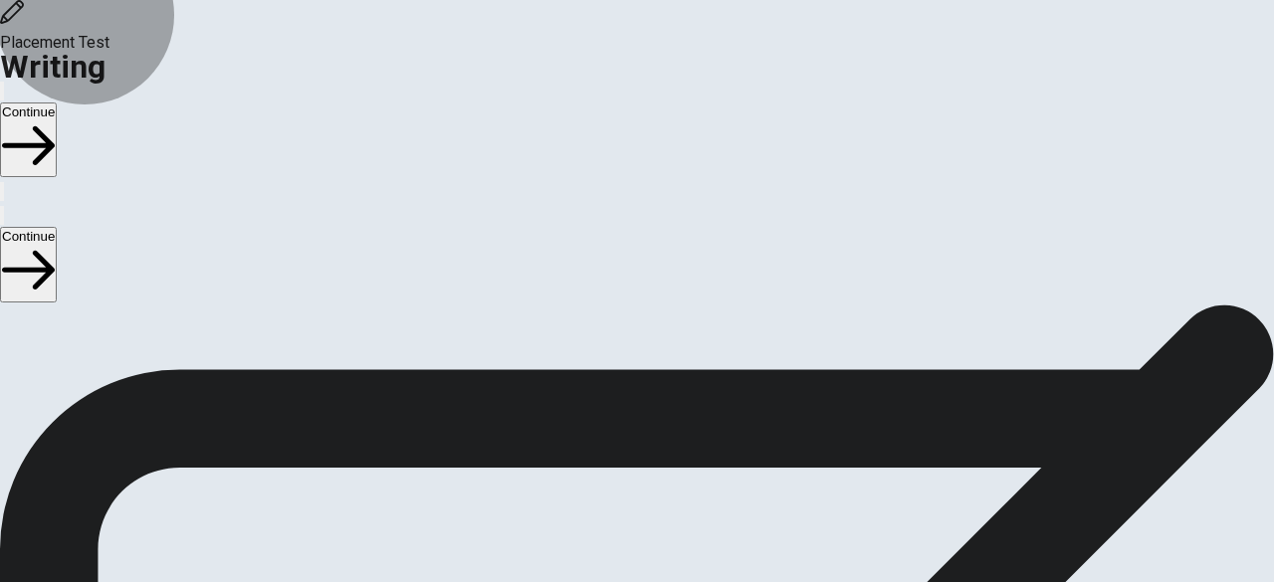
click at [57, 102] on button "Continue" at bounding box center [28, 139] width 57 height 75
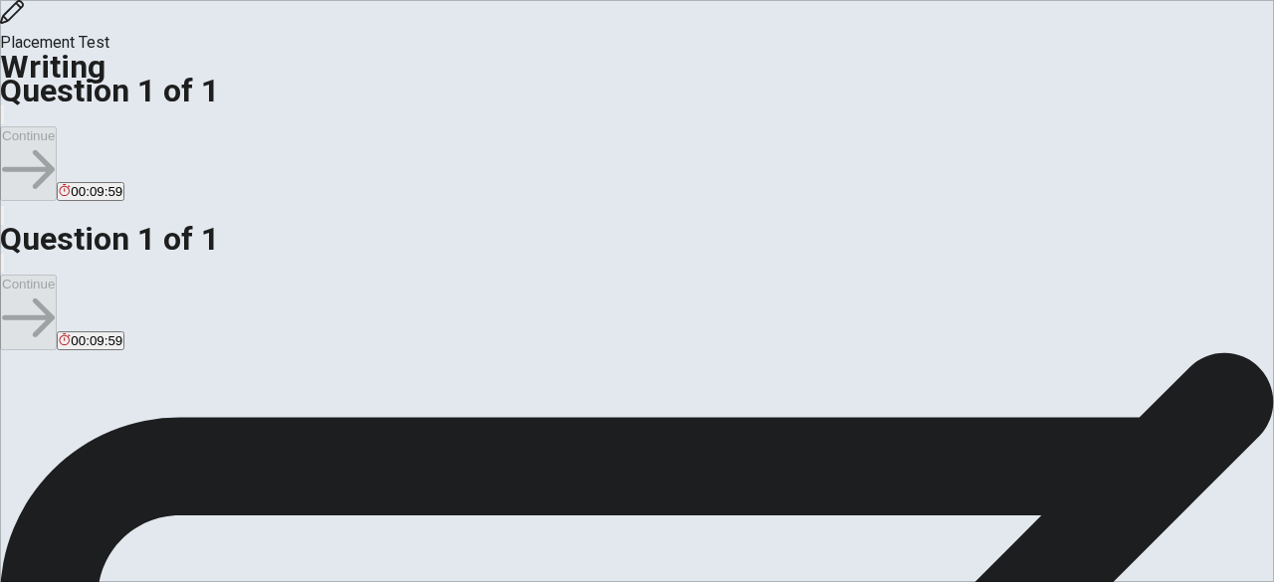
scroll to position [0, 0]
drag, startPoint x: 64, startPoint y: 139, endPoint x: 430, endPoint y: 530, distance: 535.8
click at [430, 530] on div "Directions Write about your opinion on a topic. Important things to remember: T…" at bounding box center [637, 593] width 1274 height 454
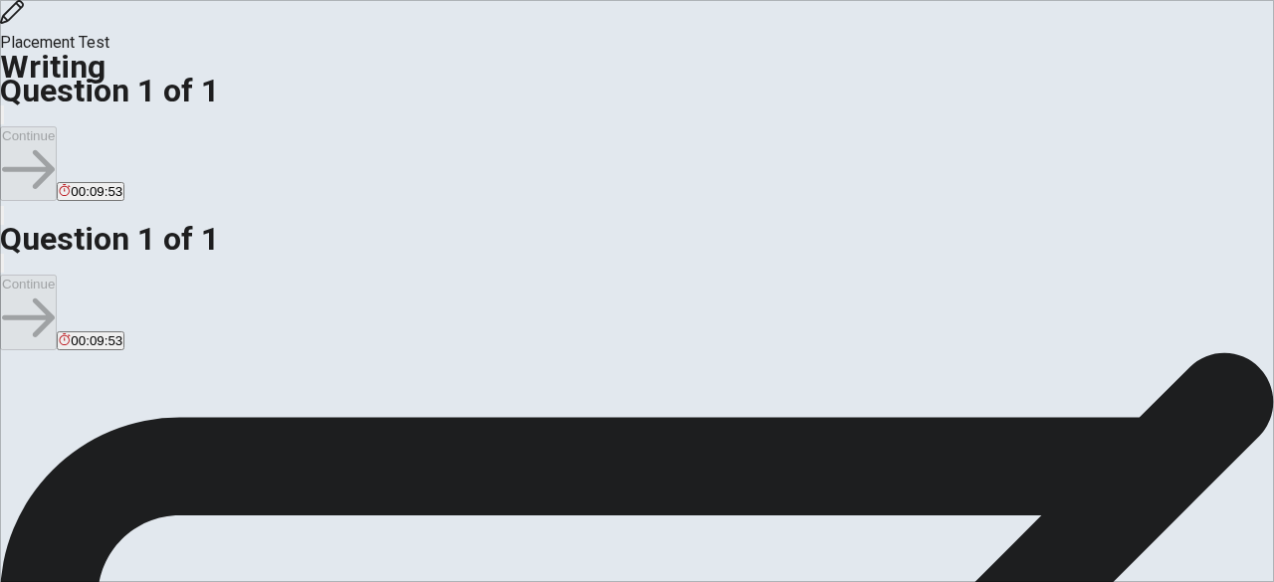
scroll to position [164, 0]
drag, startPoint x: 396, startPoint y: 400, endPoint x: 261, endPoint y: 383, distance: 136.4
click at [261, 383] on span "Write about your opinion on a topic. Important things to remember: Try to write…" at bounding box center [212, 426] width 424 height 377
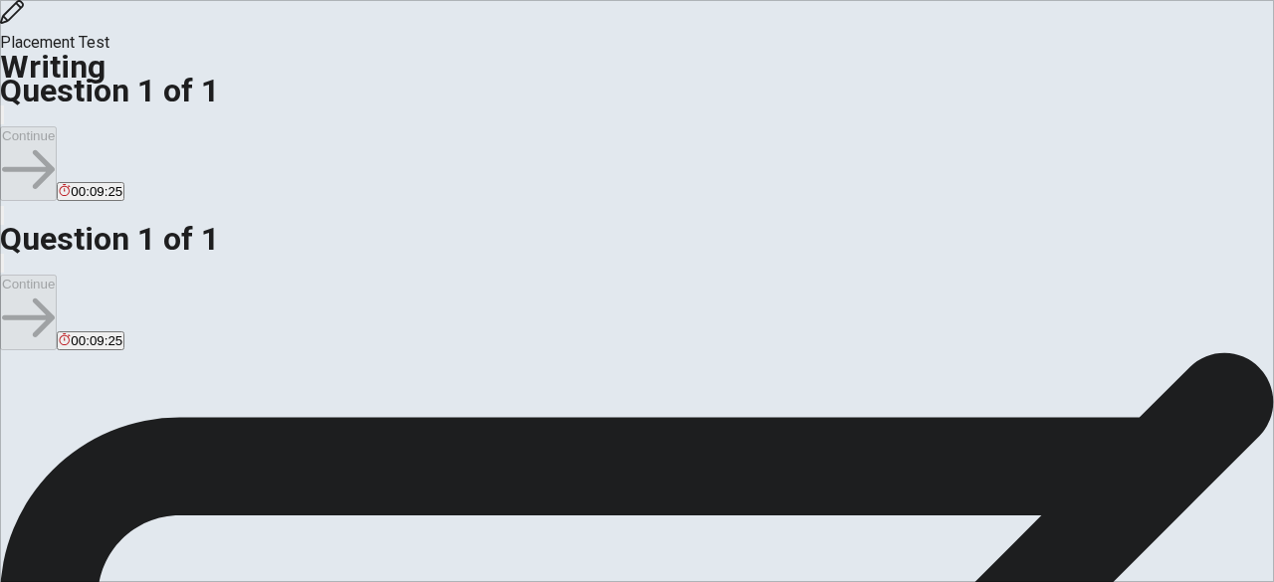
scroll to position [28, 0]
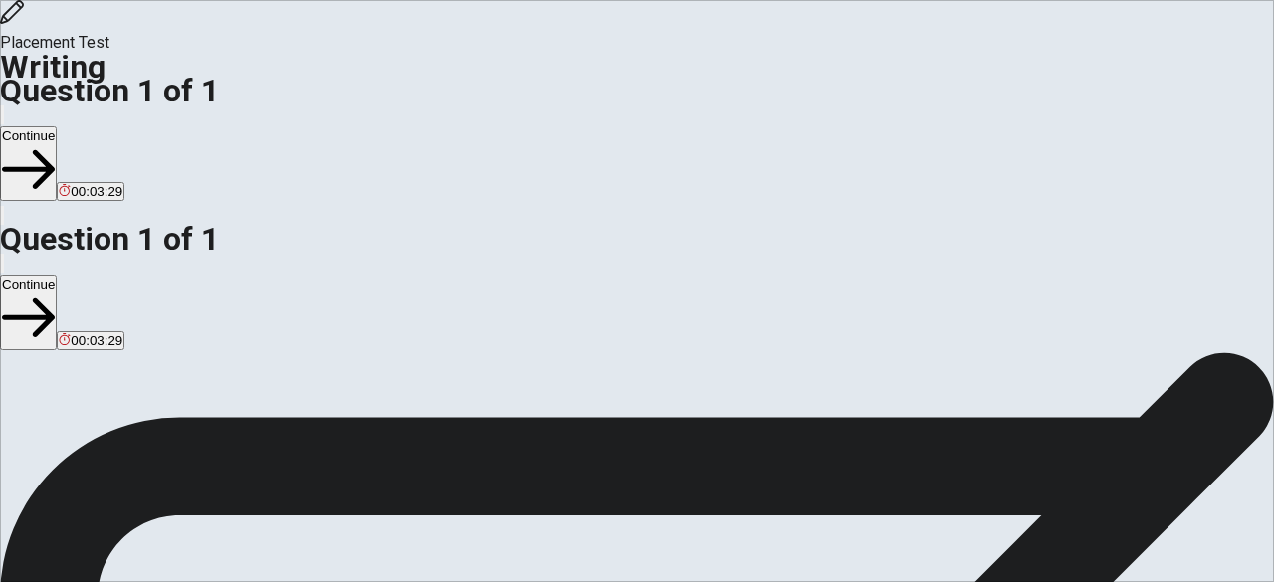
type textarea "Goog Afternoon: They day I graduated how lawyer. I prepared myself for a year b…"
click at [57, 126] on button "Continue" at bounding box center [28, 163] width 57 height 75
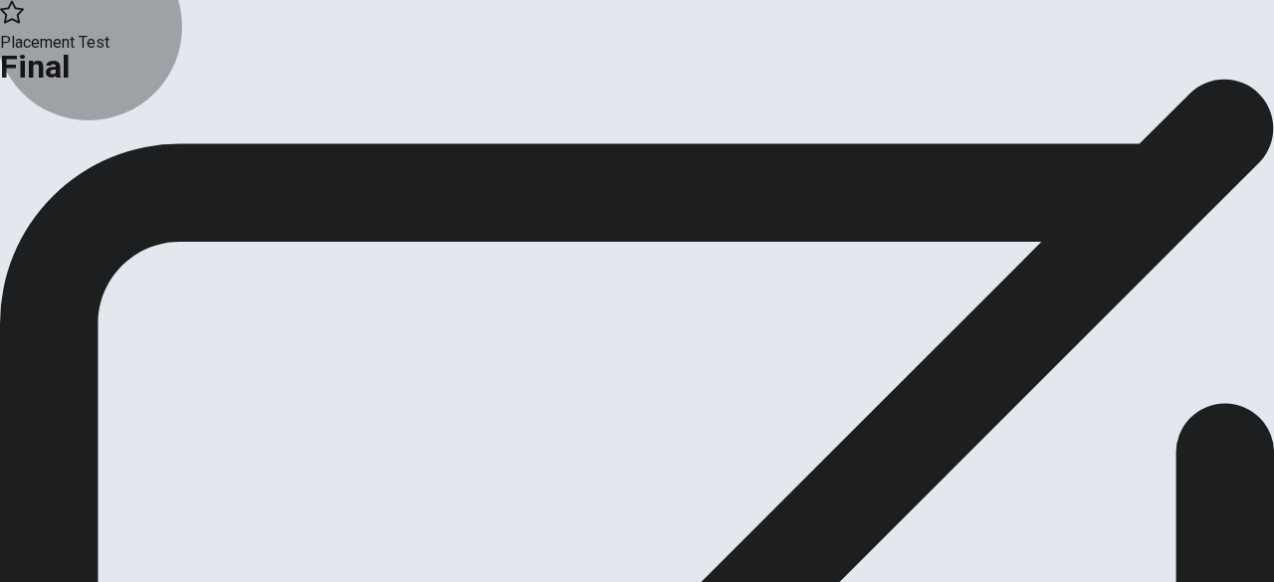
click at [81, 177] on button "Continue" at bounding box center [40, 163] width 81 height 27
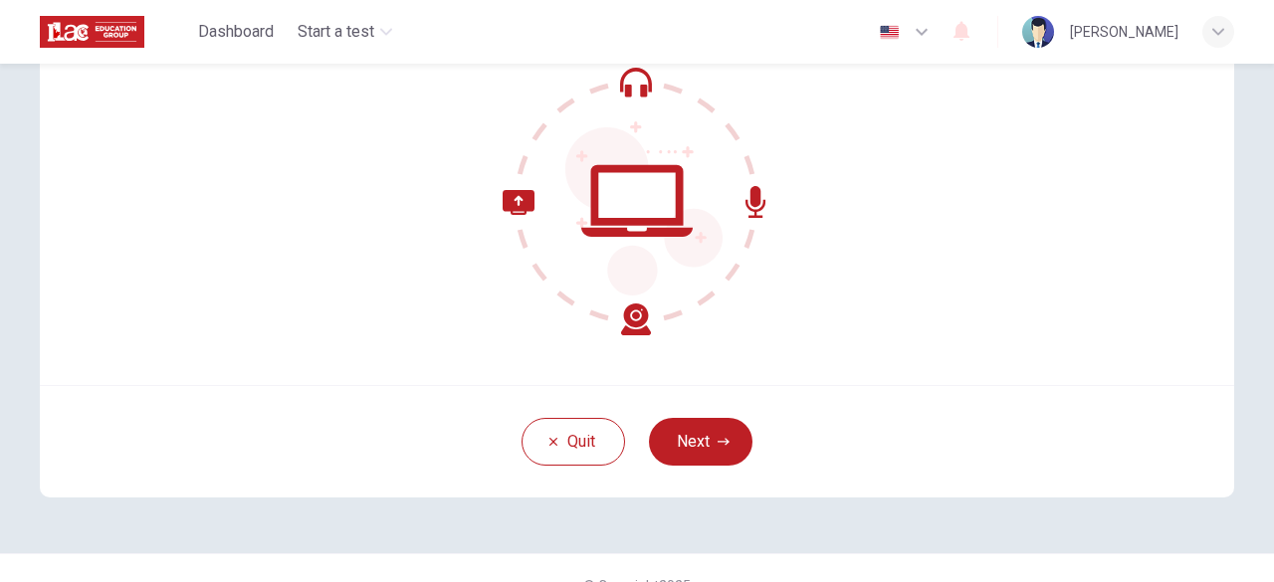
scroll to position [215, 0]
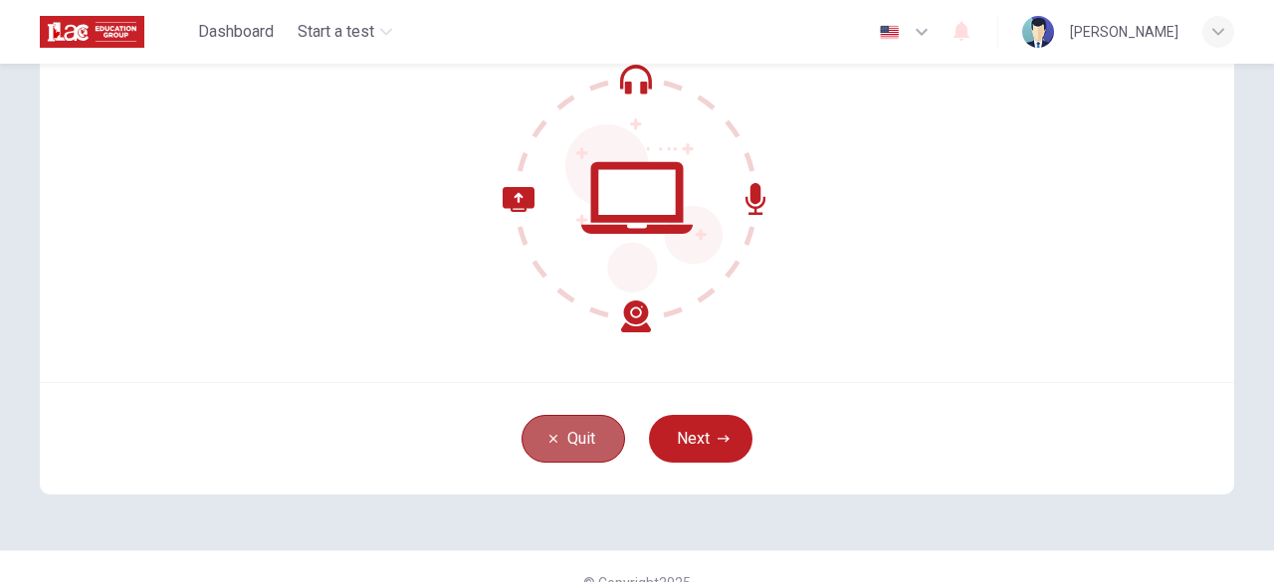
click at [574, 438] on button "Quit" at bounding box center [572, 439] width 103 height 48
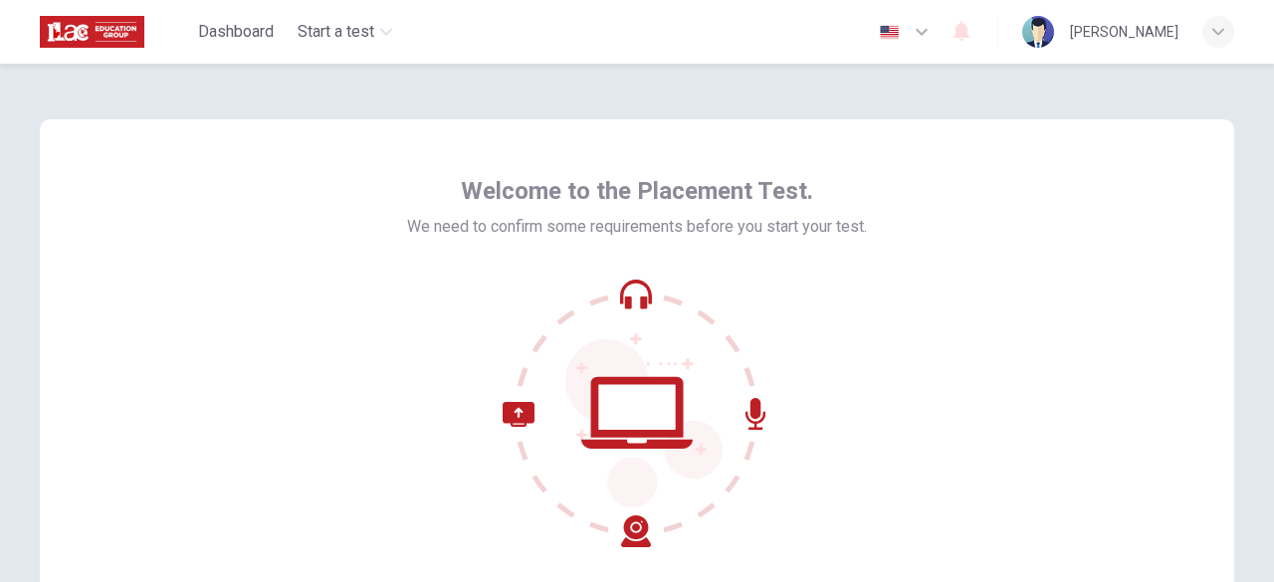
scroll to position [246, 0]
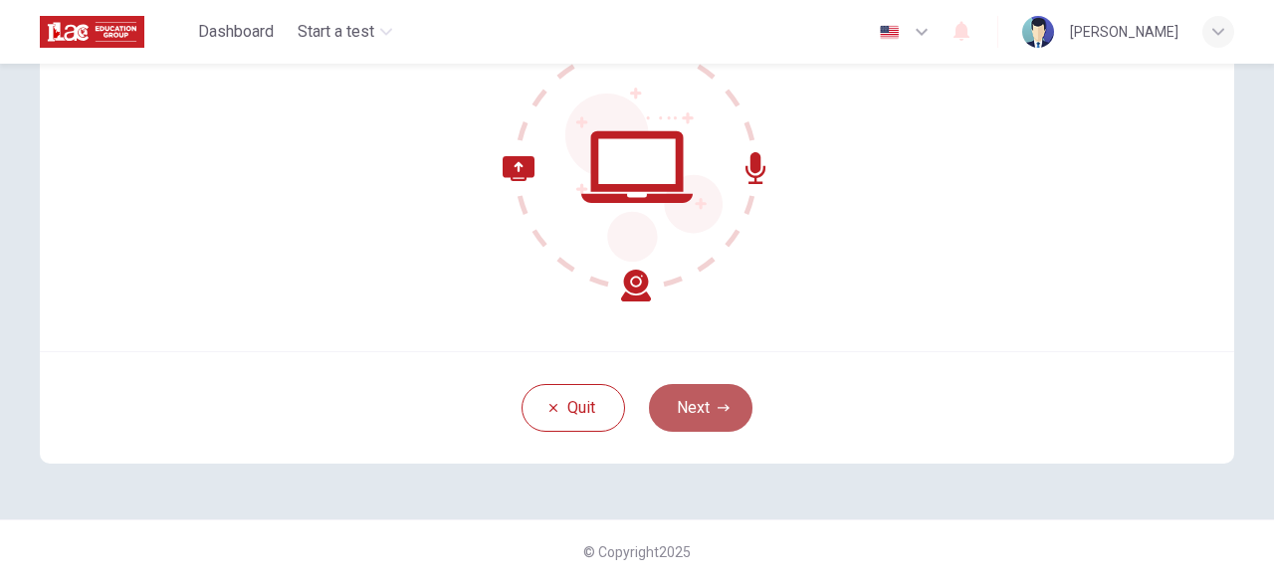
click at [683, 411] on button "Next" at bounding box center [700, 408] width 103 height 48
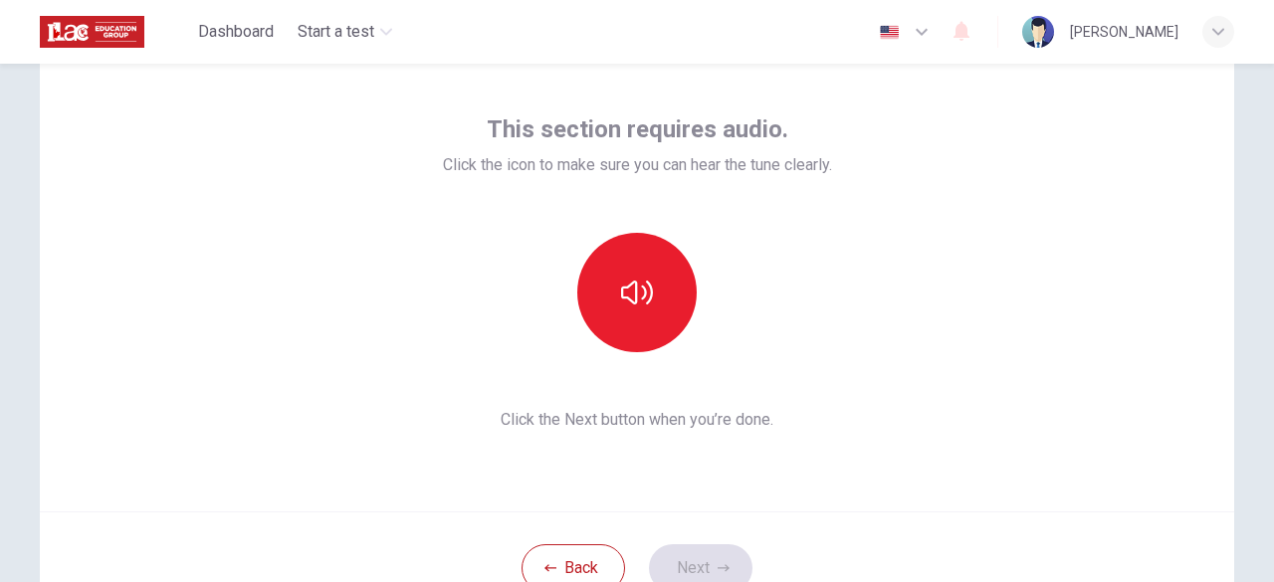
scroll to position [81, 0]
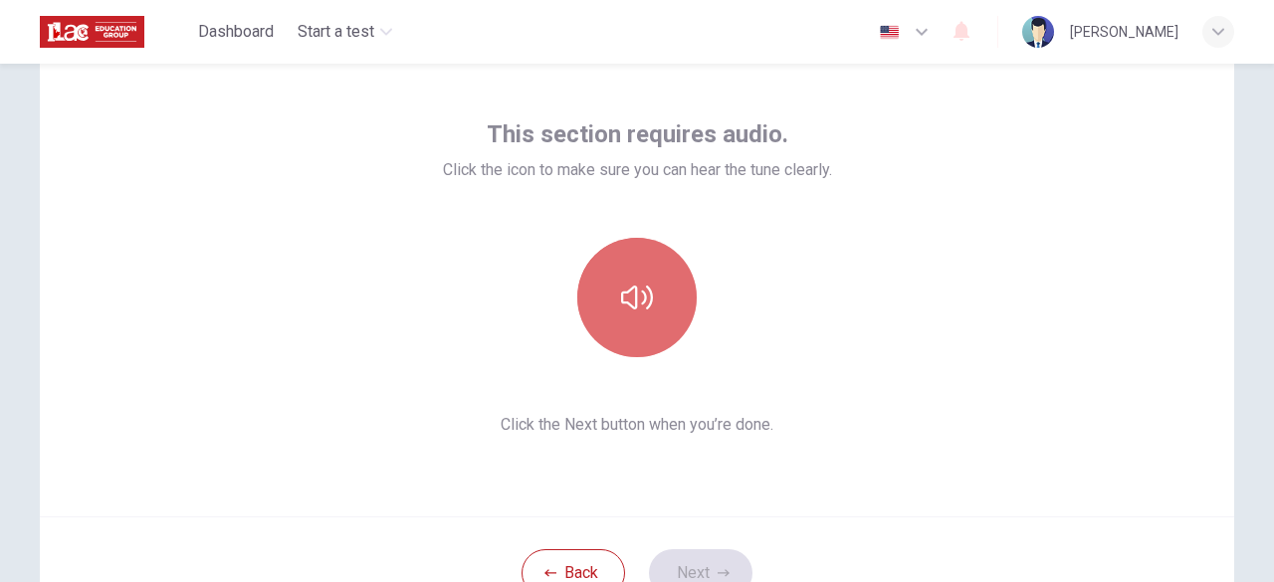
click at [630, 290] on icon "button" at bounding box center [637, 298] width 32 height 24
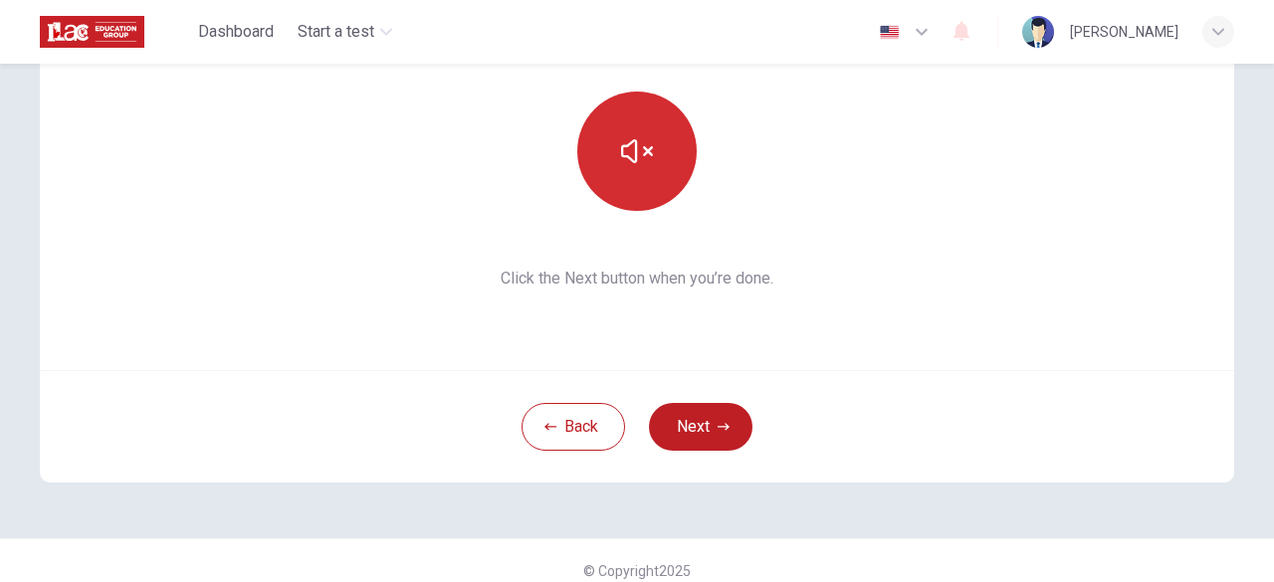
scroll to position [228, 0]
click at [713, 439] on button "Next" at bounding box center [700, 426] width 103 height 48
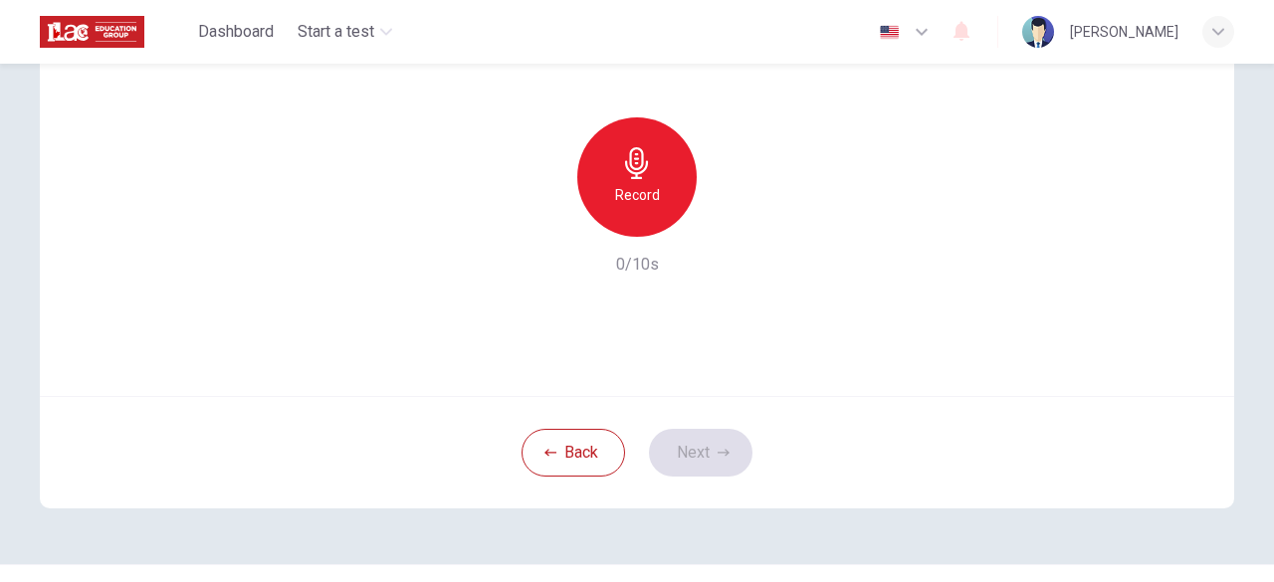
scroll to position [201, 0]
click at [699, 452] on div "Back Next" at bounding box center [637, 452] width 1194 height 112
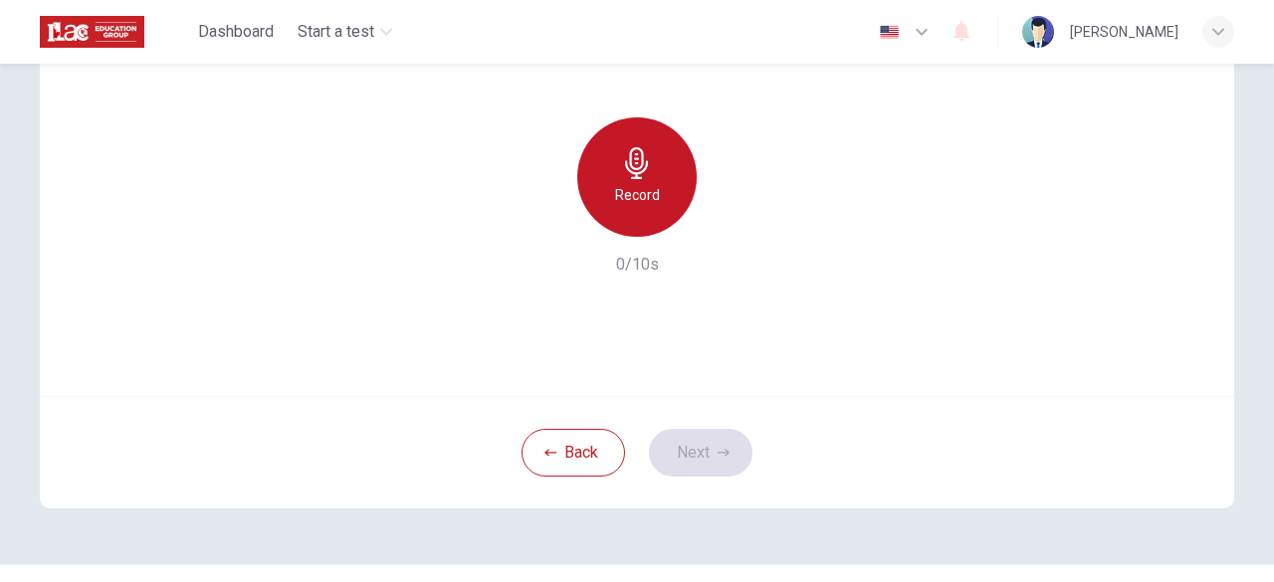
click at [641, 198] on h6 "Record" at bounding box center [637, 195] width 45 height 24
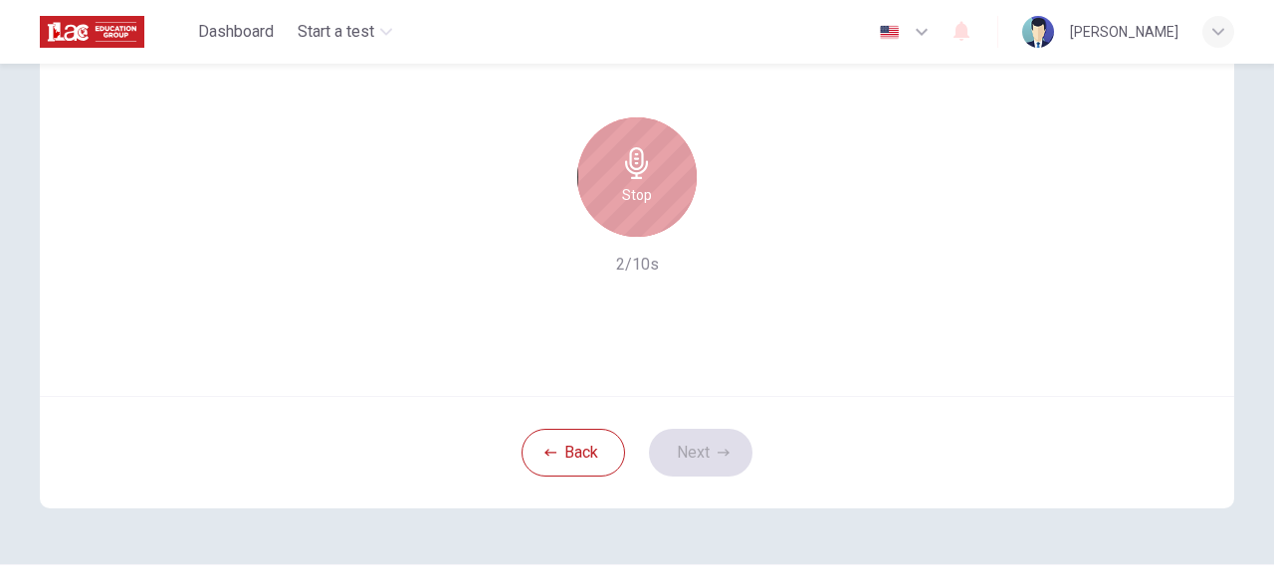
click at [651, 203] on div "Stop" at bounding box center [636, 176] width 119 height 119
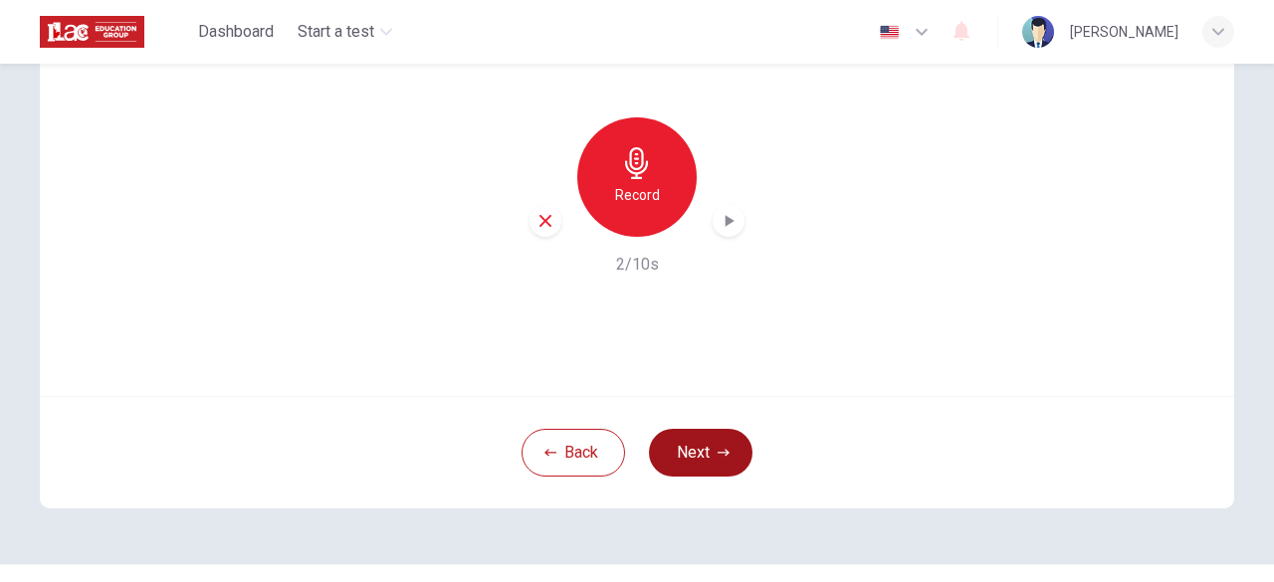
click at [717, 448] on icon "button" at bounding box center [723, 453] width 12 height 12
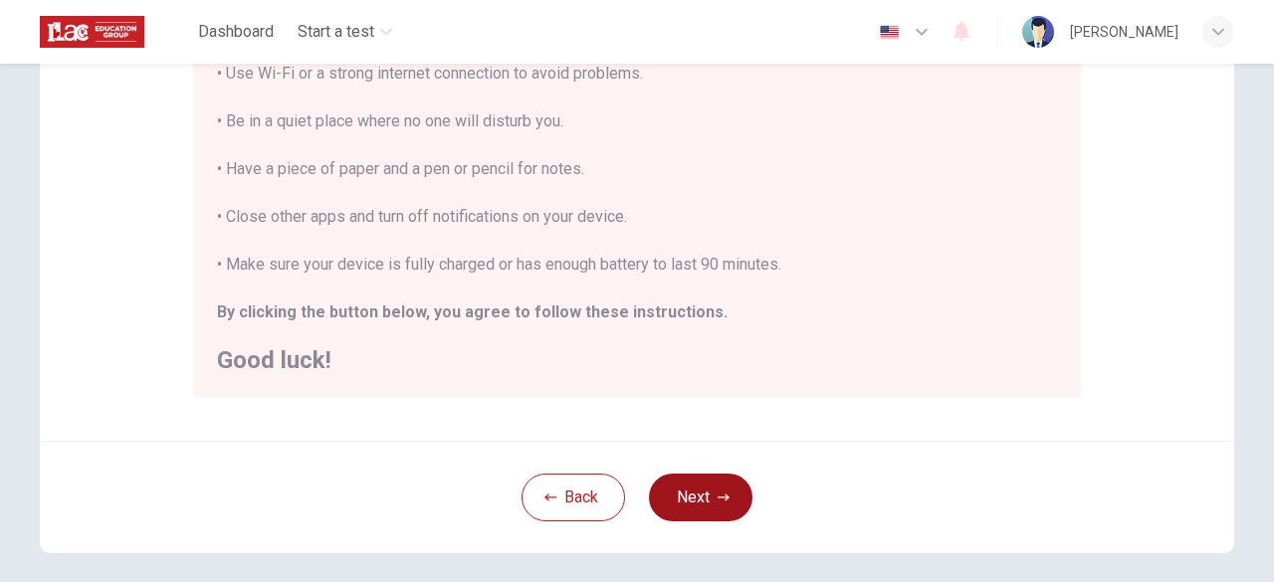
scroll to position [523, 0]
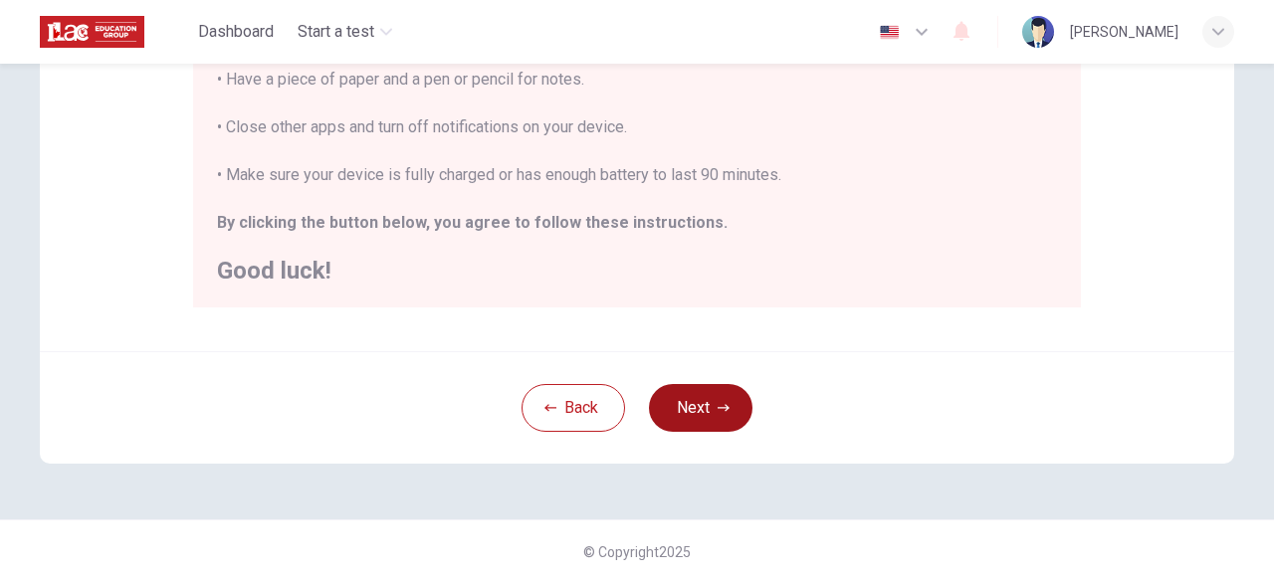
click at [695, 395] on button "Next" at bounding box center [700, 408] width 103 height 48
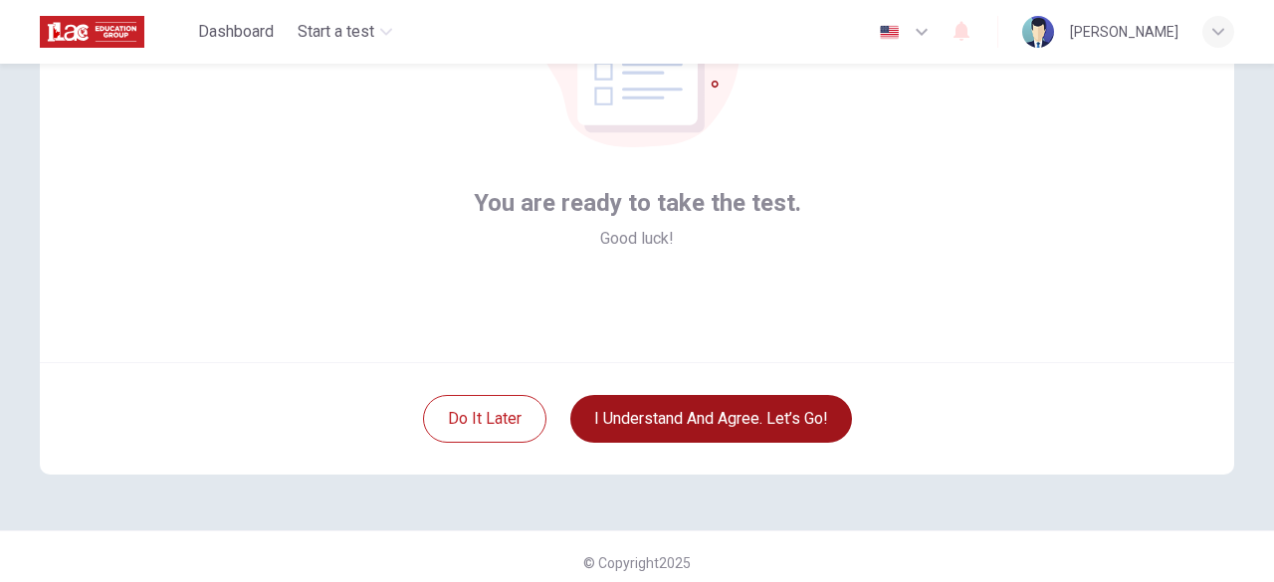
scroll to position [246, 0]
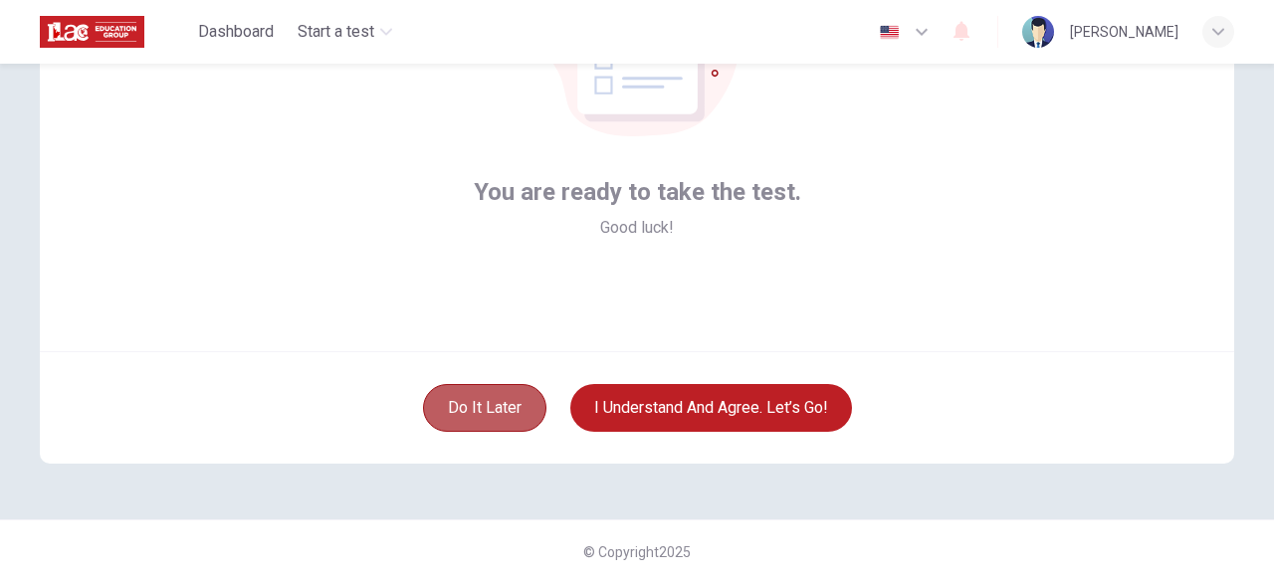
click at [497, 395] on button "Do it later" at bounding box center [484, 408] width 123 height 48
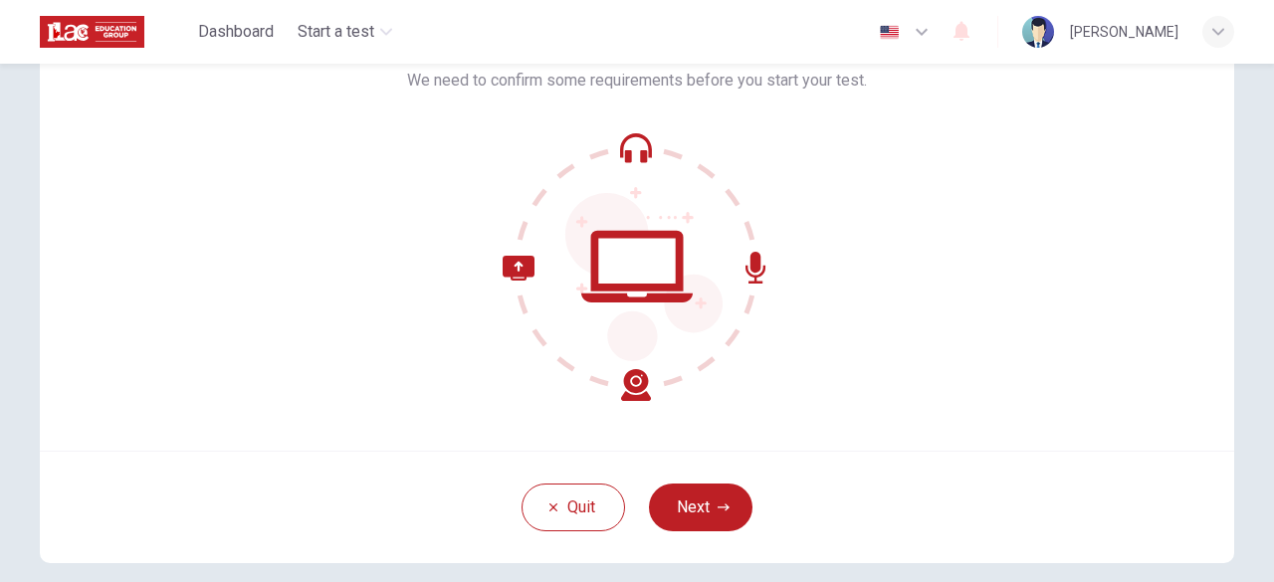
scroll to position [246, 0]
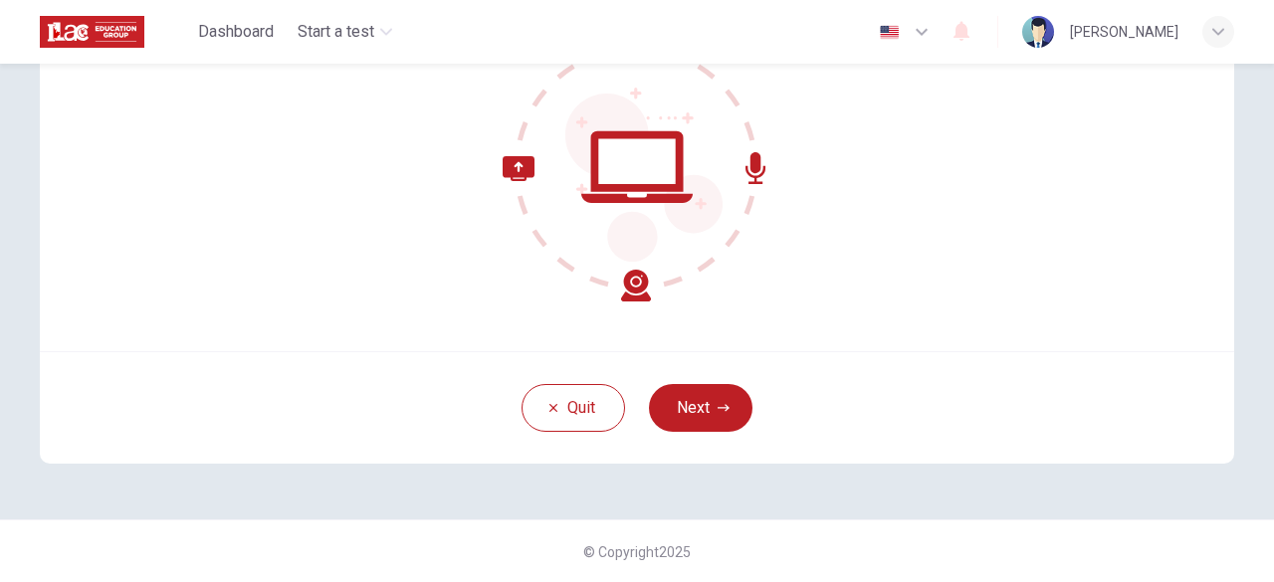
click at [756, 407] on div "Quit Next" at bounding box center [637, 407] width 1194 height 112
click at [683, 404] on button "Next" at bounding box center [700, 408] width 103 height 48
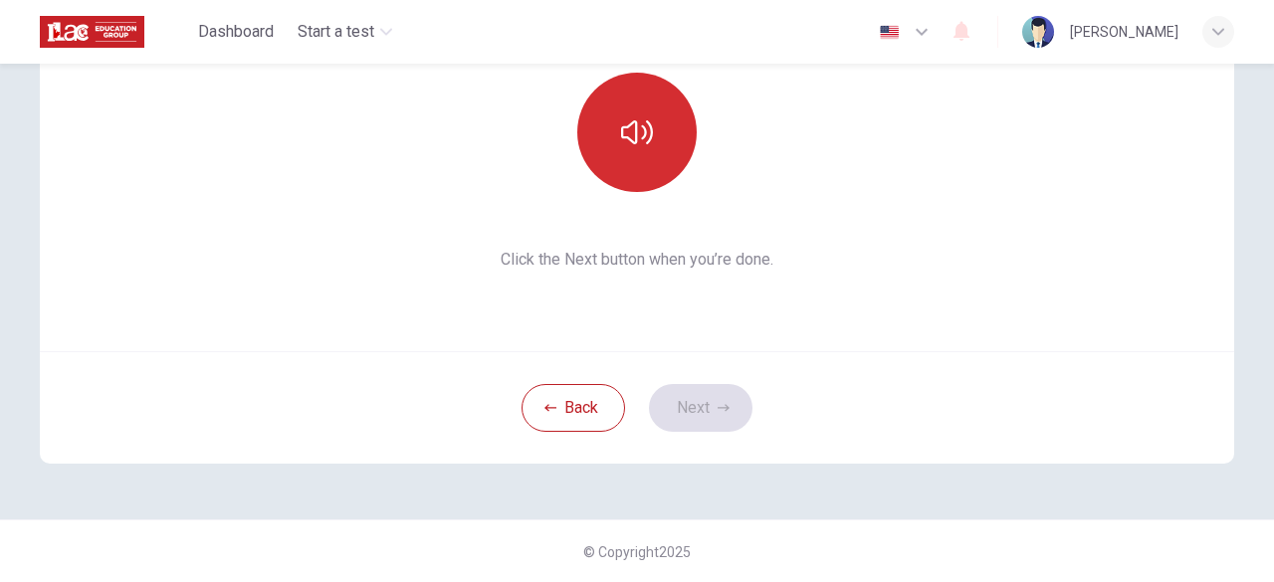
click at [635, 151] on button "button" at bounding box center [636, 132] width 119 height 119
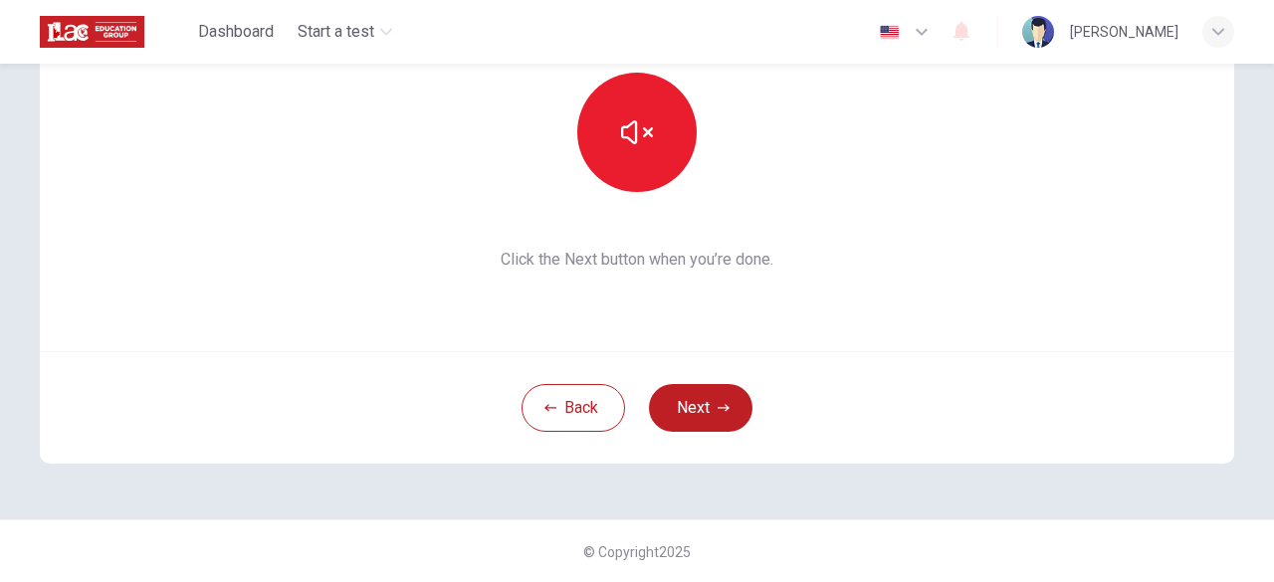
click at [690, 377] on div "Back Next" at bounding box center [637, 407] width 1194 height 112
click at [692, 395] on button "Next" at bounding box center [700, 408] width 103 height 48
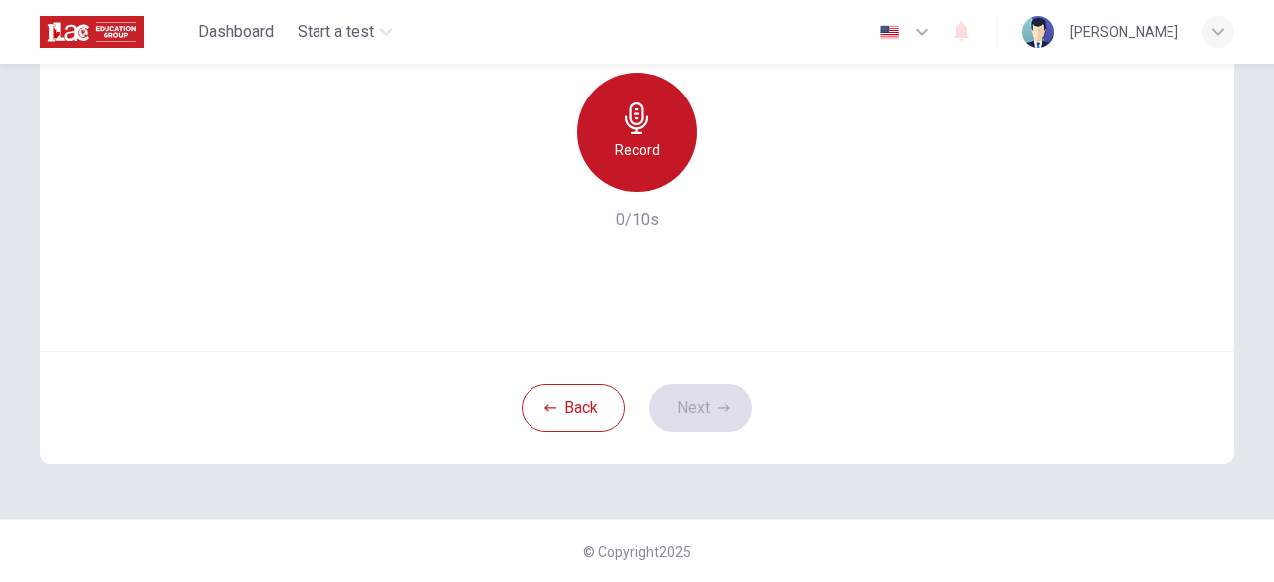
click at [650, 141] on h6 "Record" at bounding box center [637, 150] width 45 height 24
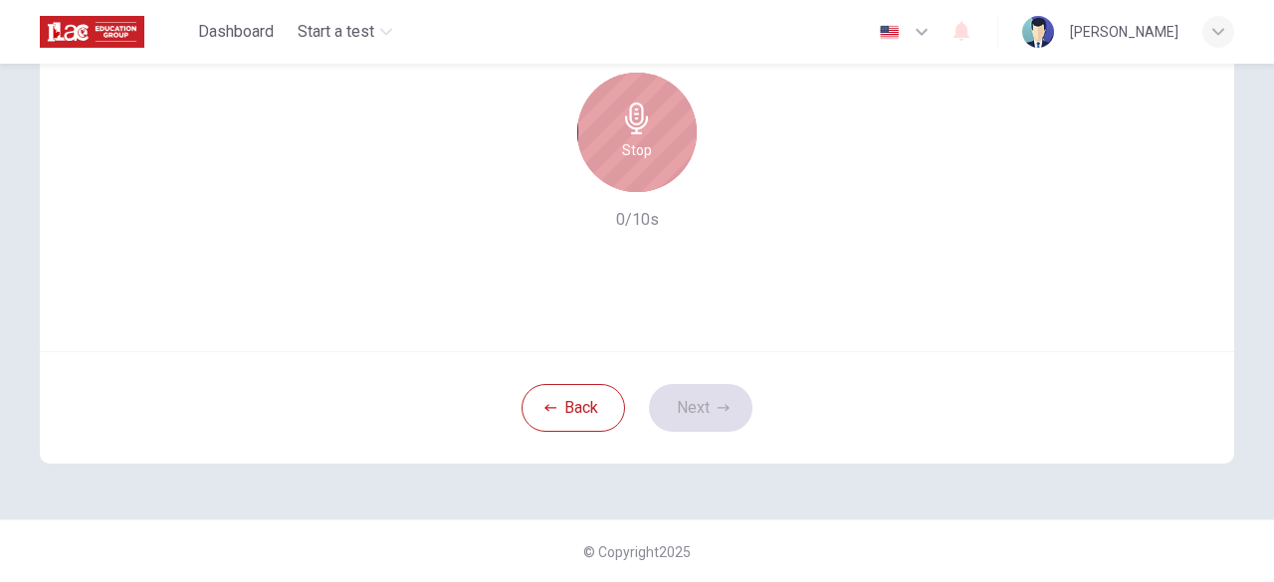
click at [650, 141] on div "Stop" at bounding box center [636, 132] width 119 height 119
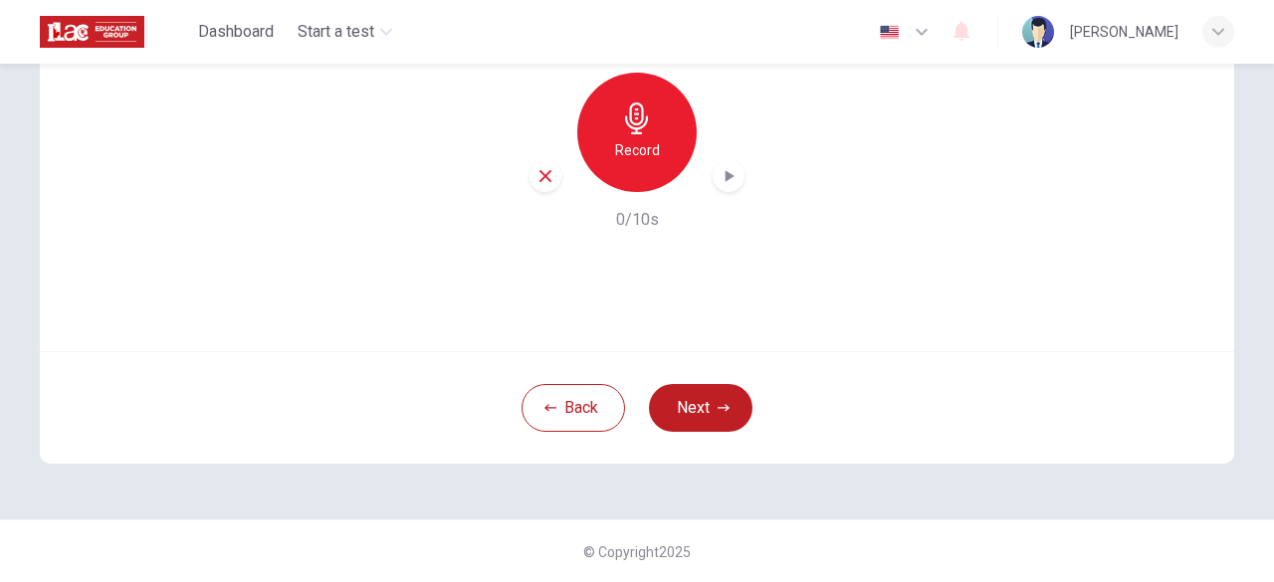
click at [633, 150] on h6 "Record" at bounding box center [637, 150] width 45 height 24
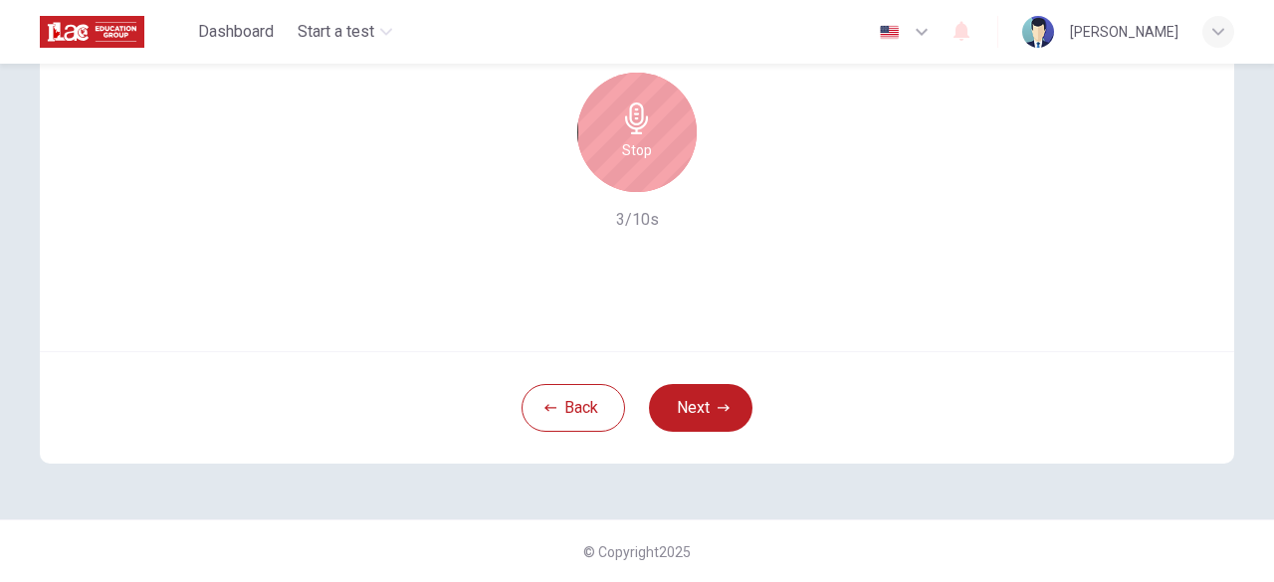
click at [645, 140] on h6 "Stop" at bounding box center [637, 150] width 30 height 24
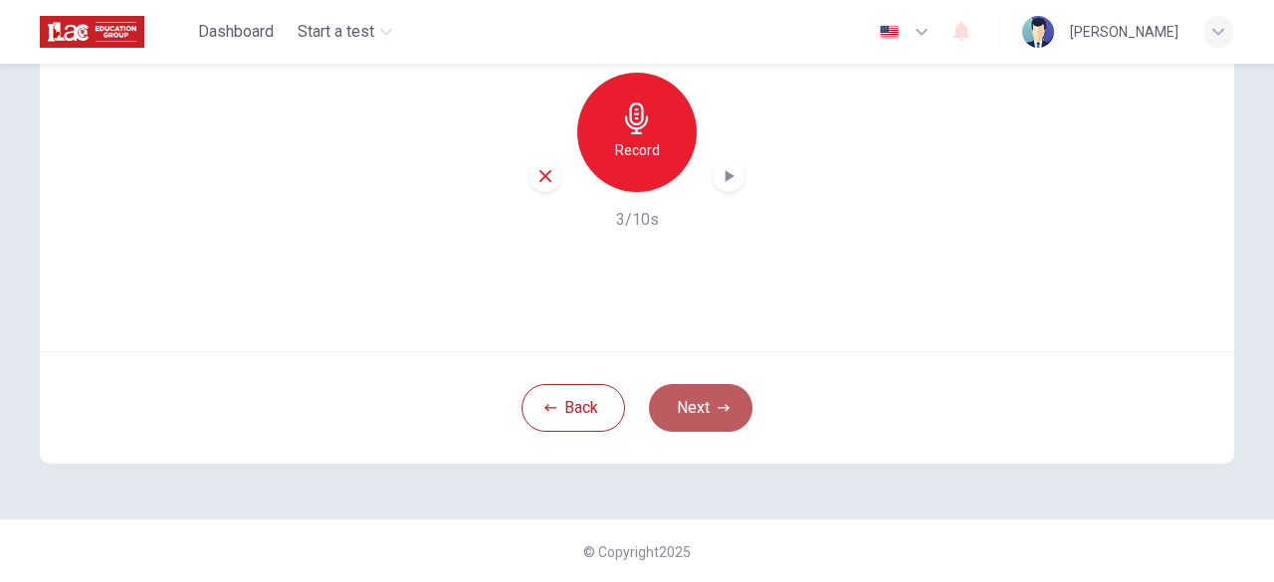
click at [712, 394] on button "Next" at bounding box center [700, 408] width 103 height 48
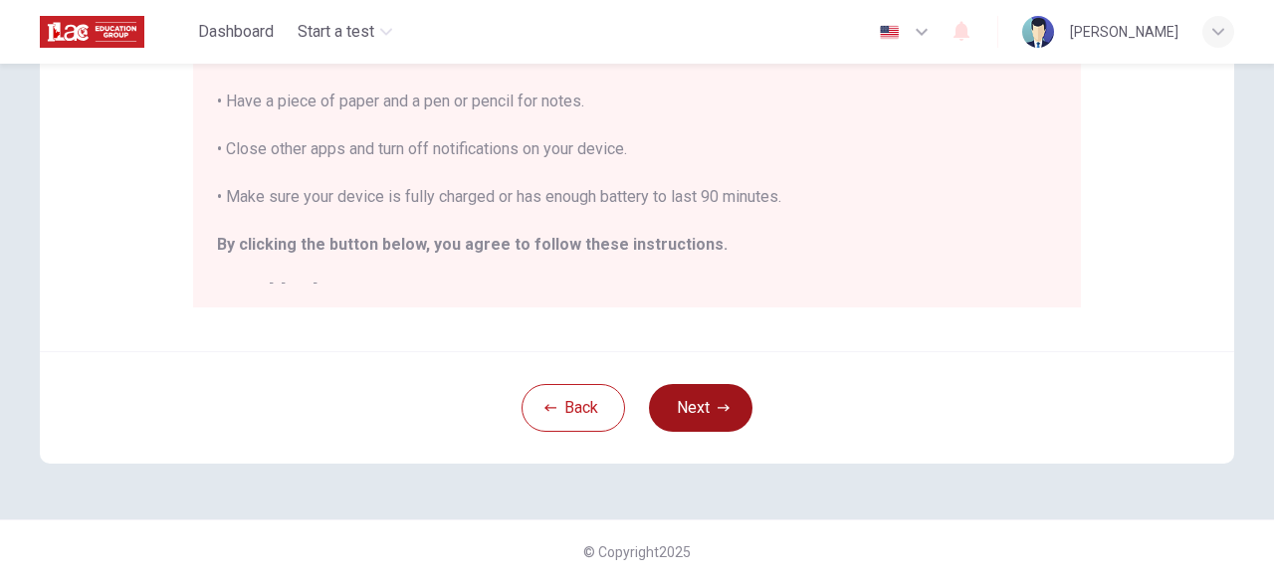
click at [701, 425] on button "Next" at bounding box center [700, 408] width 103 height 48
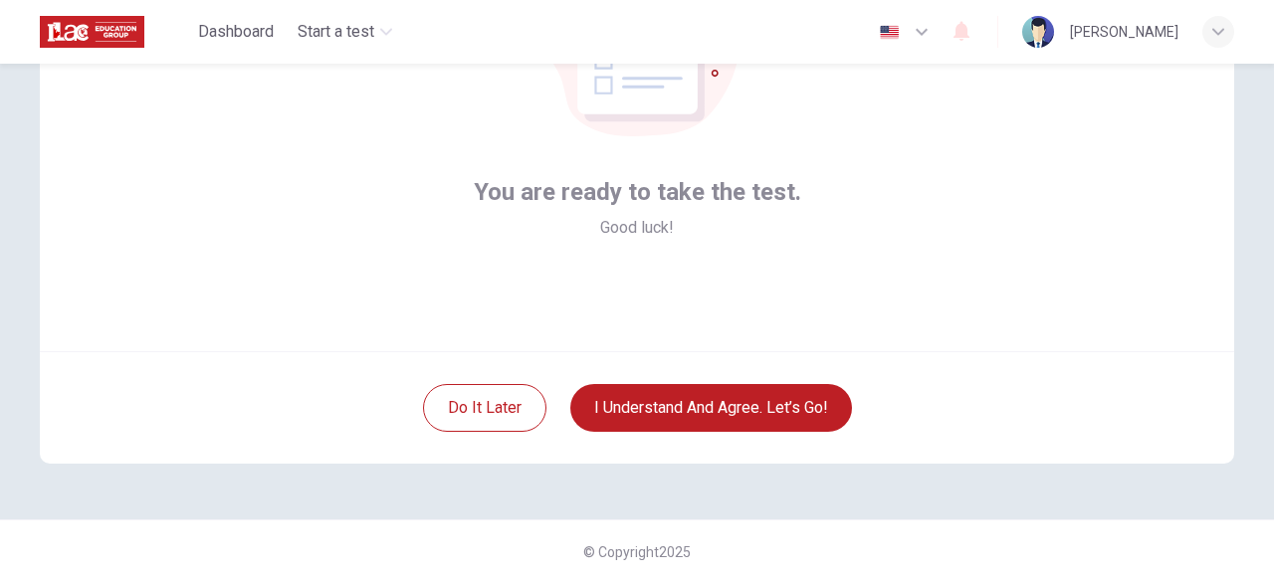
click at [699, 378] on div "Do it later I understand and agree. Let’s go!" at bounding box center [637, 407] width 1194 height 112
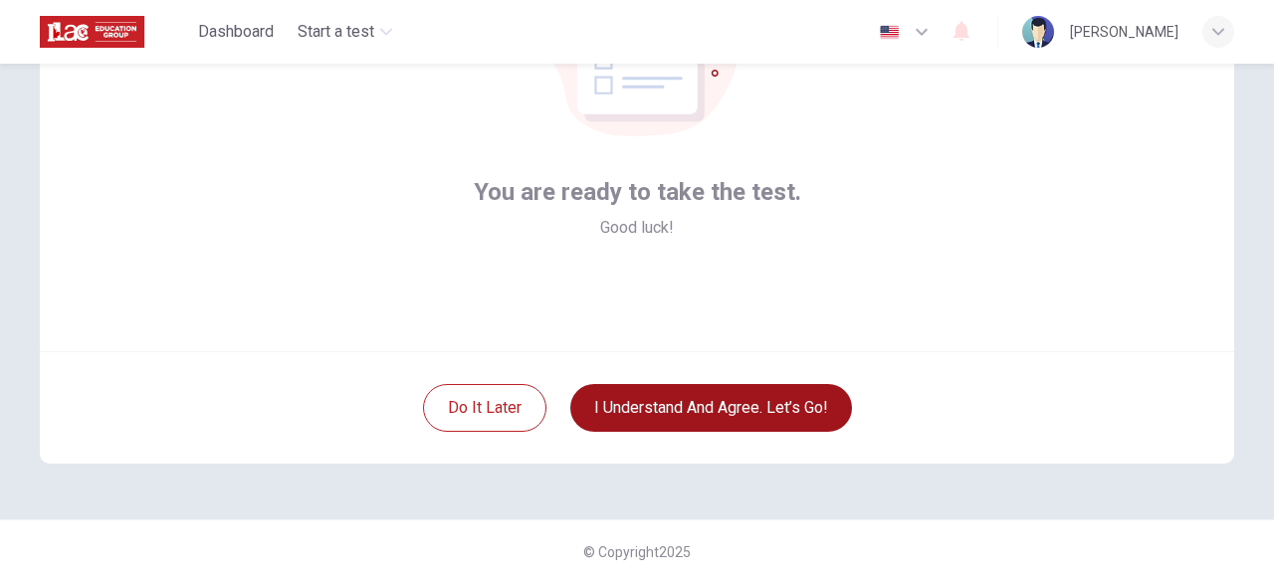
click at [698, 416] on button "I understand and agree. Let’s go!" at bounding box center [711, 408] width 282 height 48
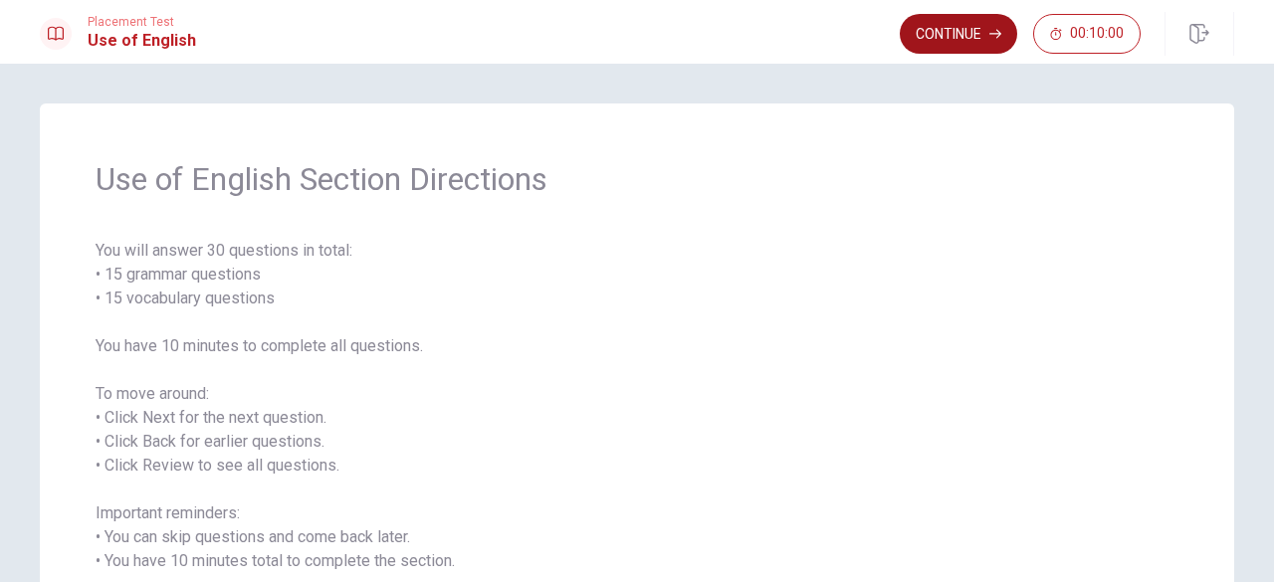
click at [953, 27] on button "Continue" at bounding box center [958, 34] width 117 height 40
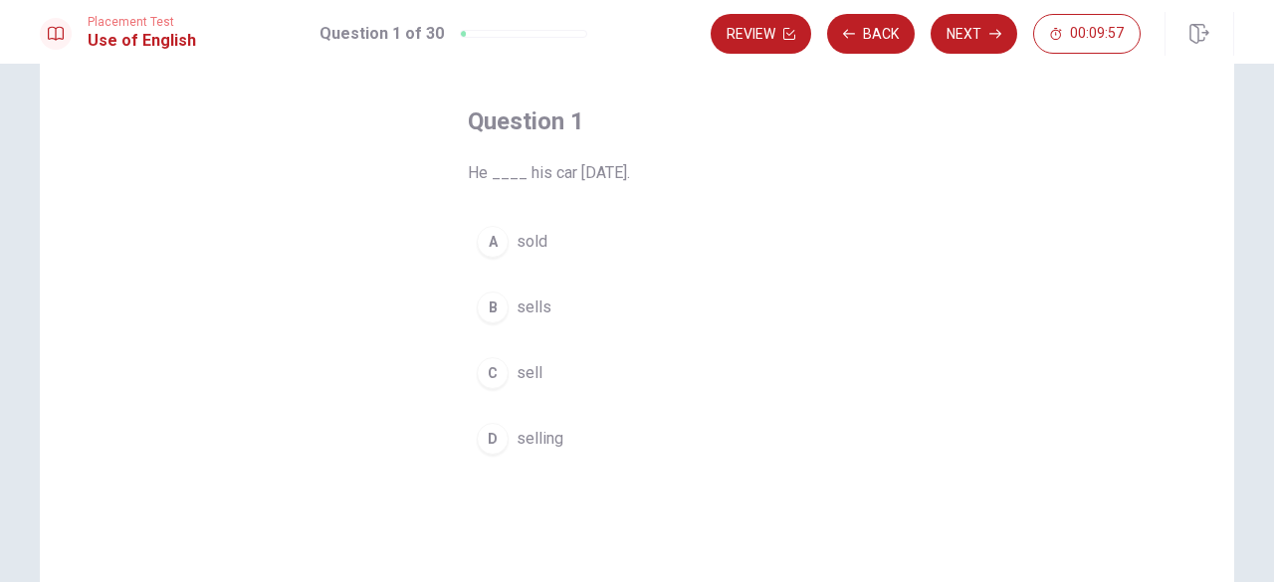
scroll to position [78, 0]
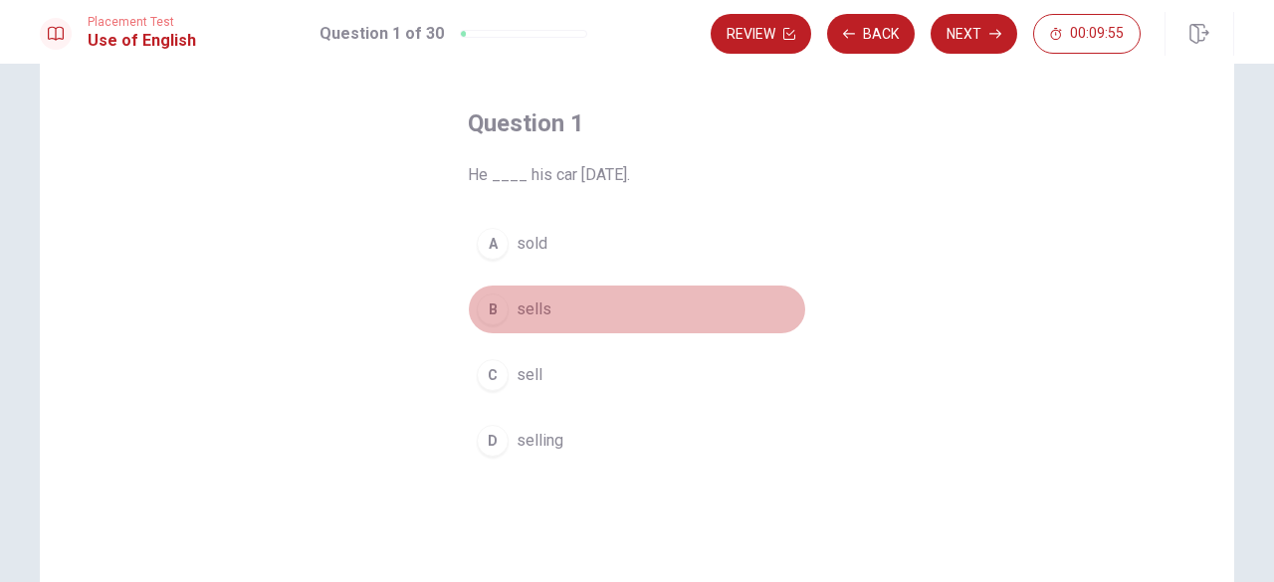
click at [531, 306] on span "sells" at bounding box center [533, 310] width 35 height 24
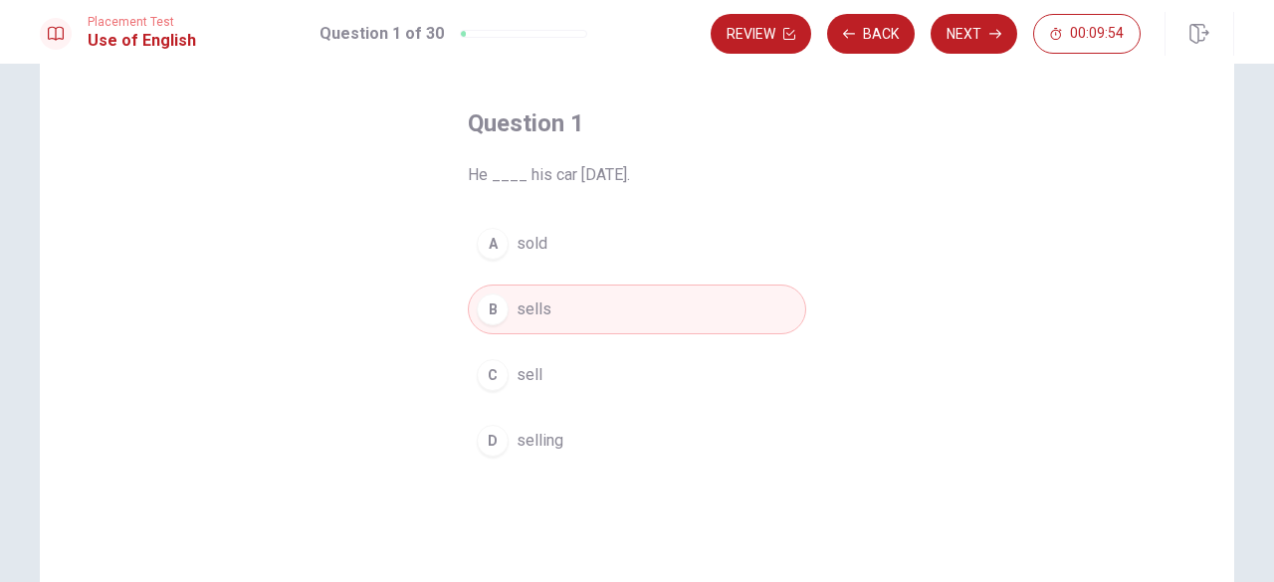
click at [526, 258] on button "A sold" at bounding box center [637, 244] width 338 height 50
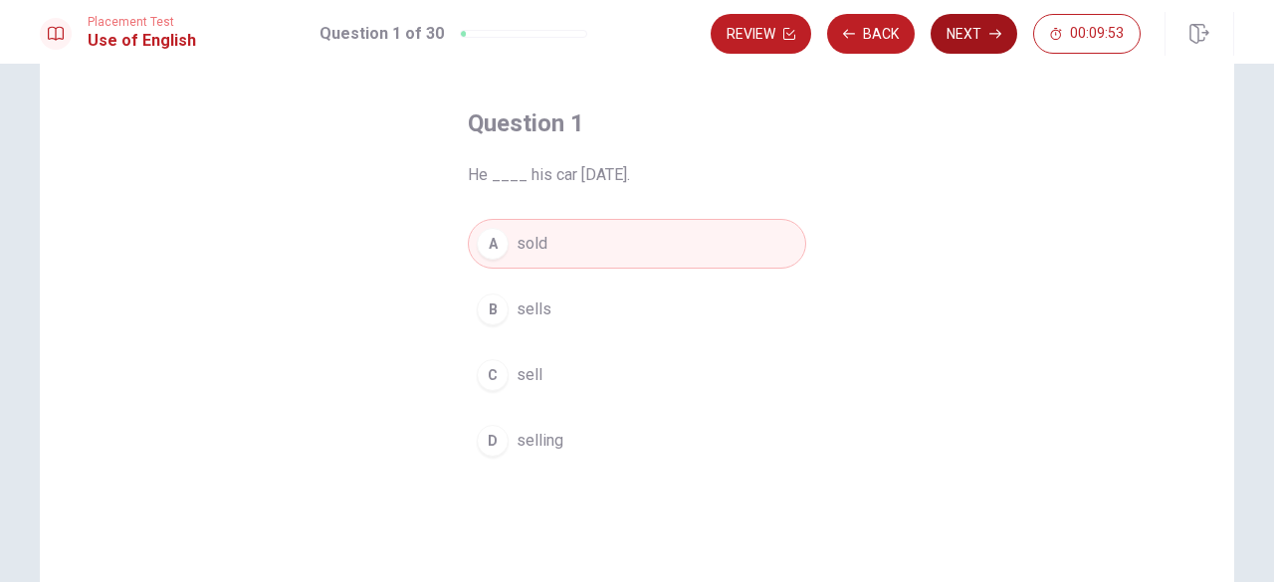
click at [981, 26] on button "Next" at bounding box center [973, 34] width 87 height 40
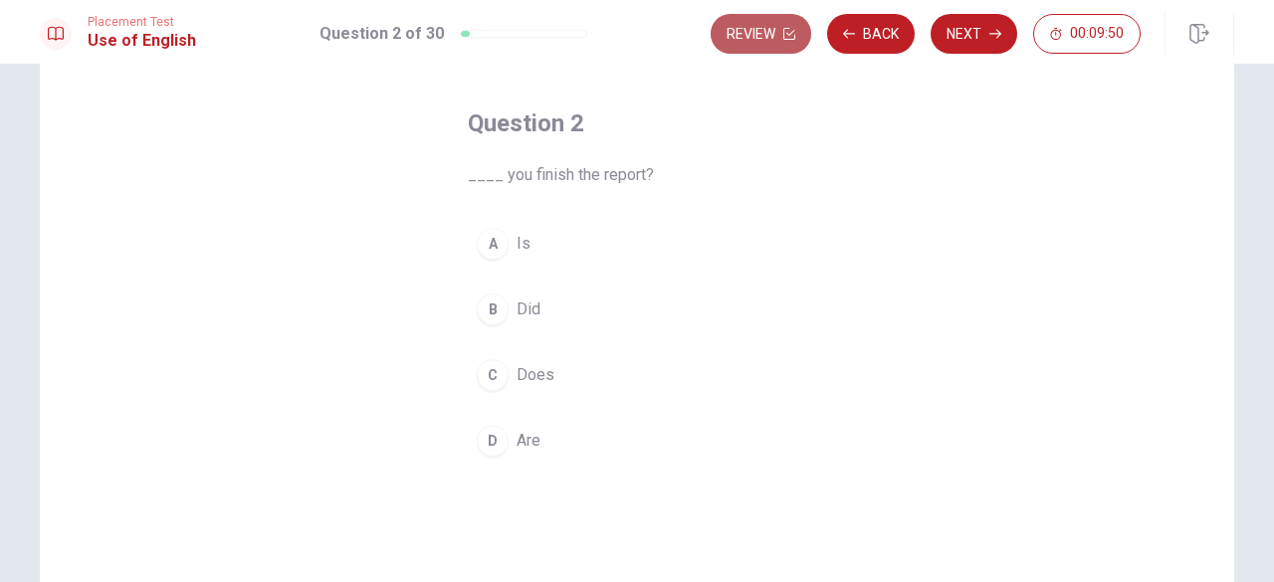
click at [776, 34] on button "Review" at bounding box center [761, 34] width 101 height 40
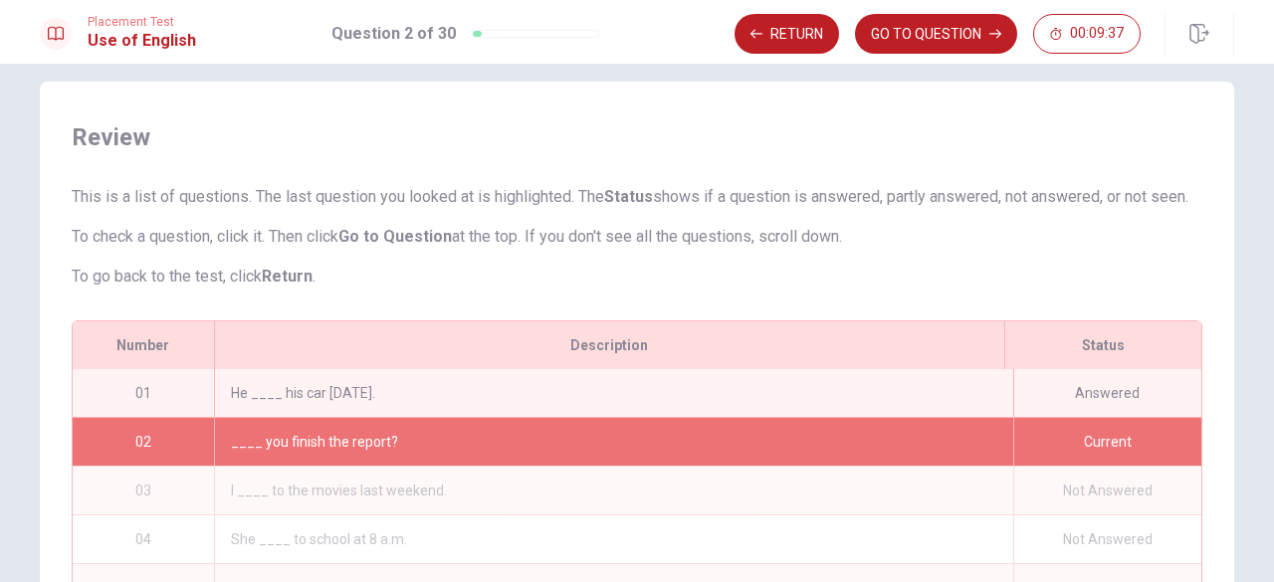
scroll to position [0, 0]
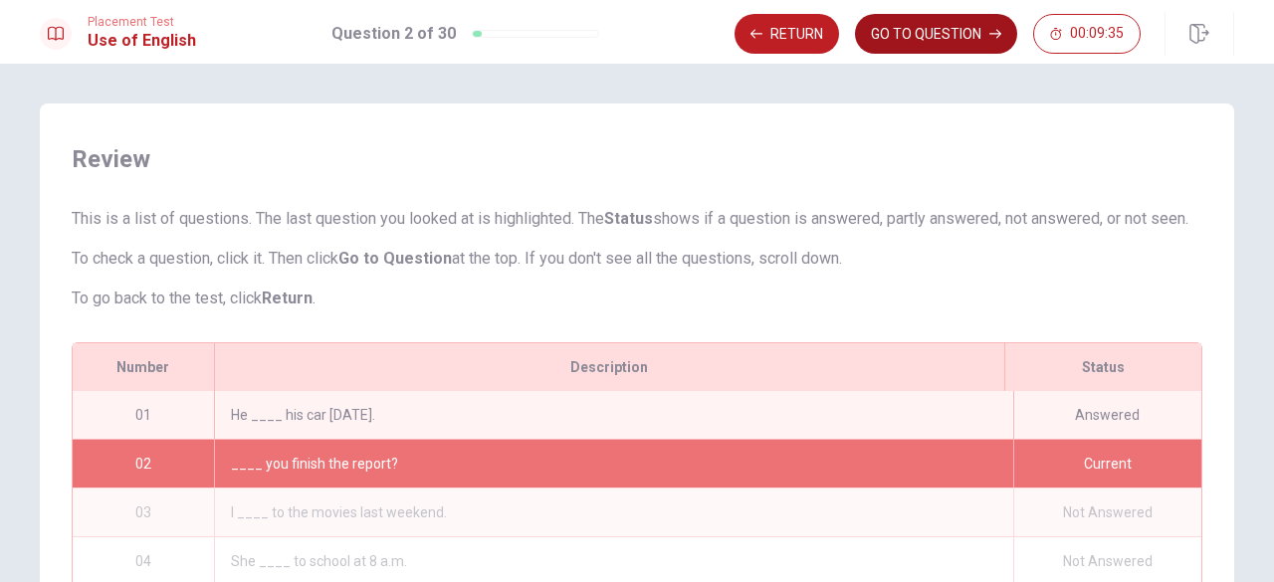
click at [951, 37] on button "GO TO QUESTION" at bounding box center [936, 34] width 162 height 40
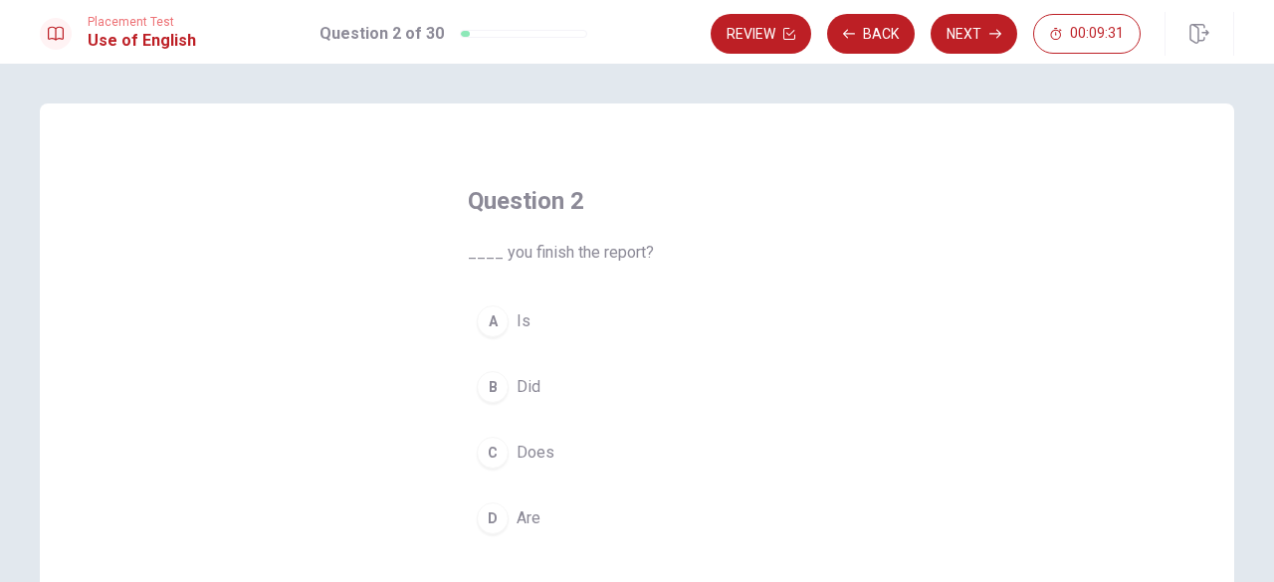
click at [529, 522] on span "Are" at bounding box center [528, 519] width 24 height 24
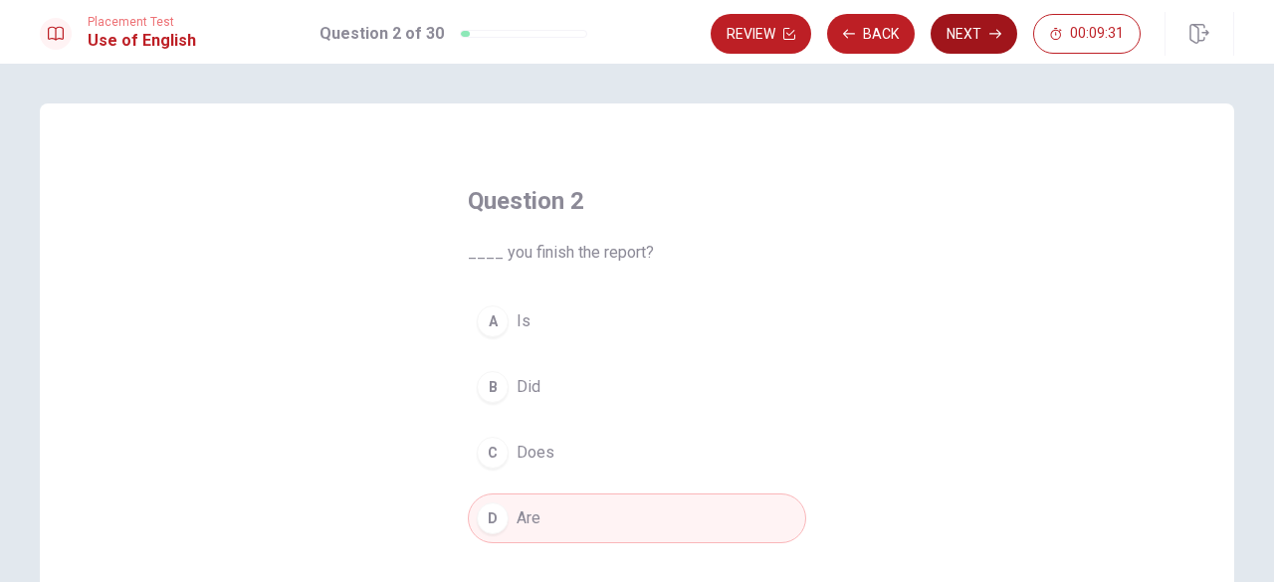
click at [956, 31] on button "Next" at bounding box center [973, 34] width 87 height 40
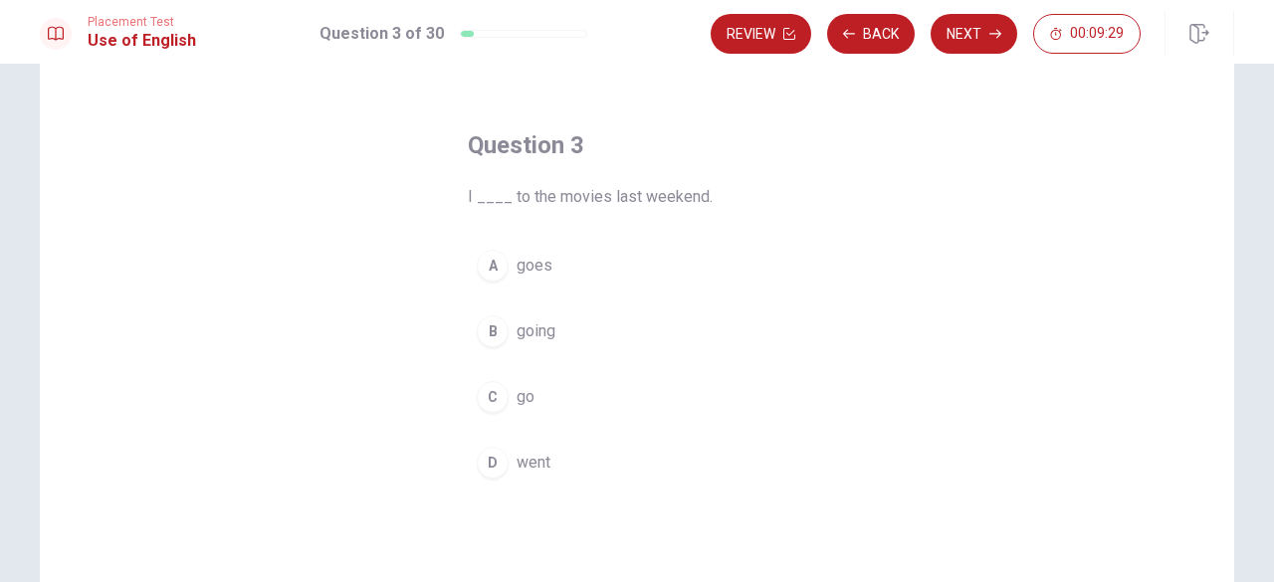
scroll to position [56, 0]
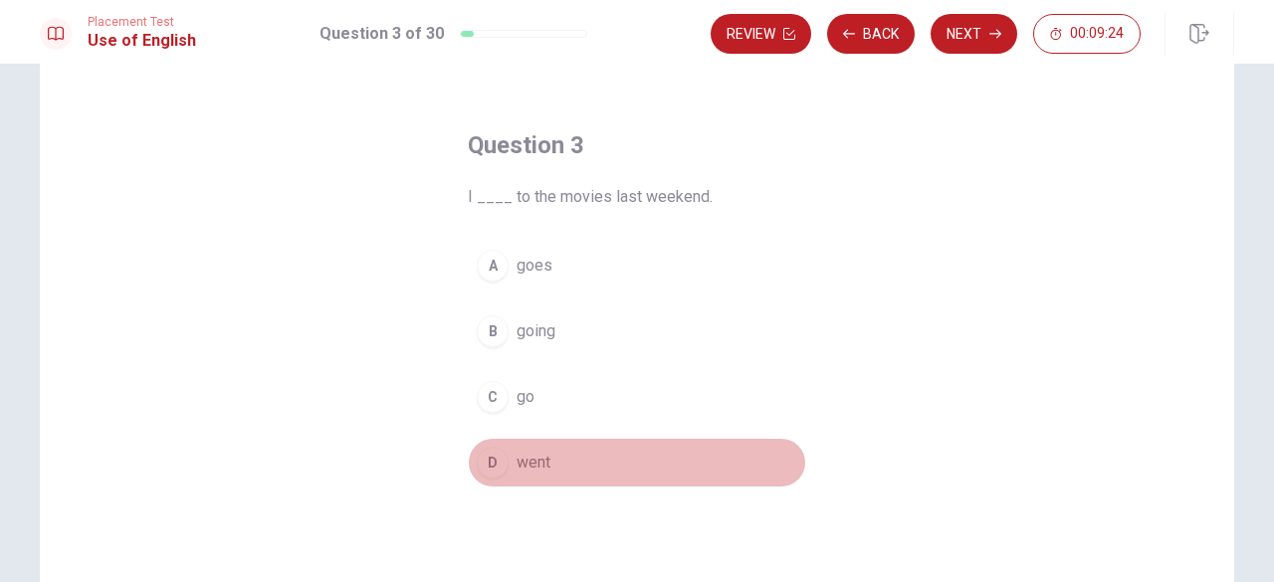
click at [531, 453] on span "went" at bounding box center [533, 463] width 34 height 24
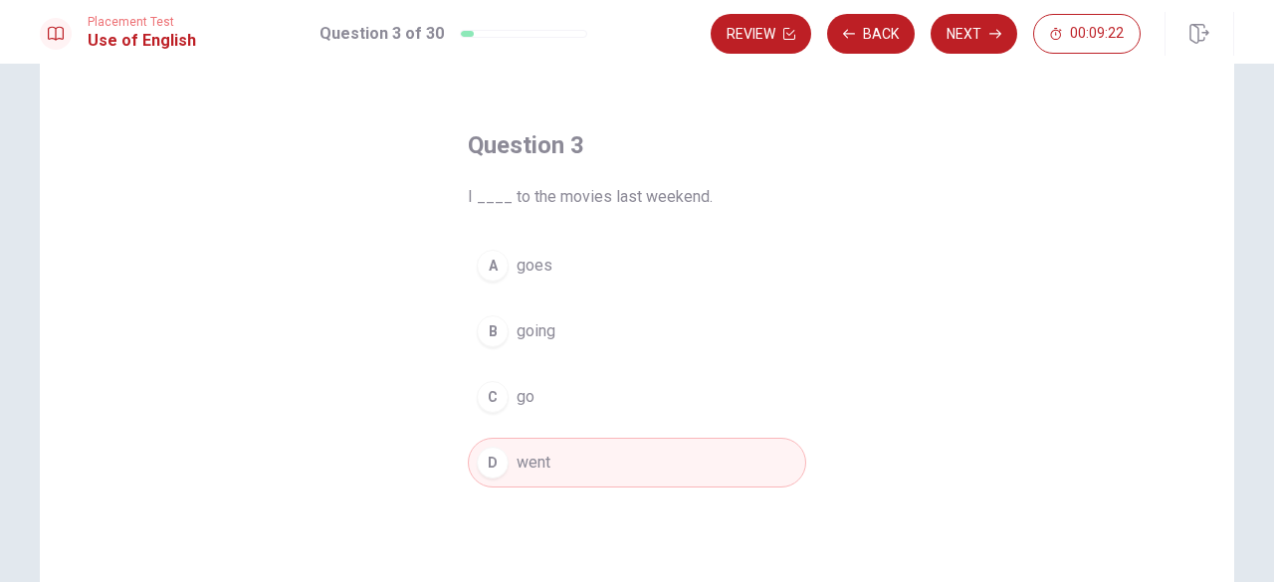
click at [961, 55] on div "Review Back Next 00:09:22" at bounding box center [972, 34] width 523 height 44
click at [960, 40] on button "Next" at bounding box center [973, 34] width 87 height 40
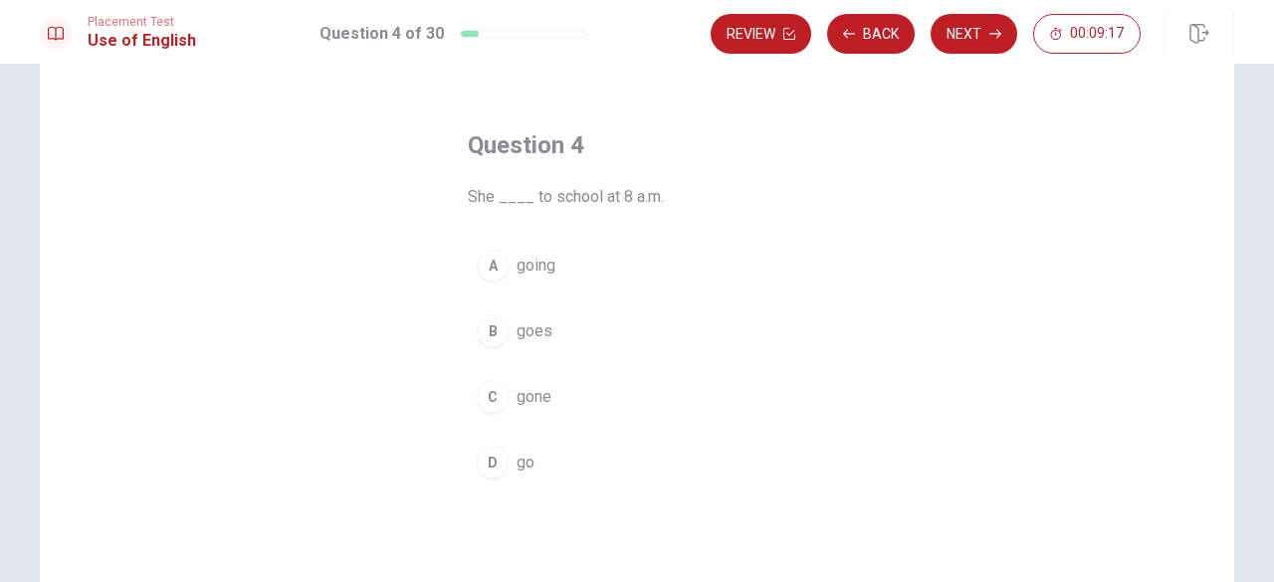
click at [532, 267] on span "going" at bounding box center [535, 266] width 39 height 24
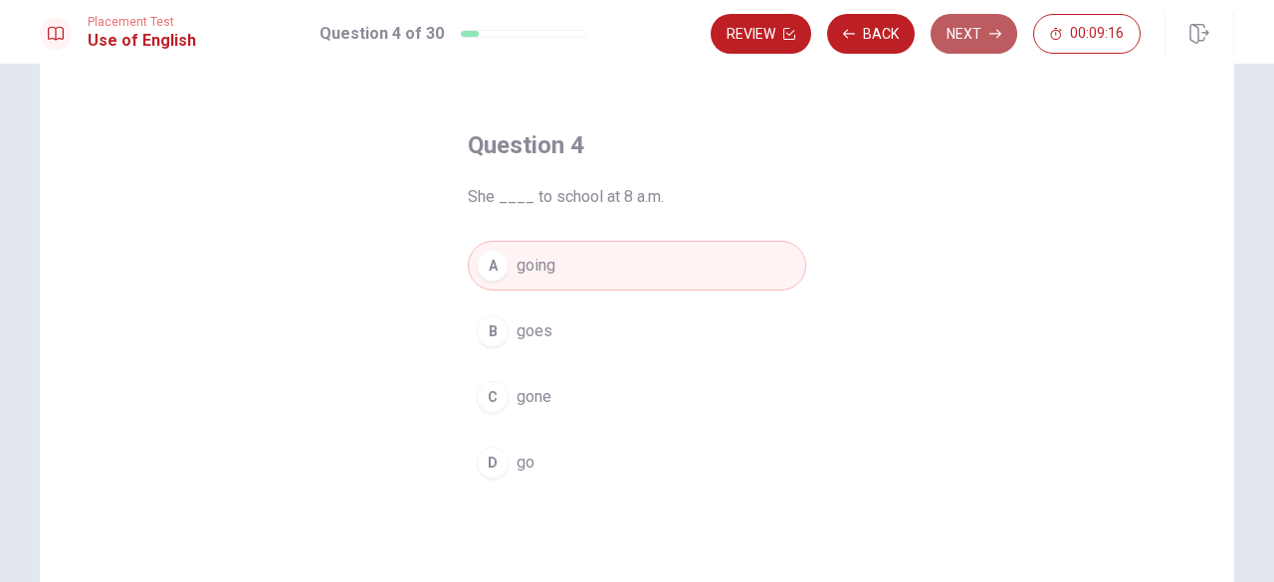
click at [999, 26] on button "Next" at bounding box center [973, 34] width 87 height 40
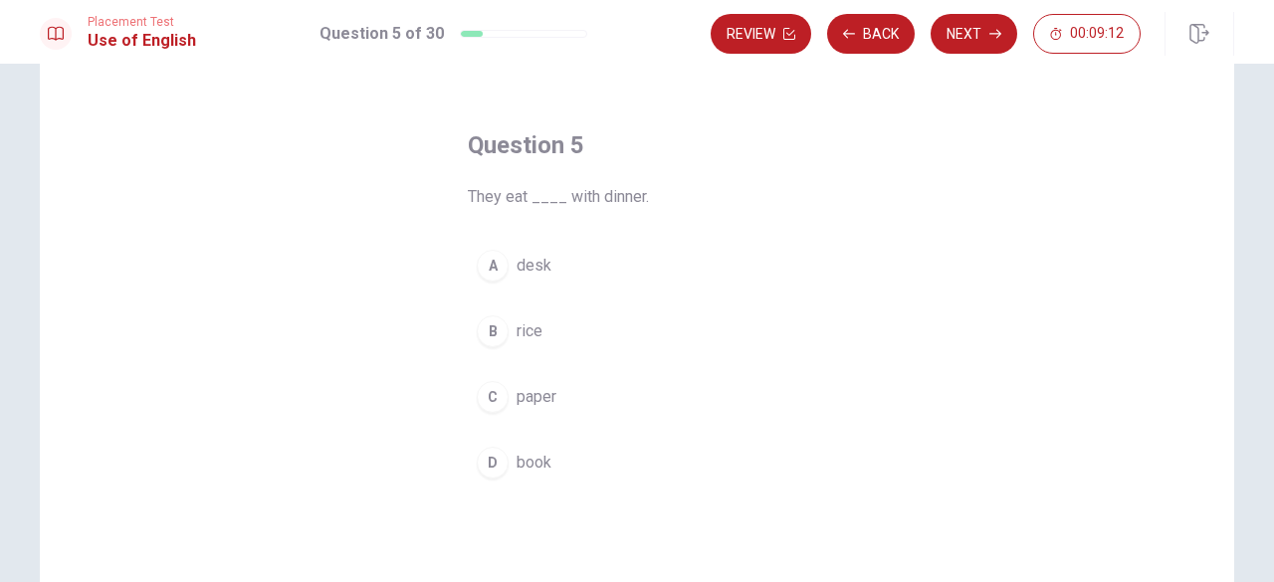
click at [528, 316] on button "B rice" at bounding box center [637, 332] width 338 height 50
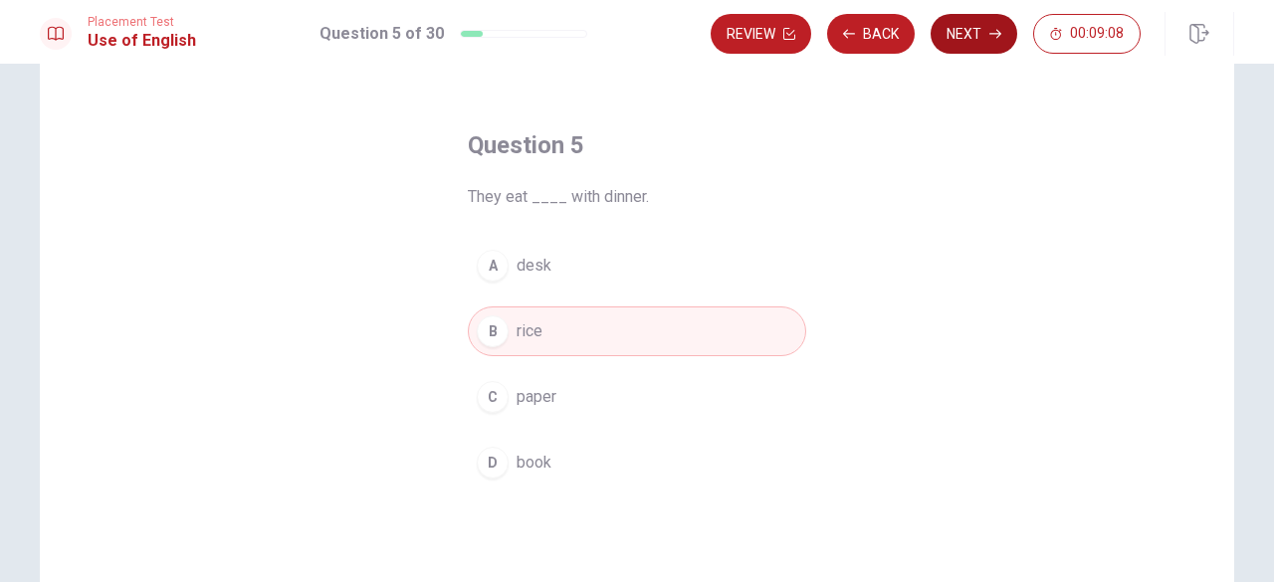
click at [955, 25] on button "Next" at bounding box center [973, 34] width 87 height 40
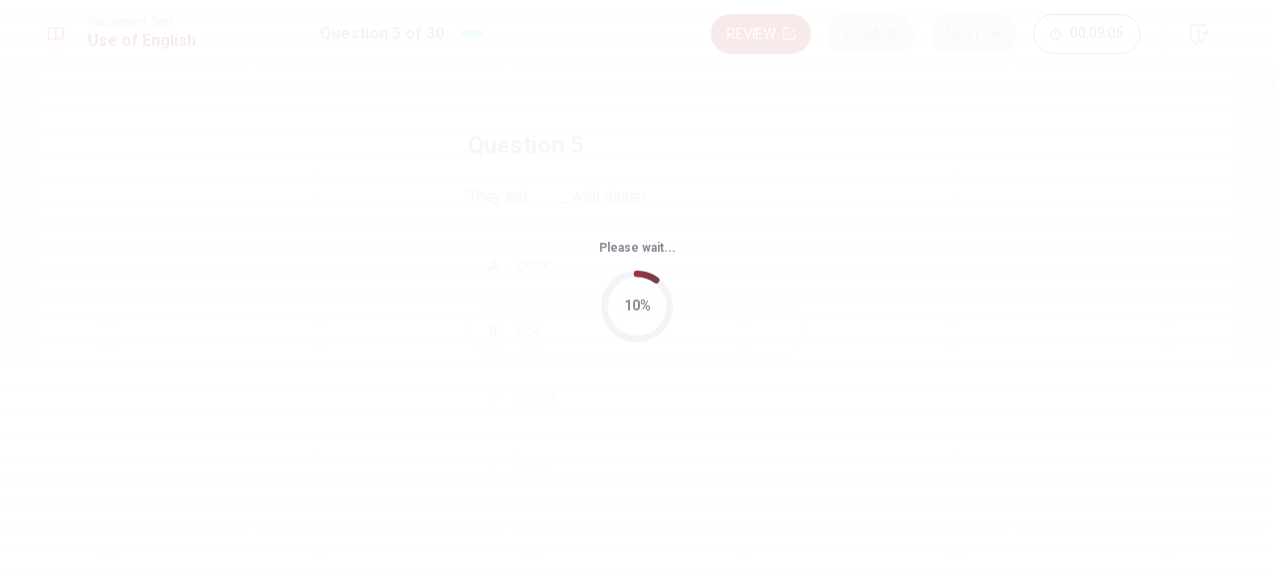
scroll to position [0, 0]
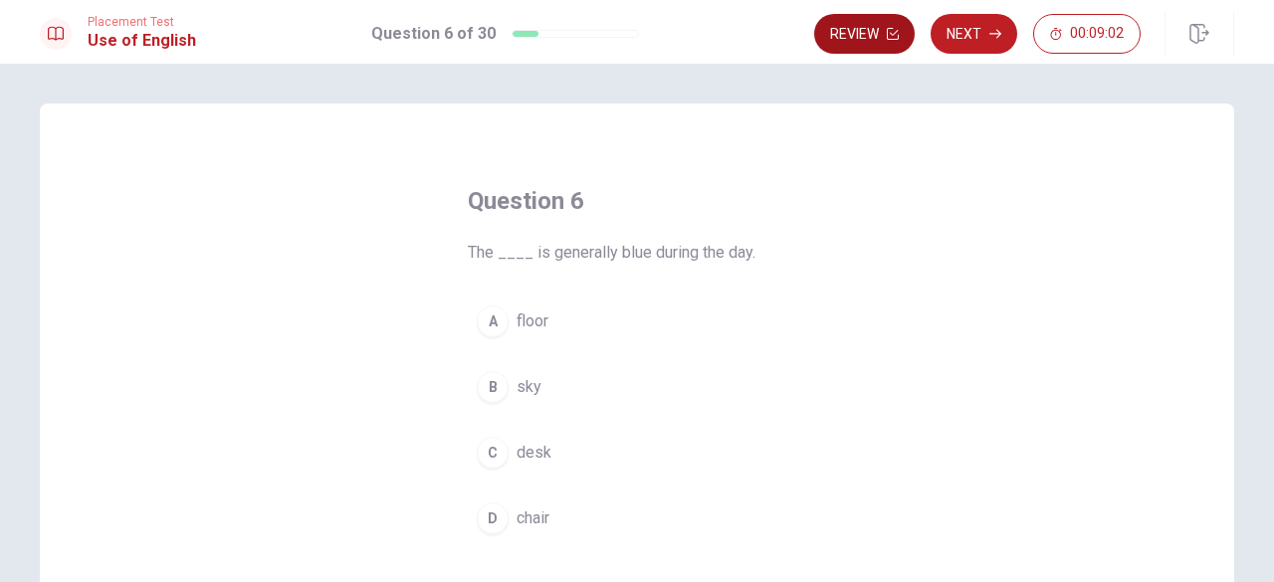
click at [895, 28] on icon "button" at bounding box center [893, 34] width 12 height 12
